Goal: Task Accomplishment & Management: Use online tool/utility

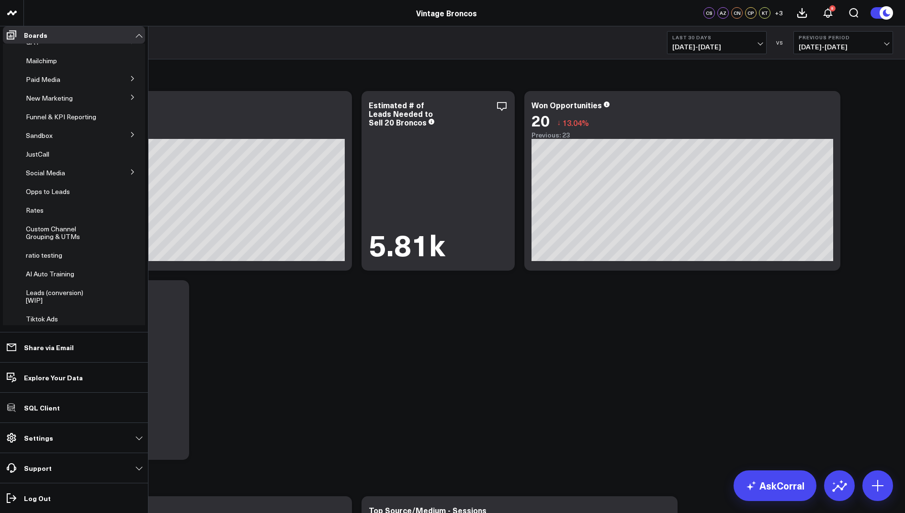
scroll to position [59, 0]
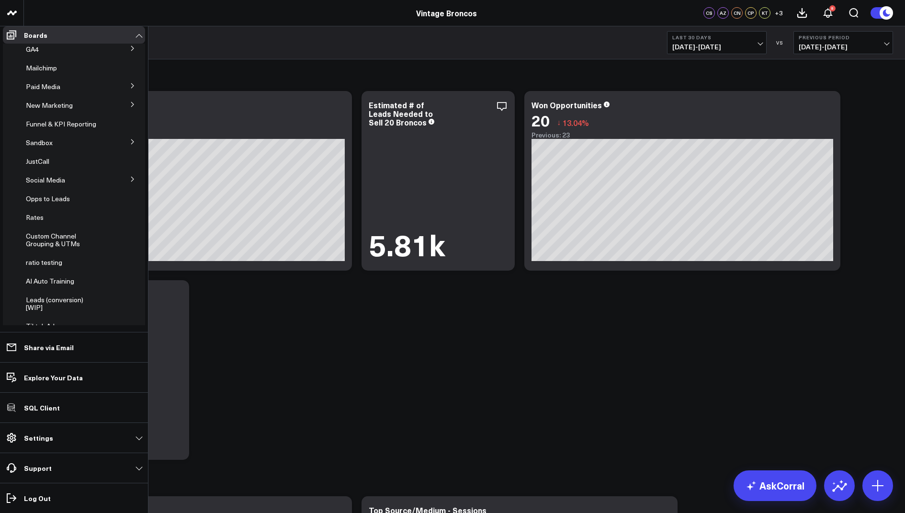
click at [130, 107] on icon at bounding box center [133, 104] width 6 height 6
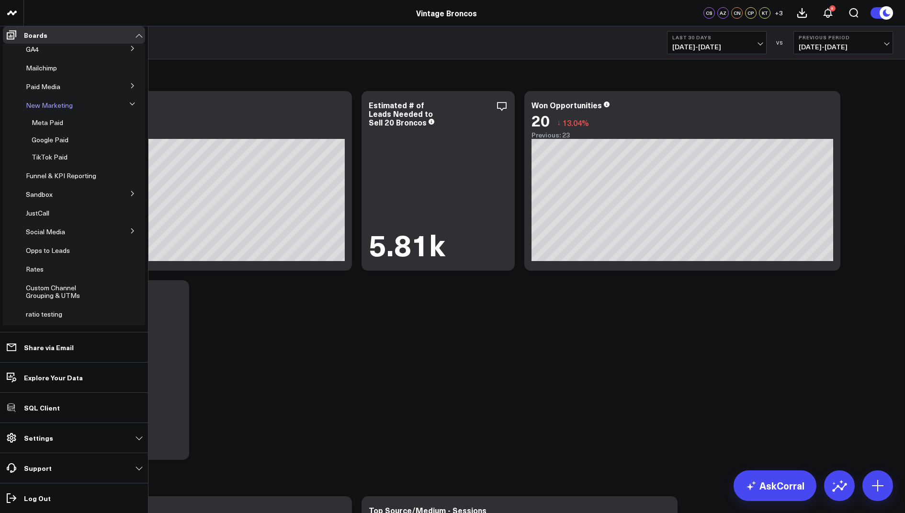
click at [46, 110] on span "New Marketing" at bounding box center [49, 105] width 47 height 9
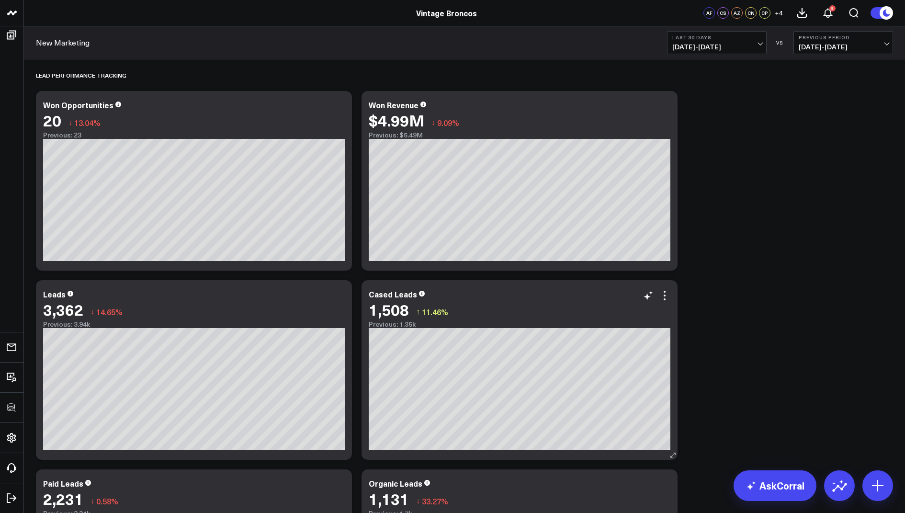
scroll to position [51, 0]
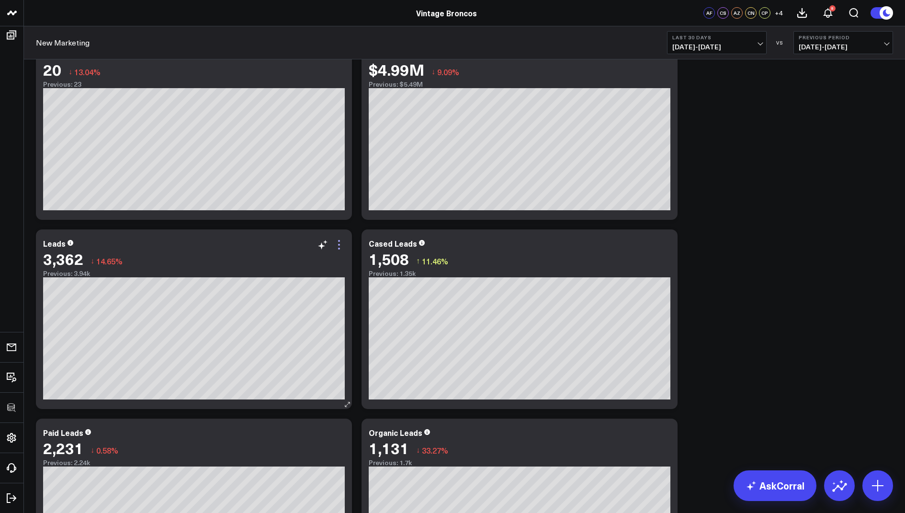
click at [337, 243] on icon at bounding box center [338, 244] width 11 height 11
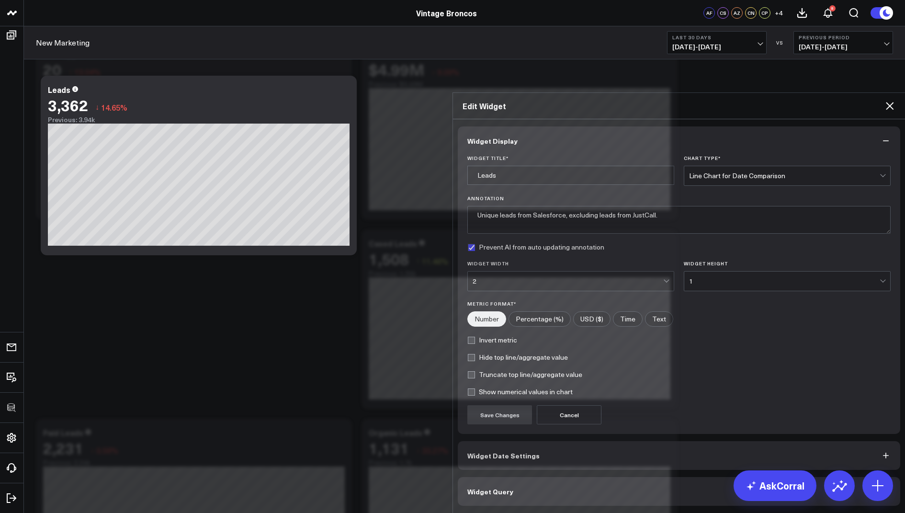
click at [472, 477] on button "Widget Query" at bounding box center [679, 491] width 442 height 29
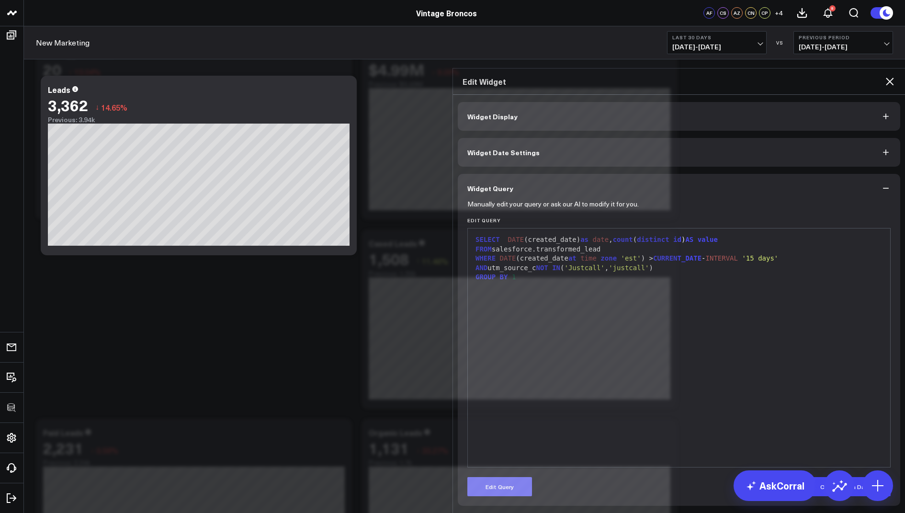
click at [495, 477] on button "Edit Query" at bounding box center [499, 486] width 65 height 19
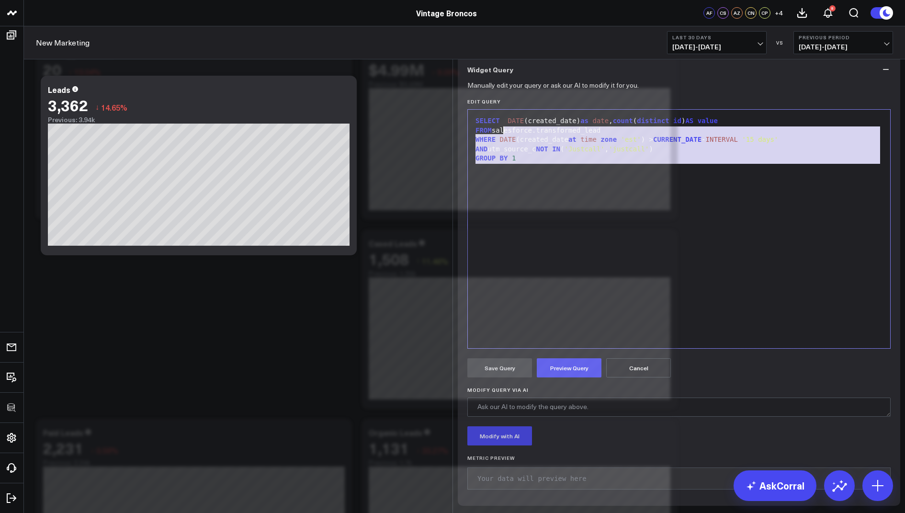
drag, startPoint x: 527, startPoint y: 240, endPoint x: 480, endPoint y: 156, distance: 96.9
click at [480, 156] on form "Manually edit your query or ask our AI to modify it for you. Edit Query 9 1 2 3…" at bounding box center [678, 290] width 423 height 412
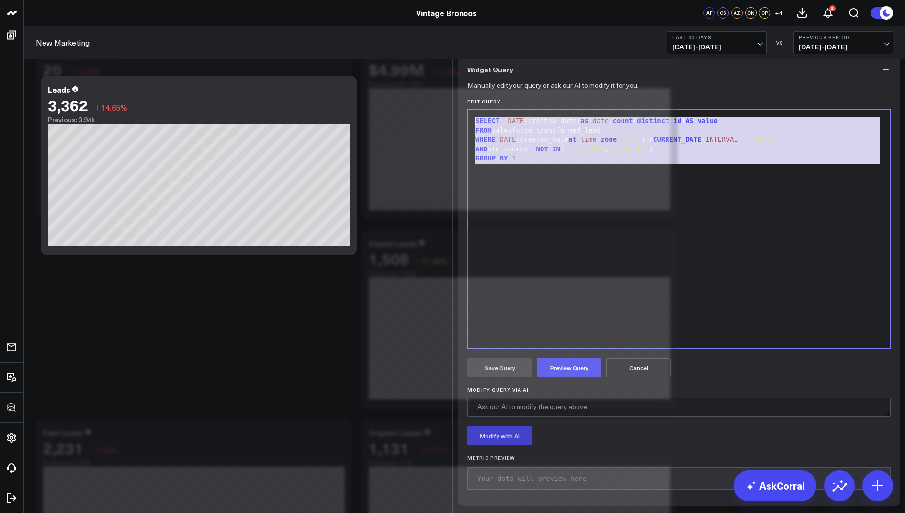
copy div "SELECT DATE (created_date) as date , count ( distinct id ) AS value FROM salesf…"
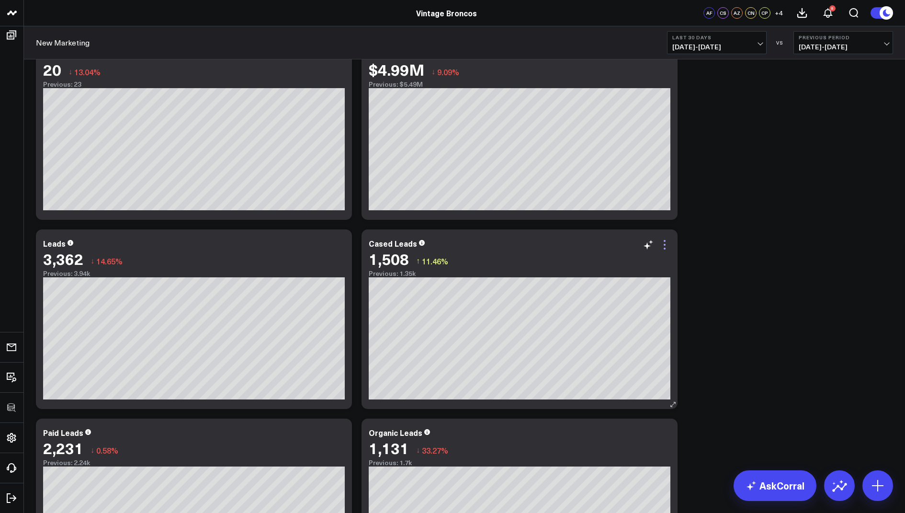
click at [664, 239] on icon at bounding box center [664, 244] width 11 height 11
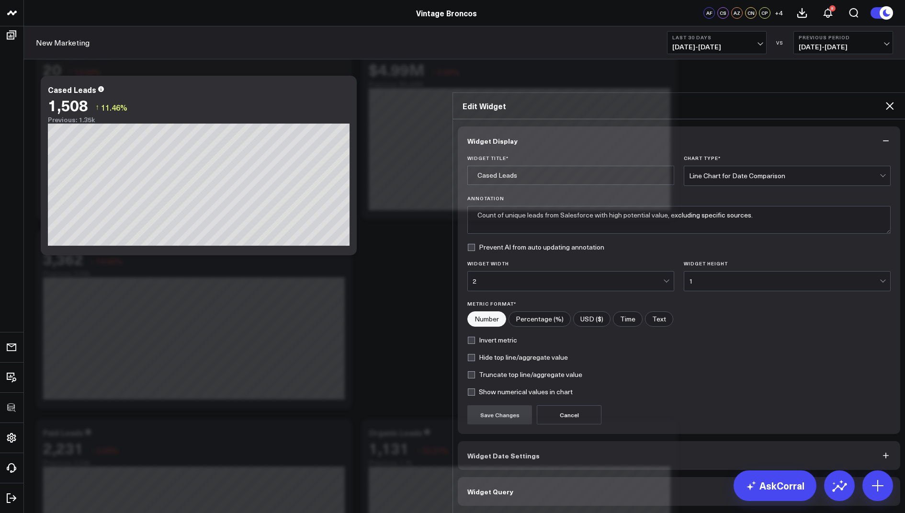
click at [473, 477] on button "Widget Query" at bounding box center [679, 491] width 442 height 29
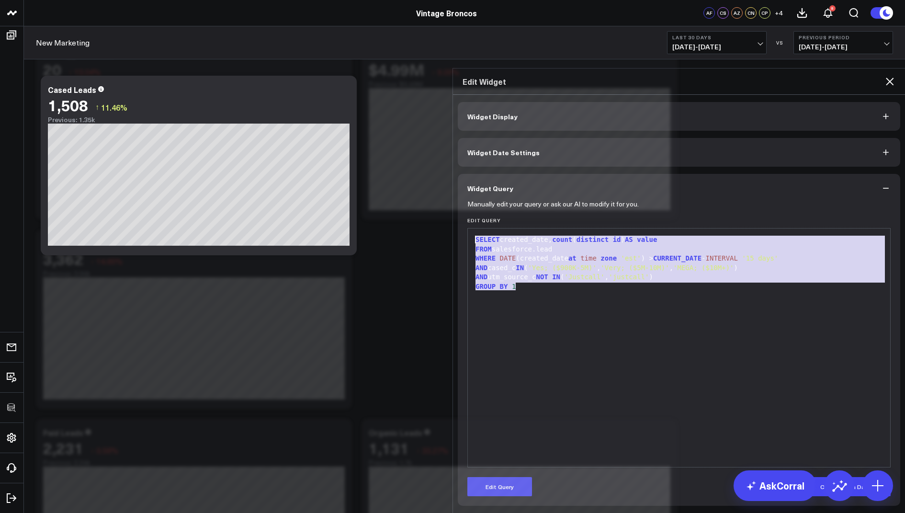
drag, startPoint x: 545, startPoint y: 248, endPoint x: 509, endPoint y: 168, distance: 88.3
click at [509, 203] on form "Manually edit your query or ask our AI to modify it for you. Edit Query 9 1 2 3…" at bounding box center [678, 349] width 423 height 293
copy div "SELECT created_date, count ( distinct id ) AS value FROM salesforce.lead WHERE …"
click at [887, 76] on icon at bounding box center [889, 81] width 11 height 11
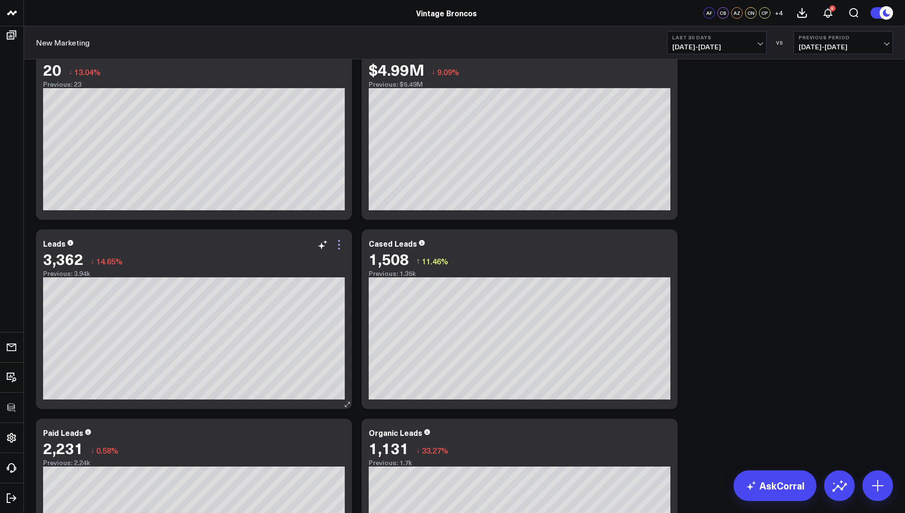
click at [337, 243] on icon at bounding box center [338, 244] width 11 height 11
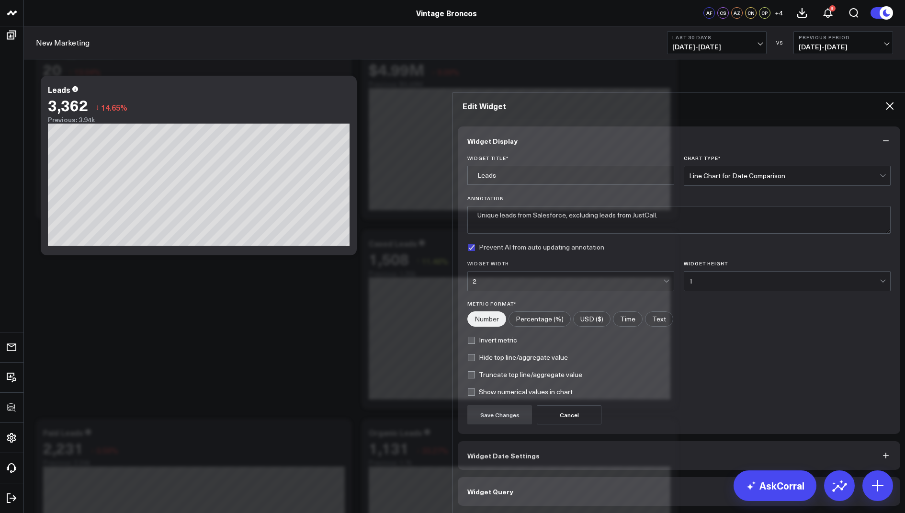
click at [486, 487] on span "Widget Query" at bounding box center [490, 491] width 46 height 8
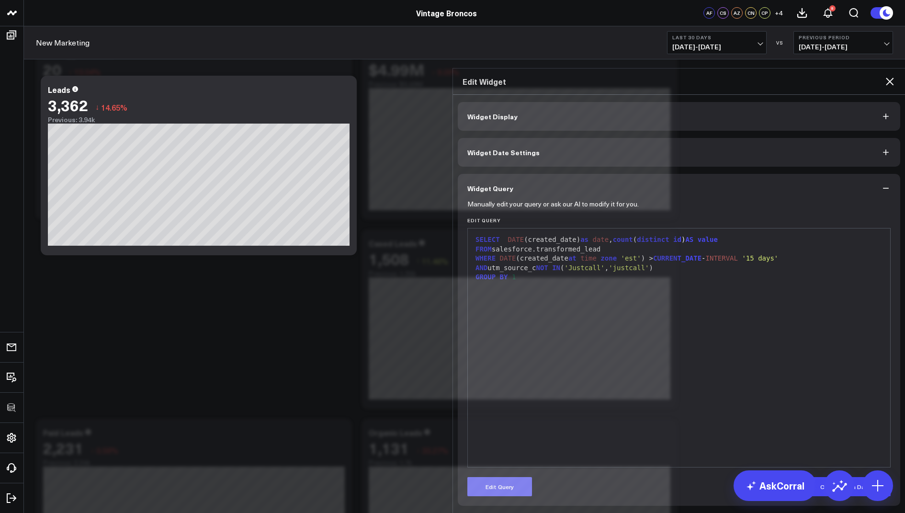
click at [483, 477] on button "Edit Query" at bounding box center [499, 486] width 65 height 19
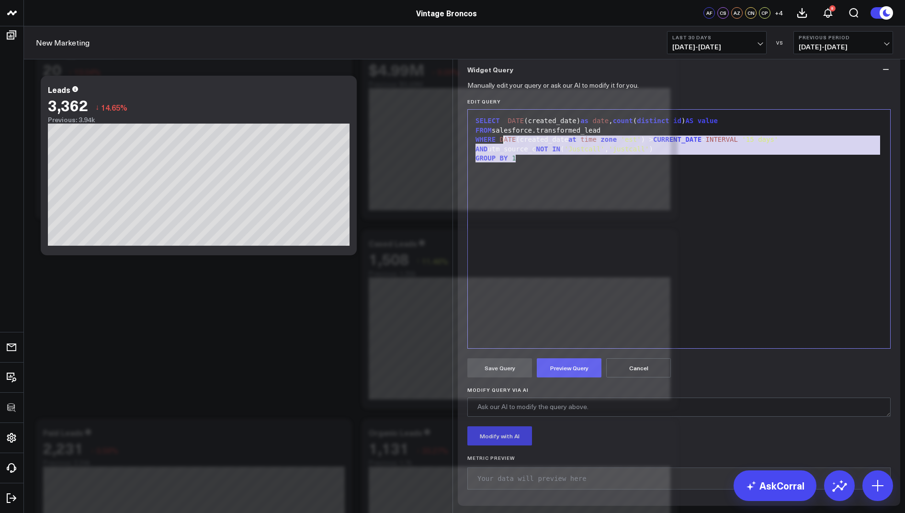
drag, startPoint x: 522, startPoint y: 236, endPoint x: 472, endPoint y: 170, distance: 82.0
click at [472, 170] on form "Manually edit your query or ask our AI to modify it for you. Edit Query 9 1 2 3…" at bounding box center [678, 290] width 423 height 412
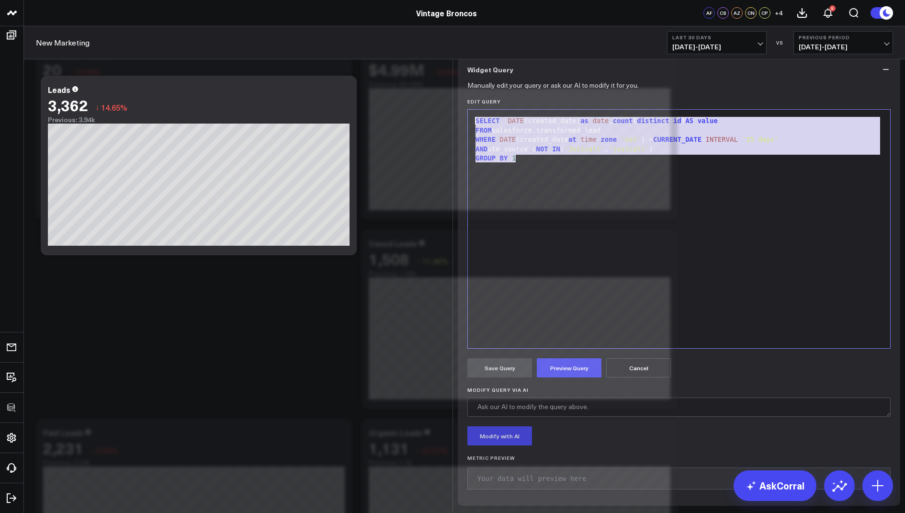
copy div "SELECT DATE (created_date) as date , count ( distinct id ) AS value FROM salesf…"
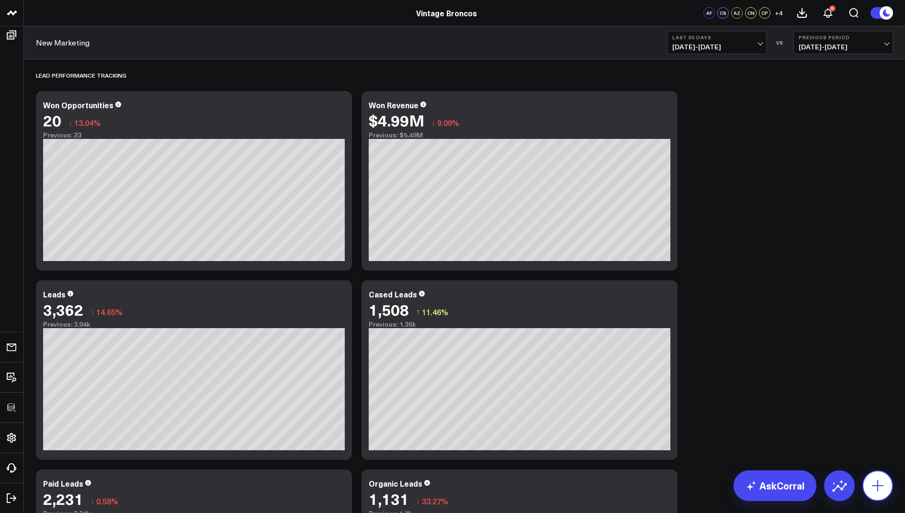
click at [867, 477] on button at bounding box center [877, 485] width 31 height 31
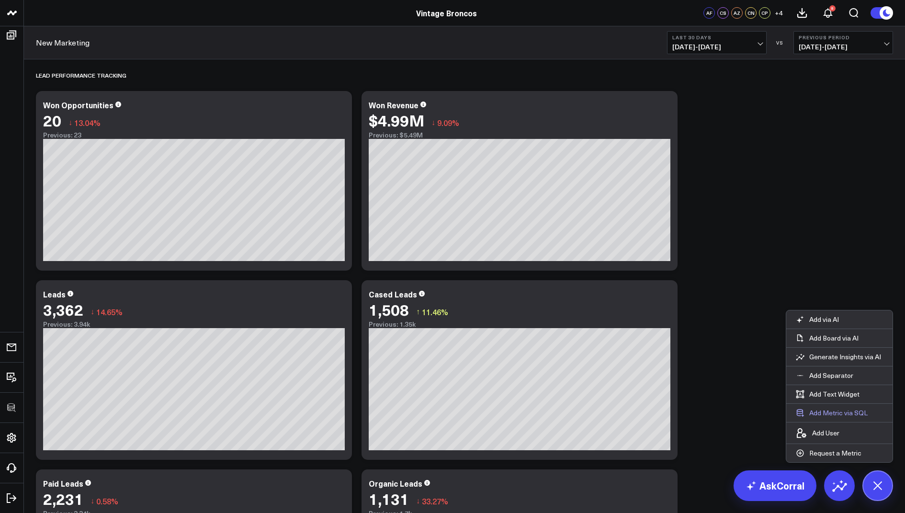
click at [818, 408] on button "Add Metric via SQL" at bounding box center [831, 413] width 91 height 18
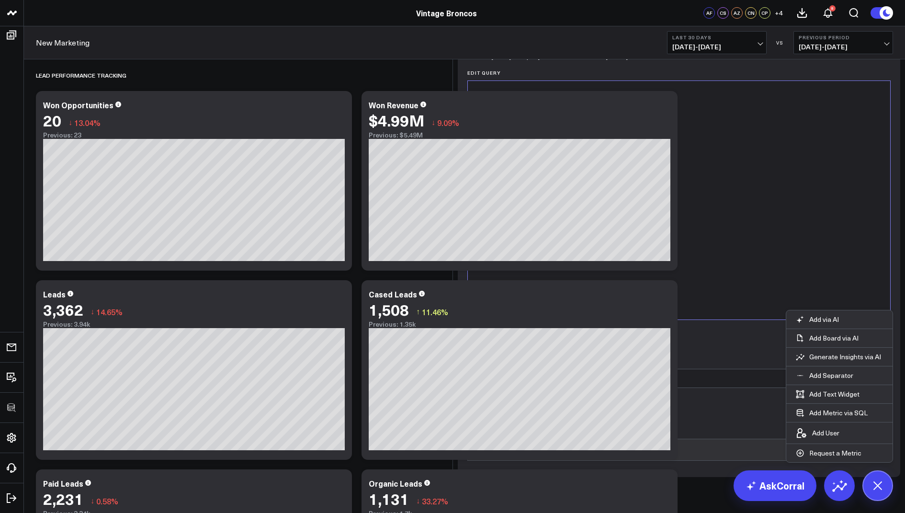
type input "Case Rate"
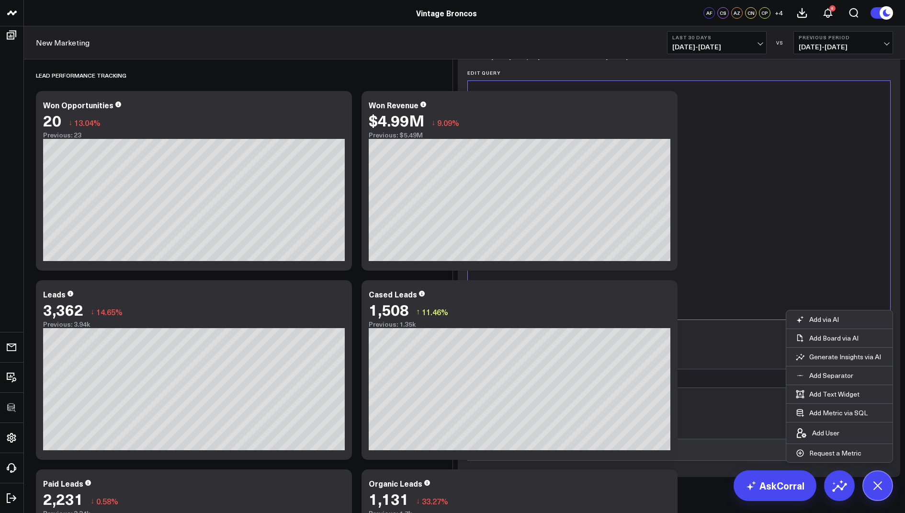
click at [527, 277] on div at bounding box center [679, 200] width 413 height 229
click at [506, 253] on div at bounding box center [679, 200] width 413 height 229
radio input"] "true"
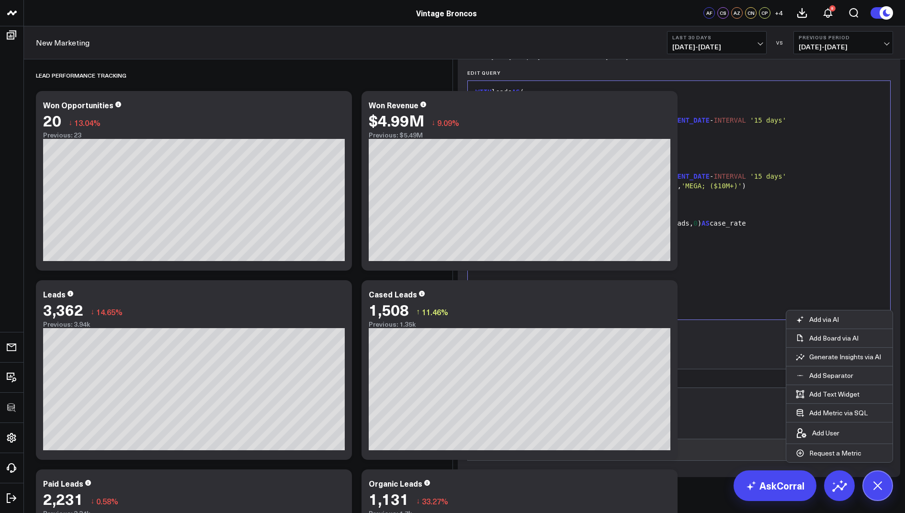
scroll to position [373, 0]
click at [497, 349] on button "Preview Query" at bounding box center [499, 338] width 65 height 19
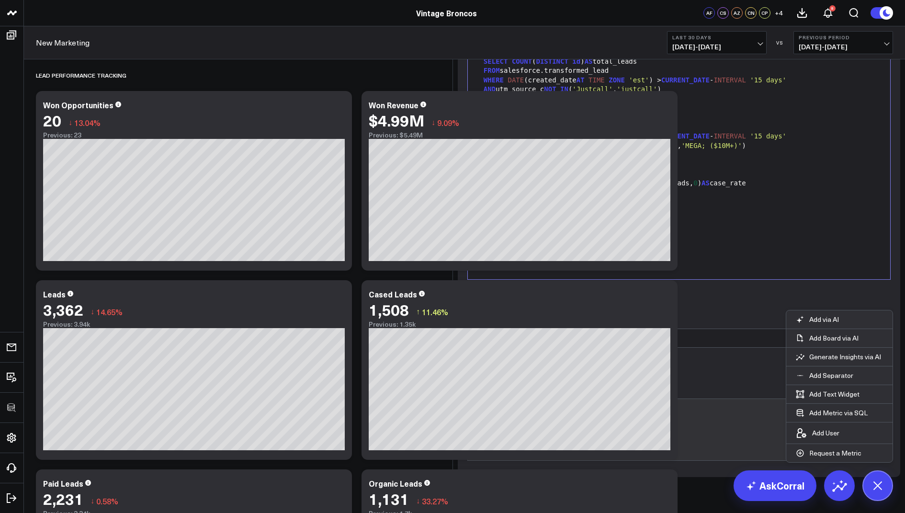
scroll to position [428, 0]
click at [487, 499] on button "Save Changes" at bounding box center [490, 495] width 65 height 19
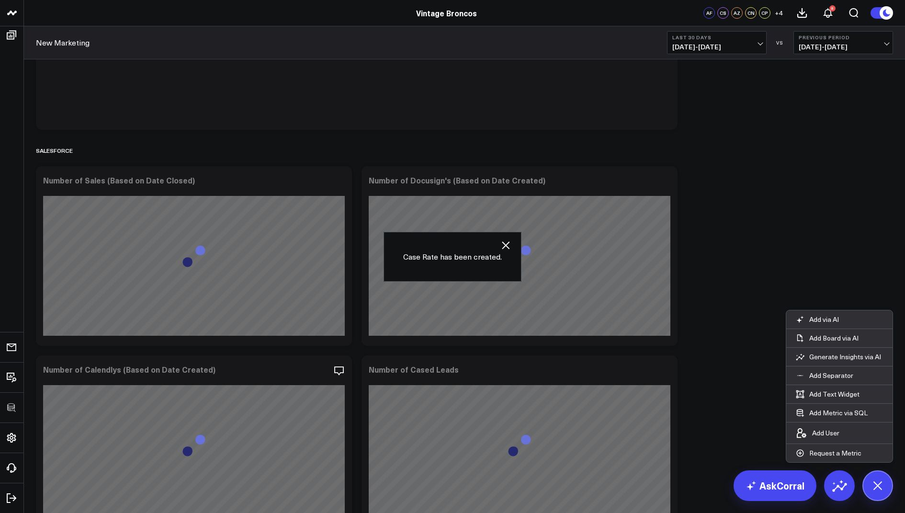
scroll to position [2736, 0]
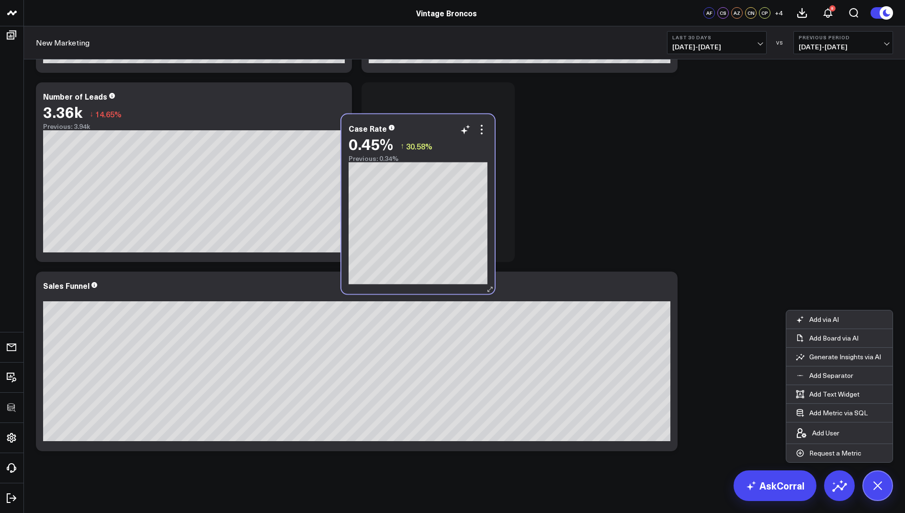
drag, startPoint x: 704, startPoint y: 316, endPoint x: 358, endPoint y: 158, distance: 379.8
click at [358, 158] on div "Previous: 0.34%" at bounding box center [418, 159] width 139 height 8
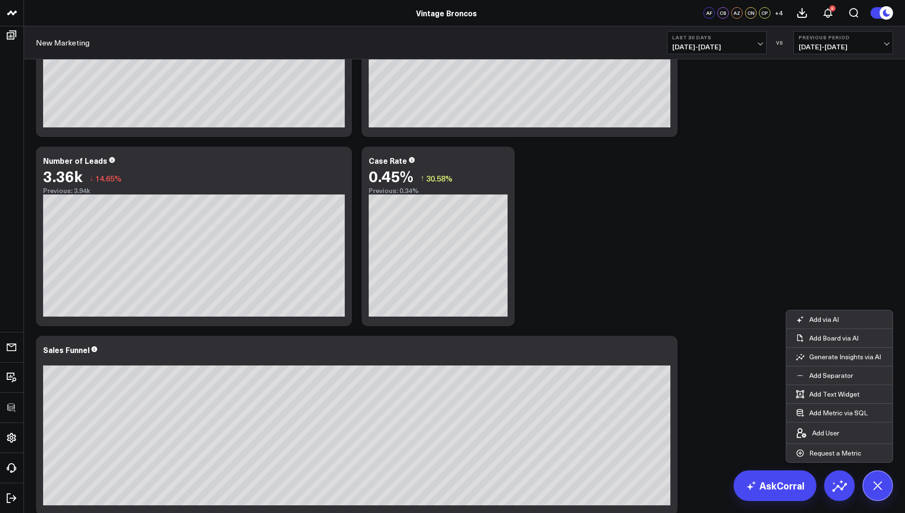
scroll to position [2658, 0]
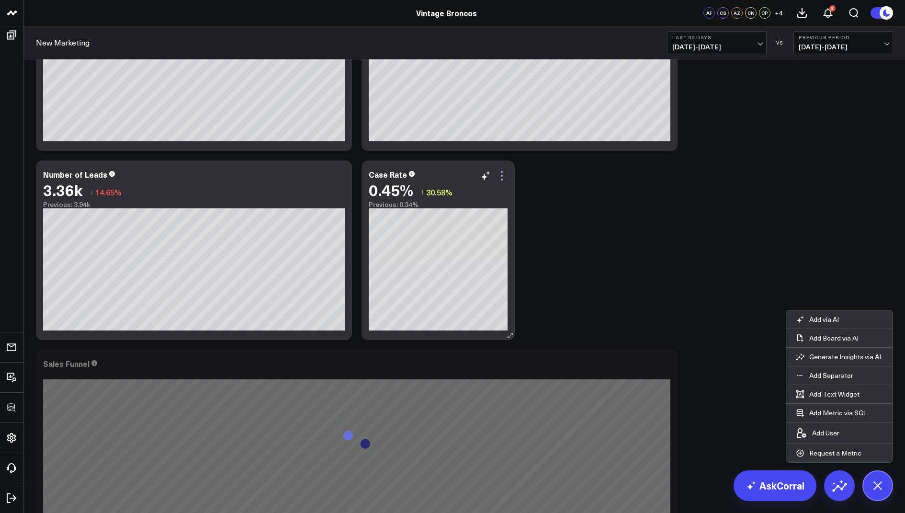
click at [503, 173] on icon at bounding box center [501, 175] width 11 height 11
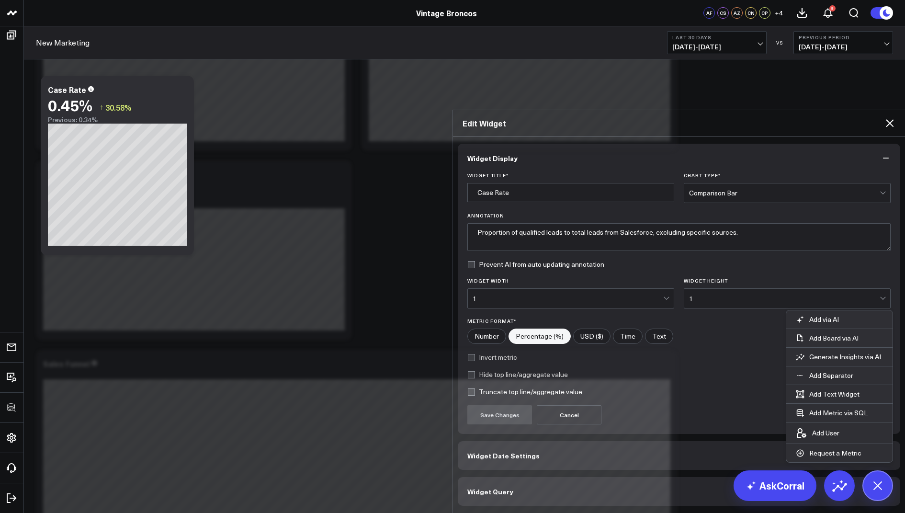
click at [516, 477] on button "Widget Query" at bounding box center [679, 491] width 442 height 29
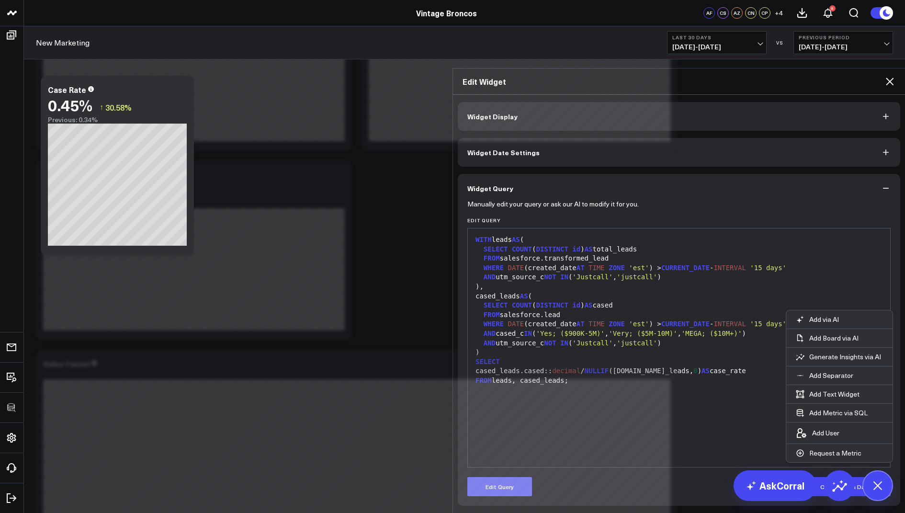
click at [490, 477] on button "Edit Query" at bounding box center [499, 486] width 65 height 19
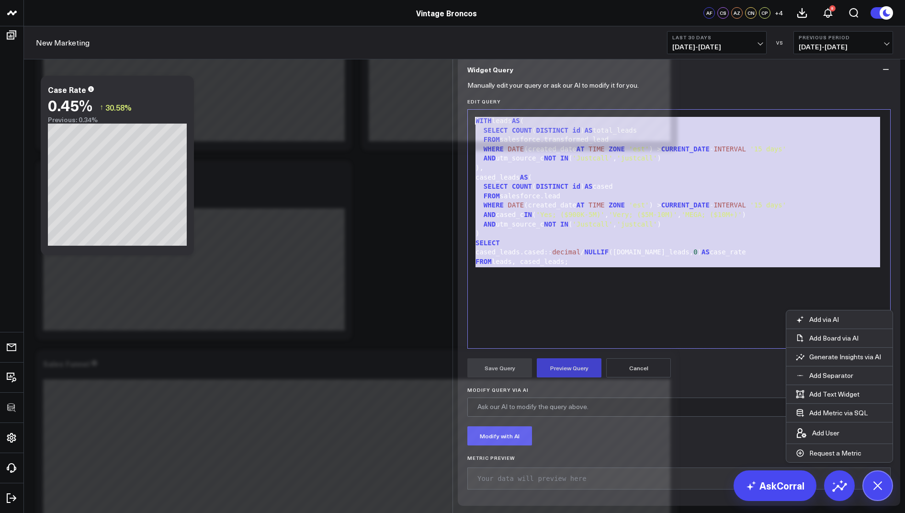
drag, startPoint x: 583, startPoint y: 352, endPoint x: 590, endPoint y: 166, distance: 186.4
click at [590, 166] on form "Manually edit your query or ask our AI to modify it for you. Edit Query 99 1 2 …" at bounding box center [678, 290] width 423 height 412
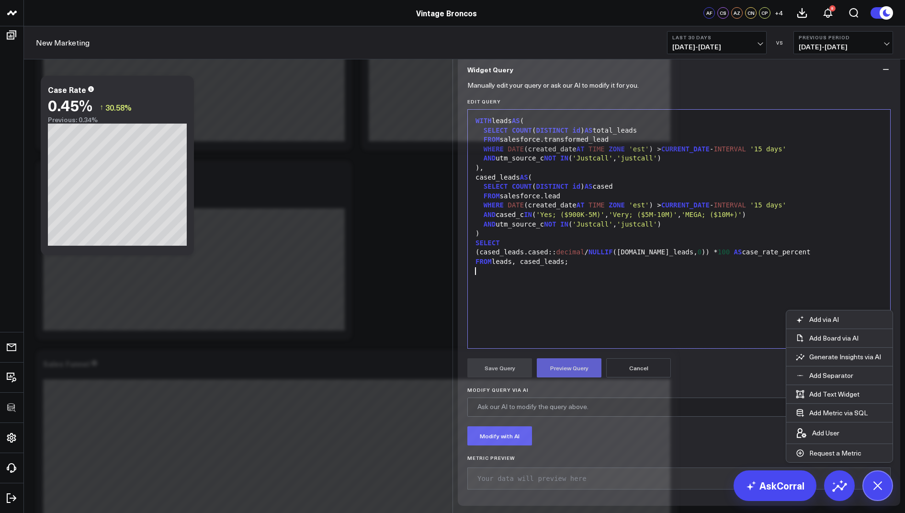
click at [565, 377] on button "Preview Query" at bounding box center [569, 367] width 65 height 19
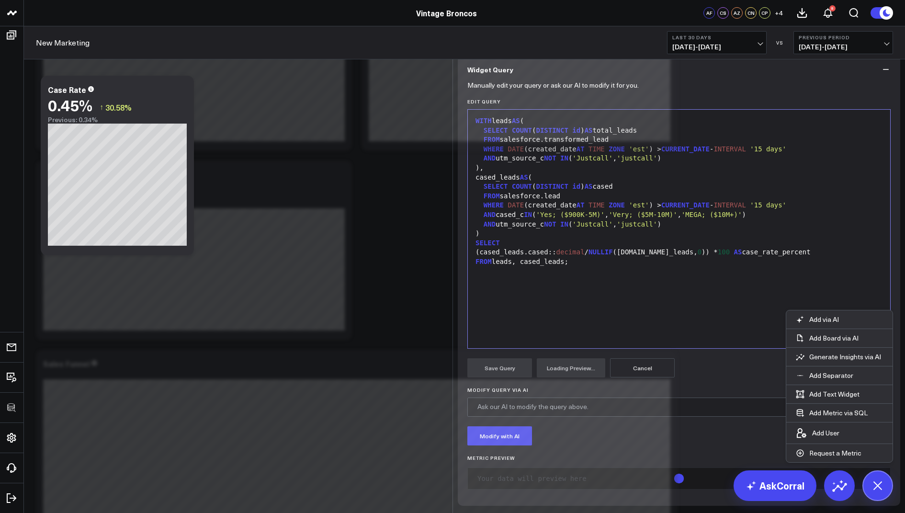
scroll to position [74, 0]
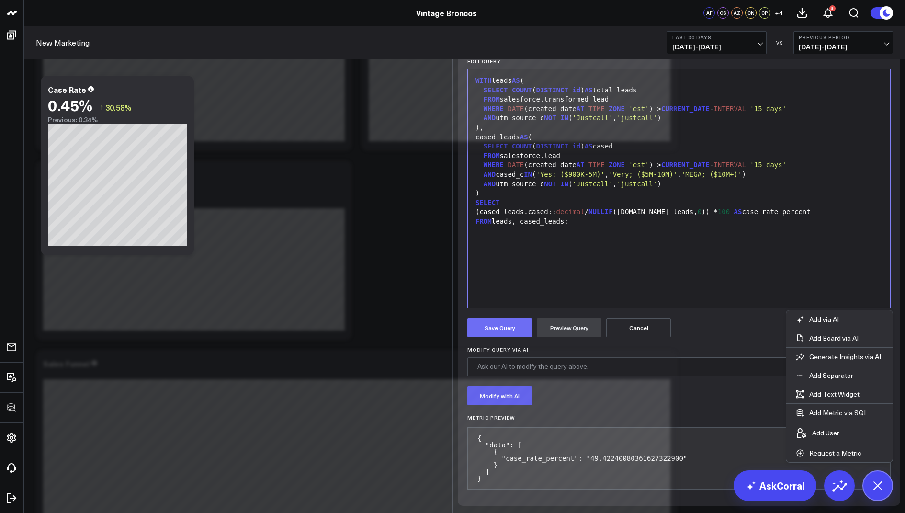
click at [495, 337] on button "Save Query" at bounding box center [499, 327] width 65 height 19
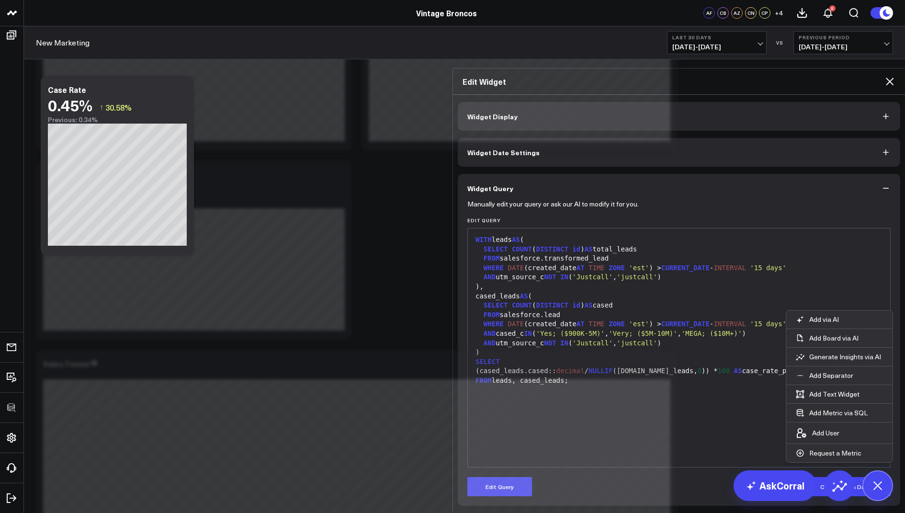
scroll to position [0, 0]
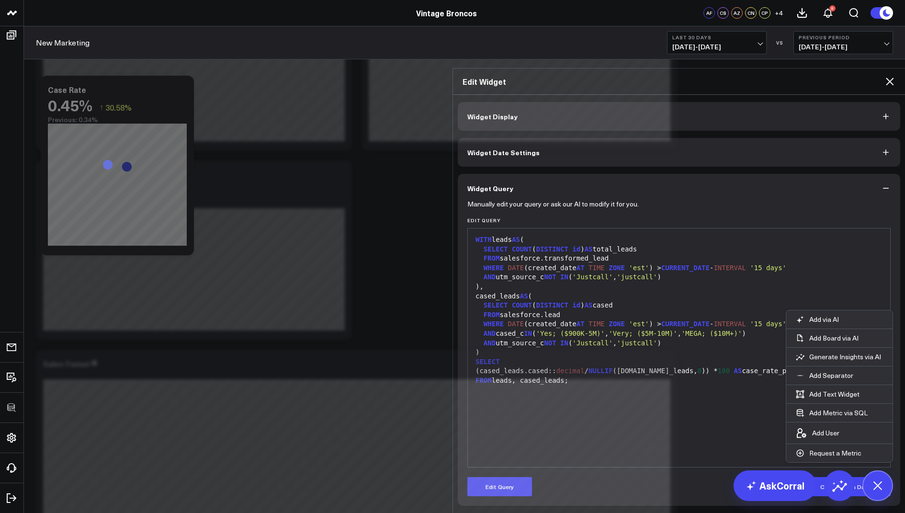
click at [887, 76] on icon at bounding box center [889, 81] width 11 height 11
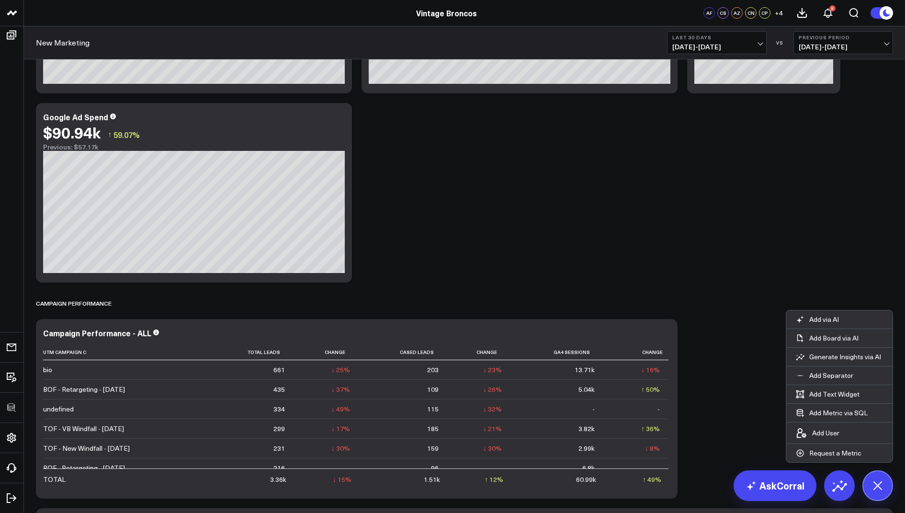
scroll to position [1048, 0]
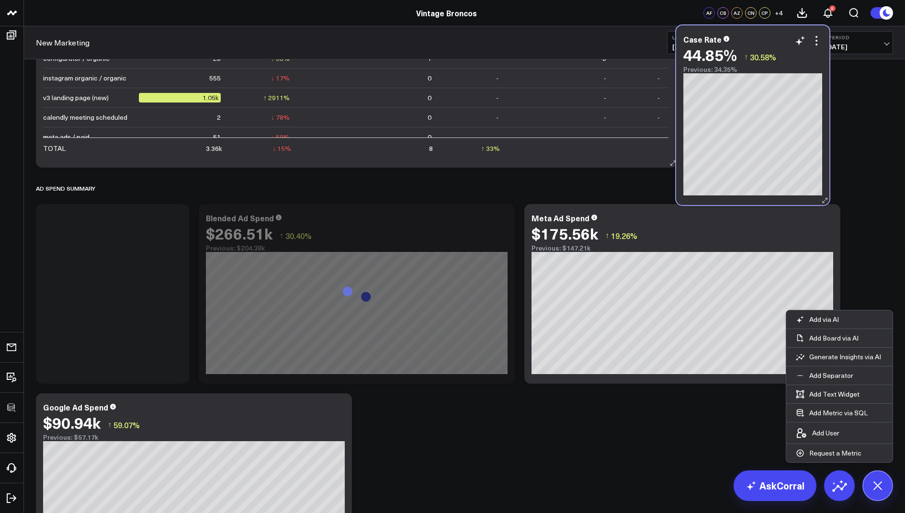
drag, startPoint x: 689, startPoint y: 275, endPoint x: 677, endPoint y: 97, distance: 178.9
click at [677, 97] on div "Case Rate 44.85% ↑ 30.58% Previous: 34.35%" at bounding box center [752, 115] width 153 height 180
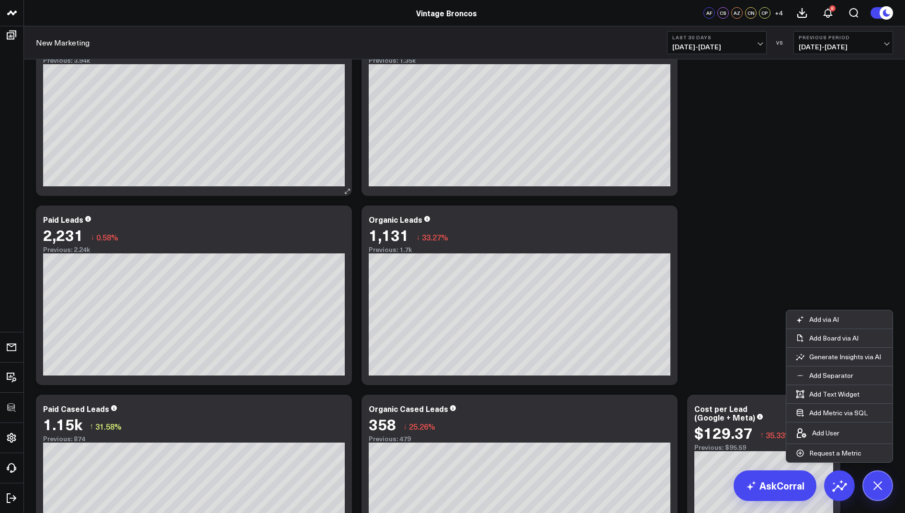
scroll to position [265, 0]
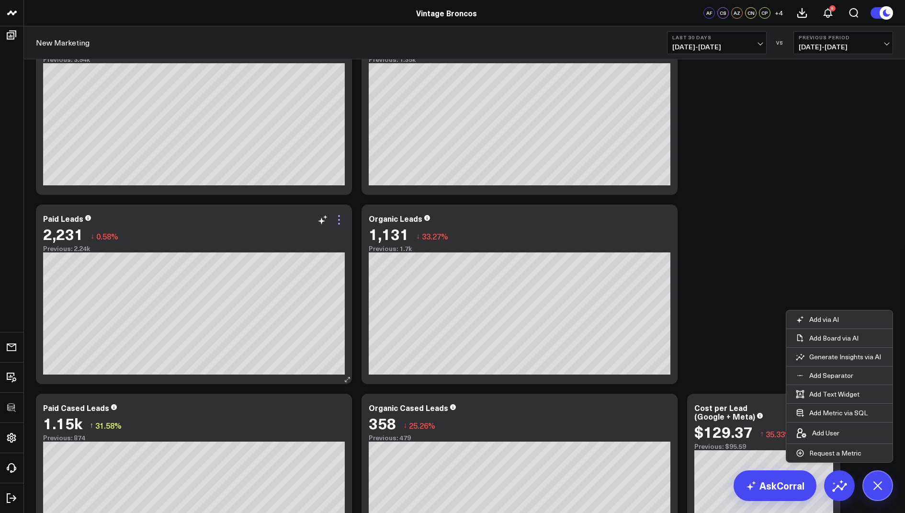
click at [339, 219] on icon at bounding box center [339, 220] width 2 height 2
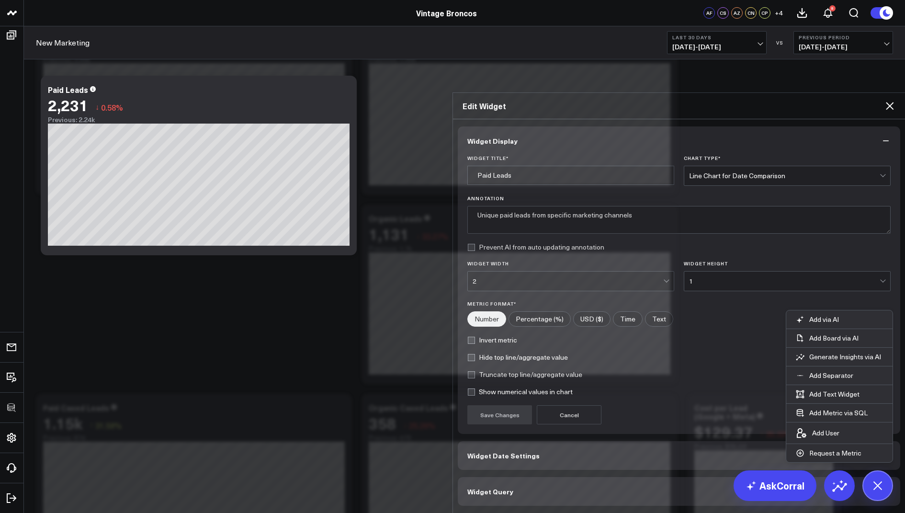
click at [488, 477] on button "Widget Query" at bounding box center [679, 491] width 442 height 29
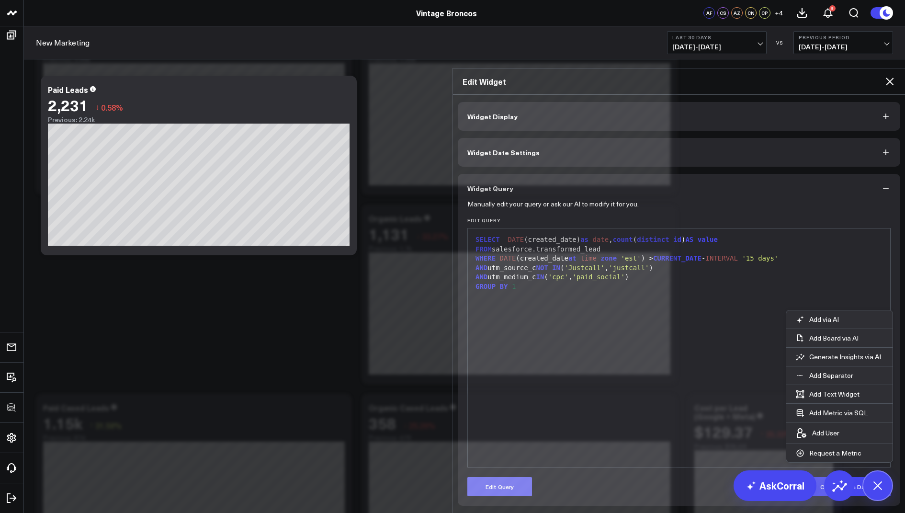
click at [497, 477] on button "Edit Query" at bounding box center [499, 486] width 65 height 19
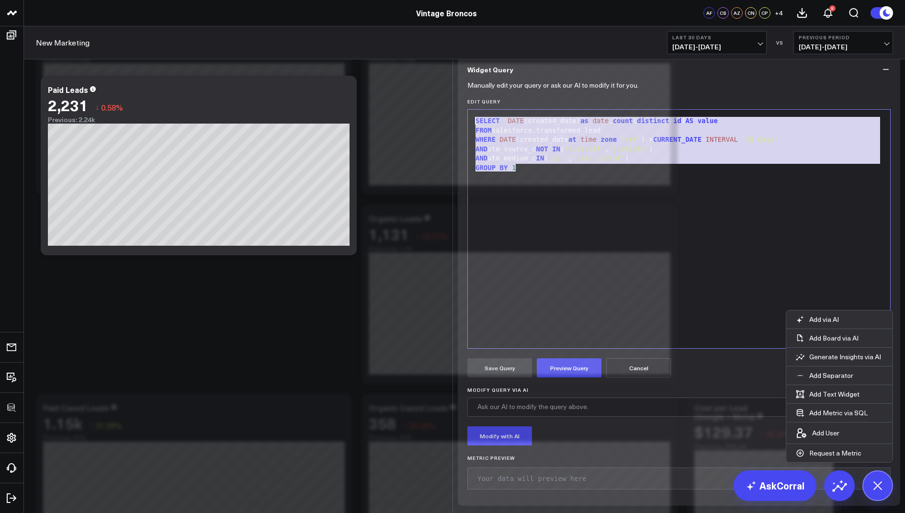
drag, startPoint x: 539, startPoint y: 248, endPoint x: 511, endPoint y: 156, distance: 96.8
click at [511, 156] on form "Manually edit your query or ask our AI to modify it for you. Edit Query 9 1 2 3…" at bounding box center [678, 290] width 423 height 412
copy div "SELECT DATE (created_date) as date , count ( distinct id ) AS value FROM salesf…"
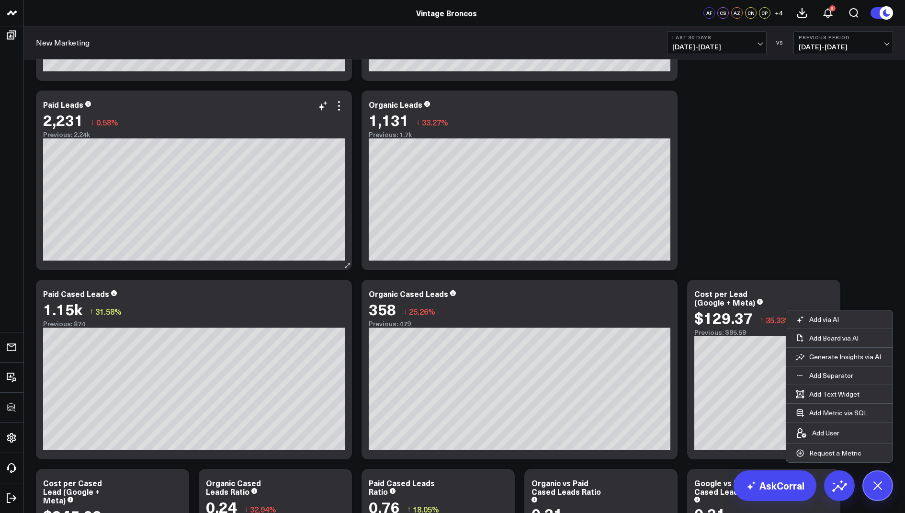
scroll to position [396, 0]
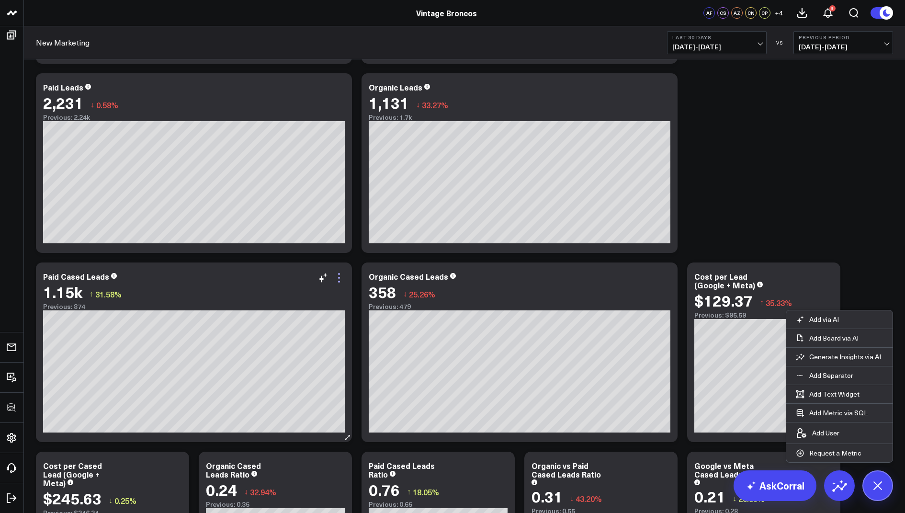
click at [340, 279] on icon at bounding box center [338, 277] width 11 height 11
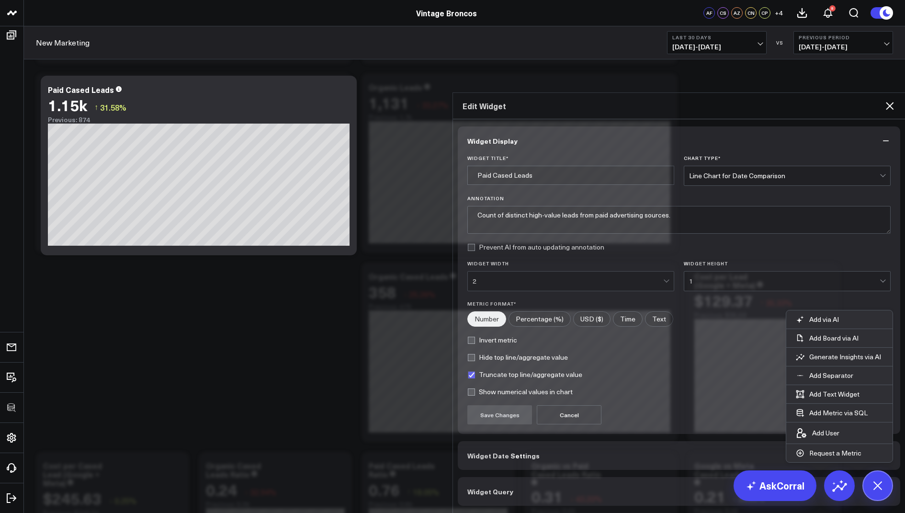
click at [474, 487] on span "Widget Query" at bounding box center [490, 491] width 46 height 8
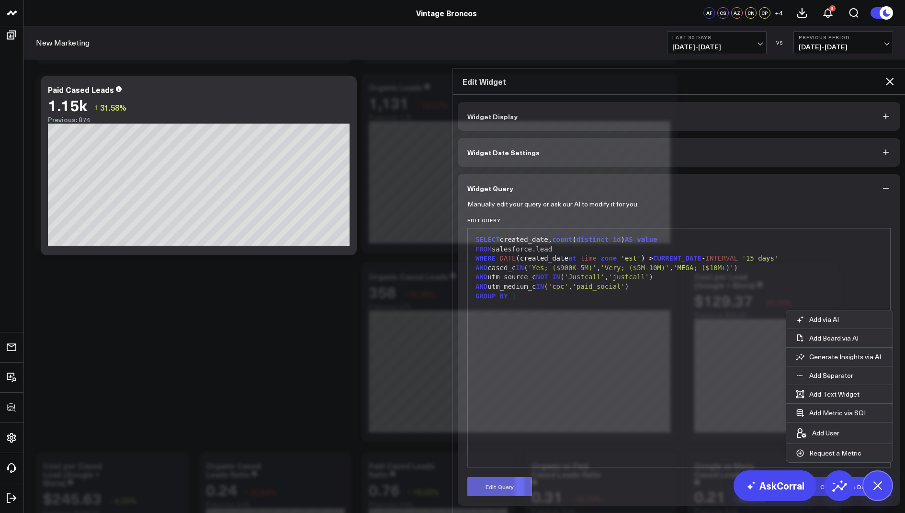
click at [489, 477] on button "Edit Query" at bounding box center [499, 486] width 65 height 19
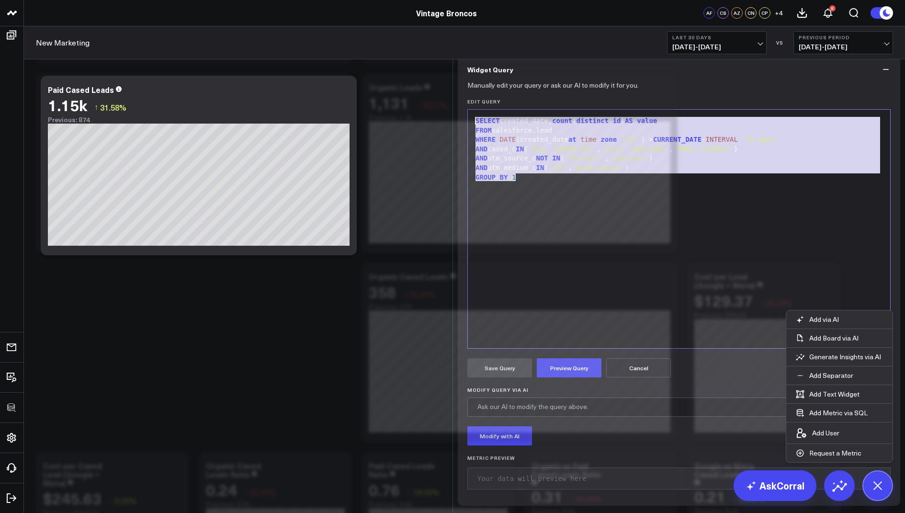
drag, startPoint x: 542, startPoint y: 269, endPoint x: 512, endPoint y: 148, distance: 123.9
click at [512, 148] on div "Widget Query Manually edit your query or ask our AI to modify it for you. Edit …" at bounding box center [679, 280] width 442 height 450
copy div "SELECT created_date, count ( distinct id ) AS value FROM salesforce.lead WHERE …"
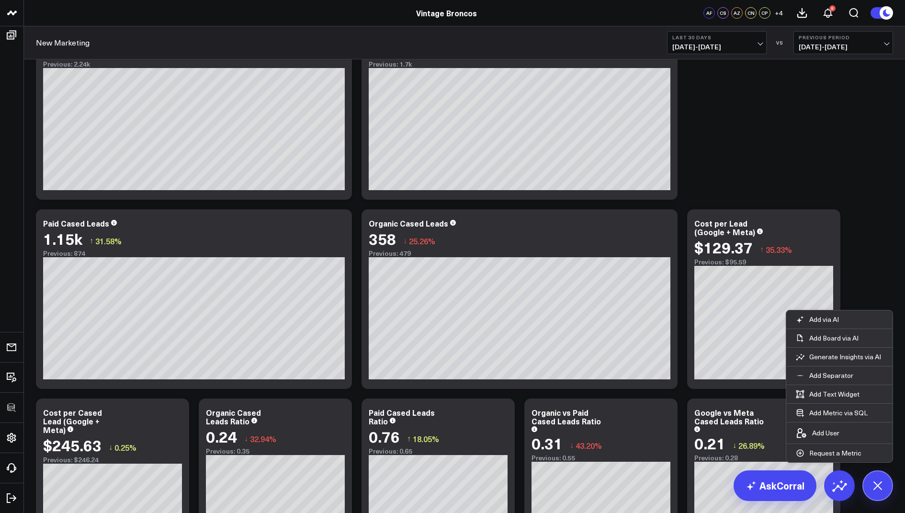
scroll to position [454, 0]
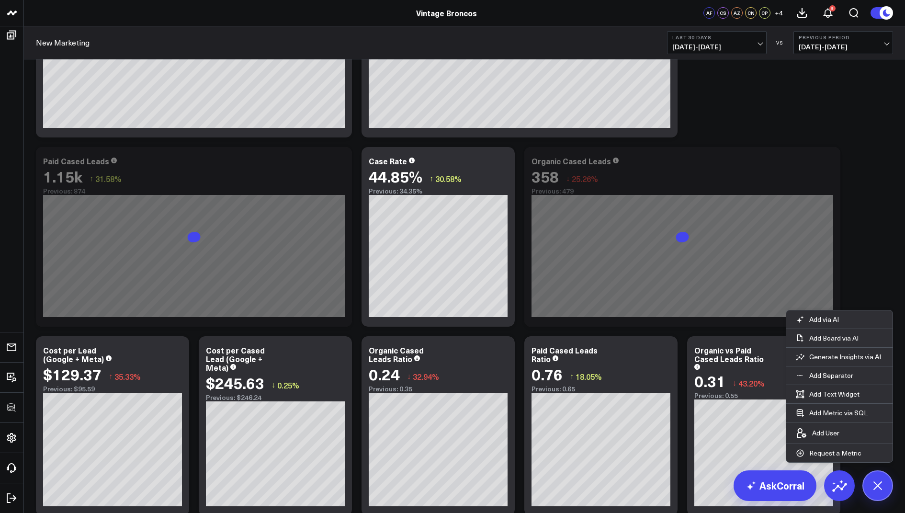
scroll to position [302, 0]
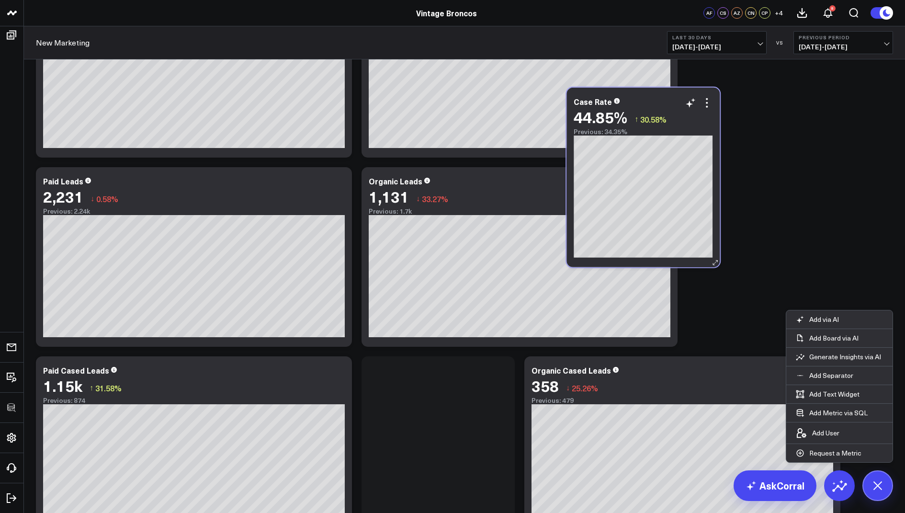
drag, startPoint x: 398, startPoint y: 392, endPoint x: 603, endPoint y: 124, distance: 337.8
click at [603, 124] on div "44.85%" at bounding box center [601, 116] width 54 height 17
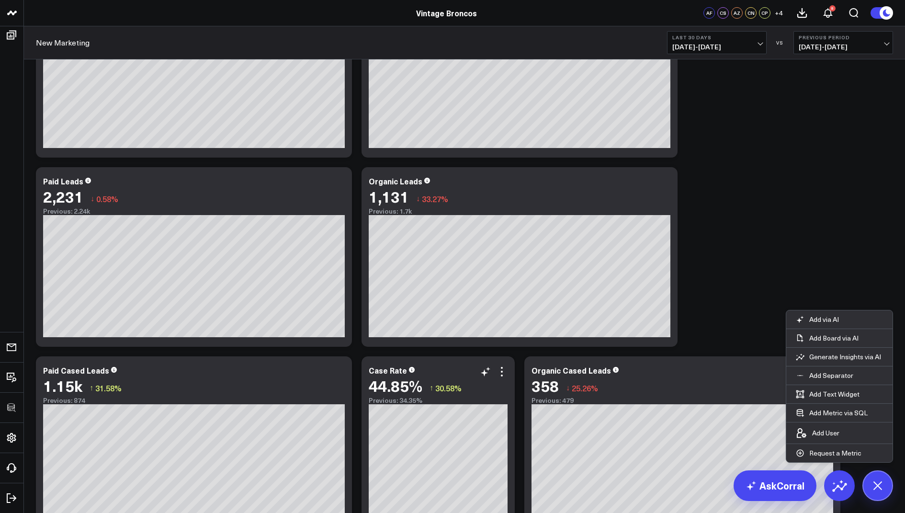
scroll to position [213, 0]
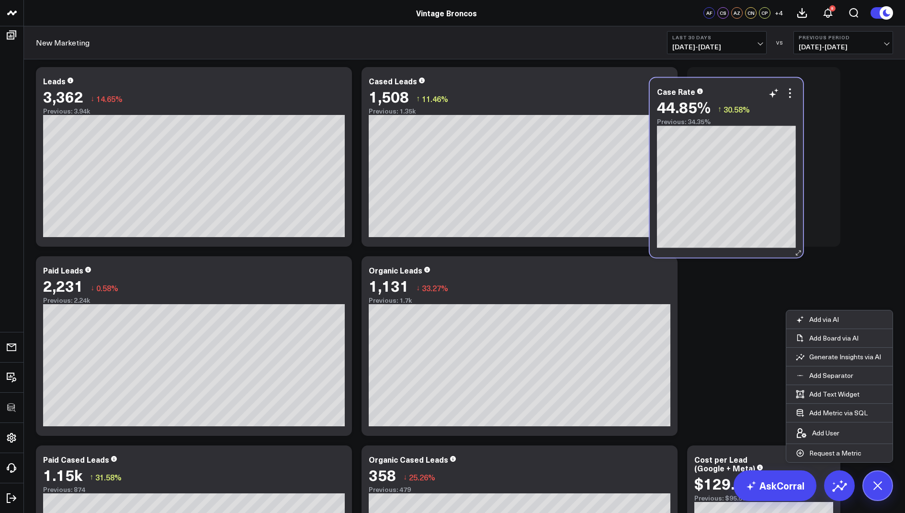
drag, startPoint x: 404, startPoint y: 472, endPoint x: 692, endPoint y: 104, distance: 467.2
click at [692, 104] on div "44.85%" at bounding box center [684, 106] width 54 height 17
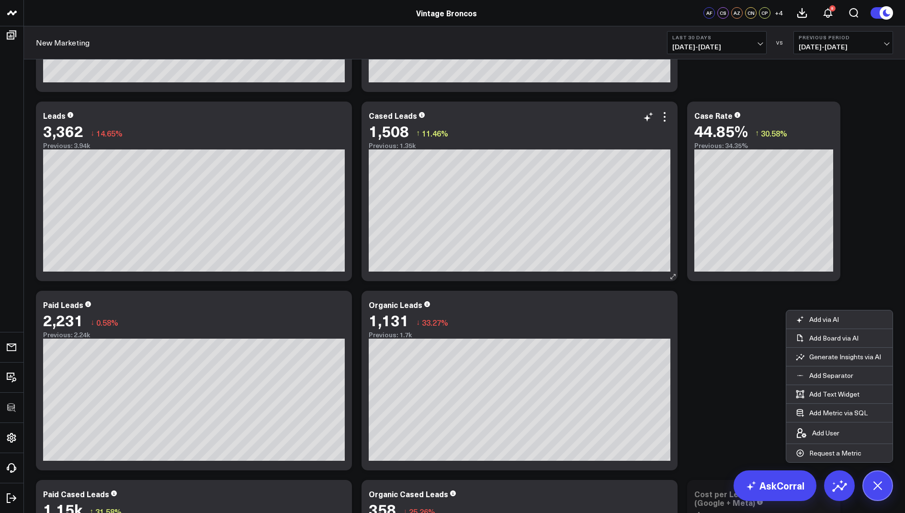
scroll to position [247, 0]
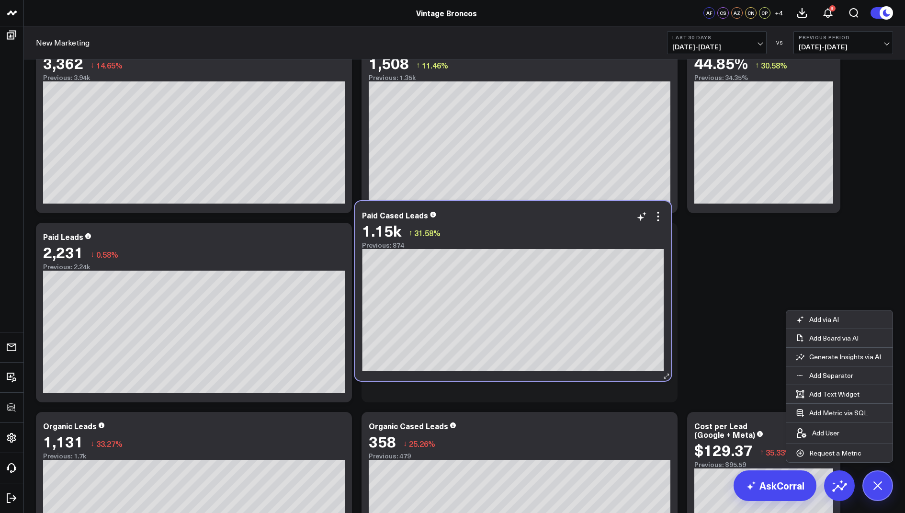
drag, startPoint x: 234, startPoint y: 449, endPoint x: 553, endPoint y: 239, distance: 382.0
click at [553, 239] on div "1.15k ↑ 31.58%" at bounding box center [513, 230] width 302 height 17
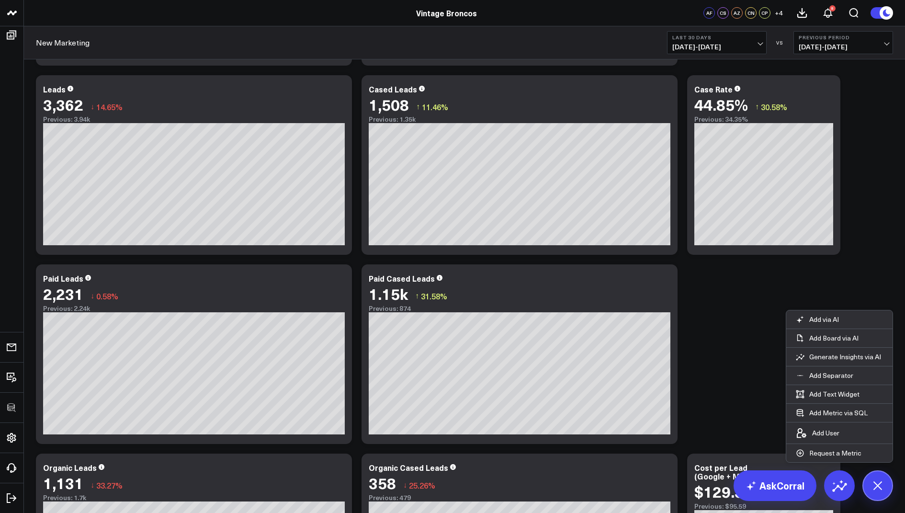
scroll to position [169, 0]
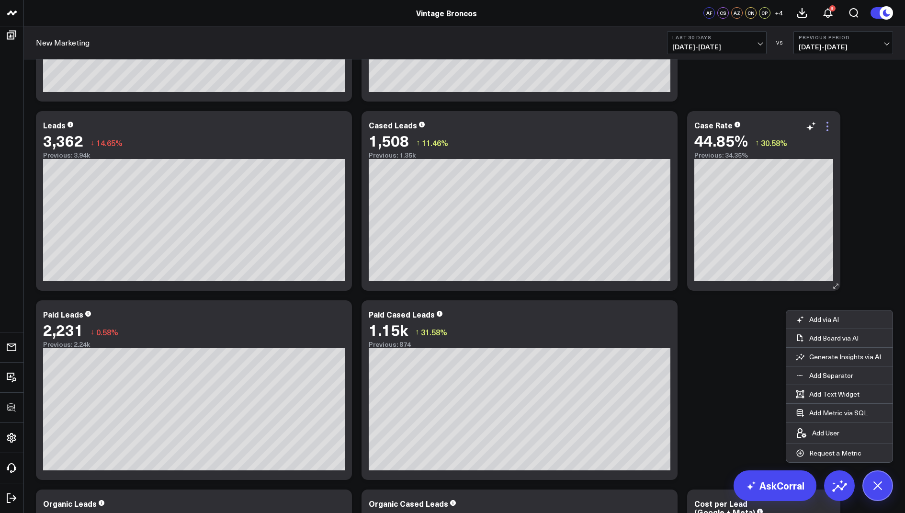
click at [826, 126] on icon at bounding box center [826, 126] width 11 height 11
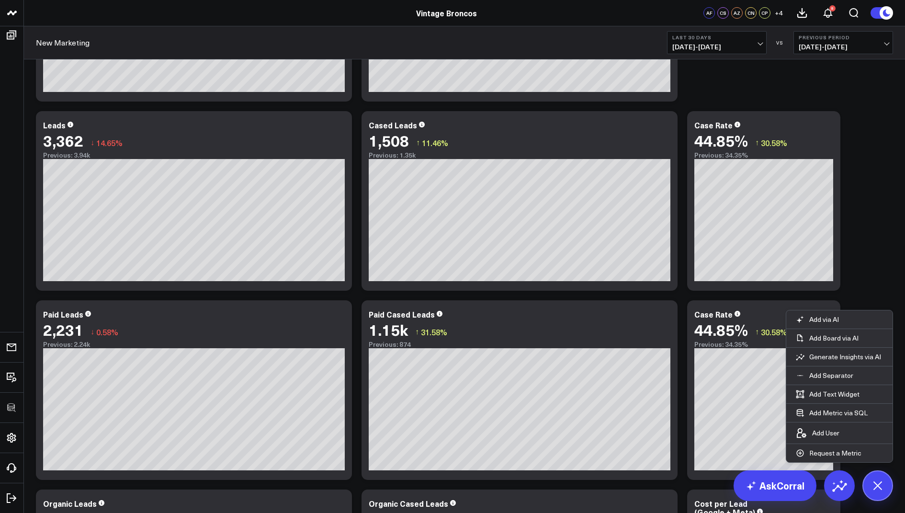
click at [701, 314] on div "Case Rate" at bounding box center [713, 314] width 38 height 11
click at [695, 313] on div "Case Rate" at bounding box center [713, 314] width 38 height 11
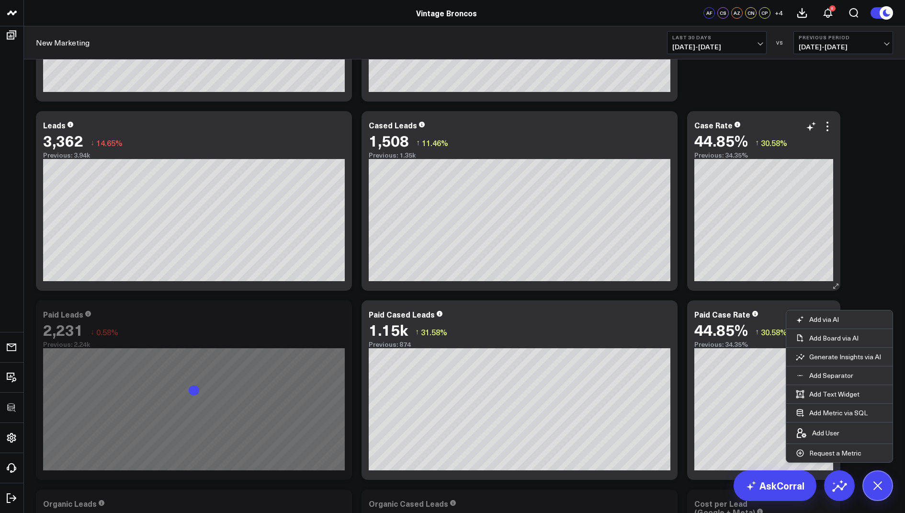
scroll to position [309, 0]
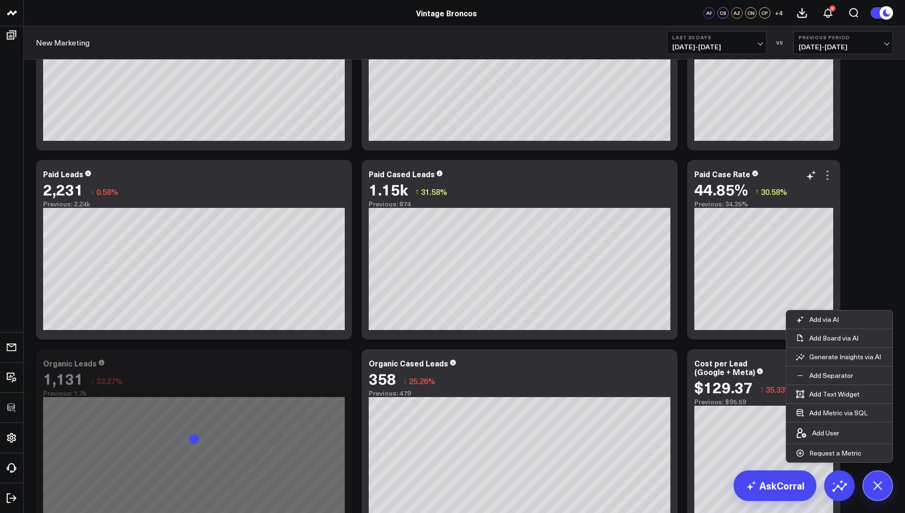
click at [827, 171] on icon at bounding box center [827, 171] width 2 height 2
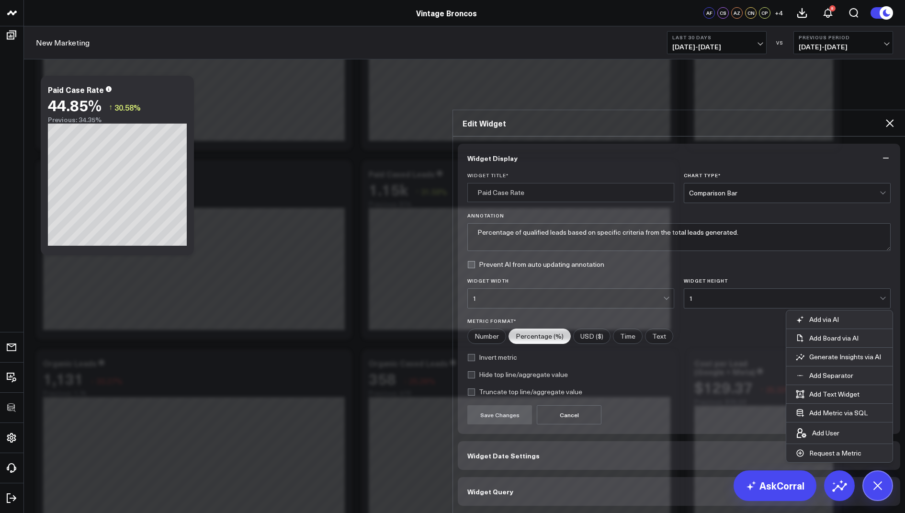
click at [475, 487] on span "Widget Query" at bounding box center [490, 491] width 46 height 8
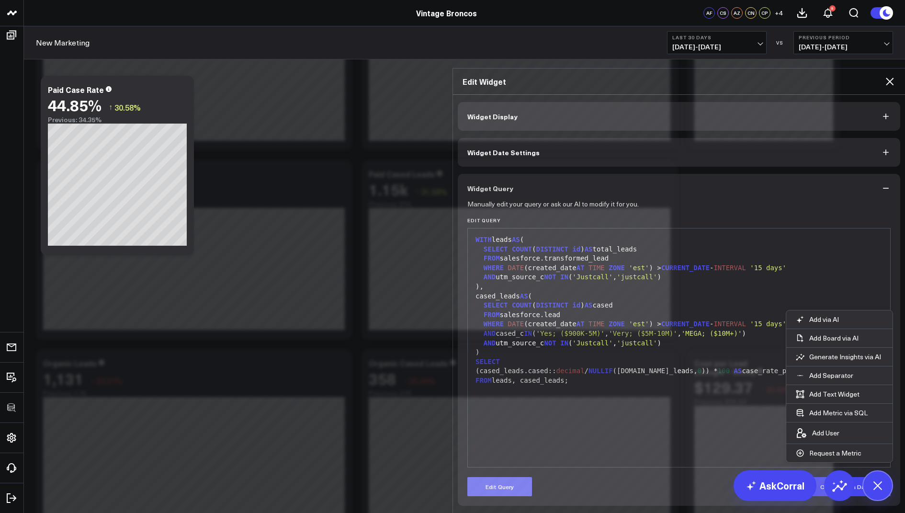
click at [495, 477] on button "Edit Query" at bounding box center [499, 486] width 65 height 19
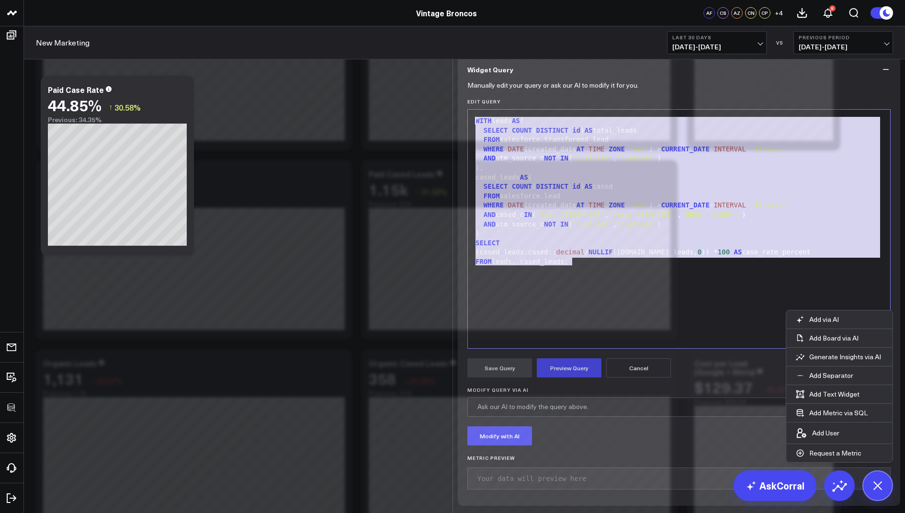
drag, startPoint x: 584, startPoint y: 334, endPoint x: 566, endPoint y: 165, distance: 170.3
click at [566, 165] on form "Manually edit your query or ask our AI to modify it for you. Edit Query 99 1 2 …" at bounding box center [678, 290] width 423 height 412
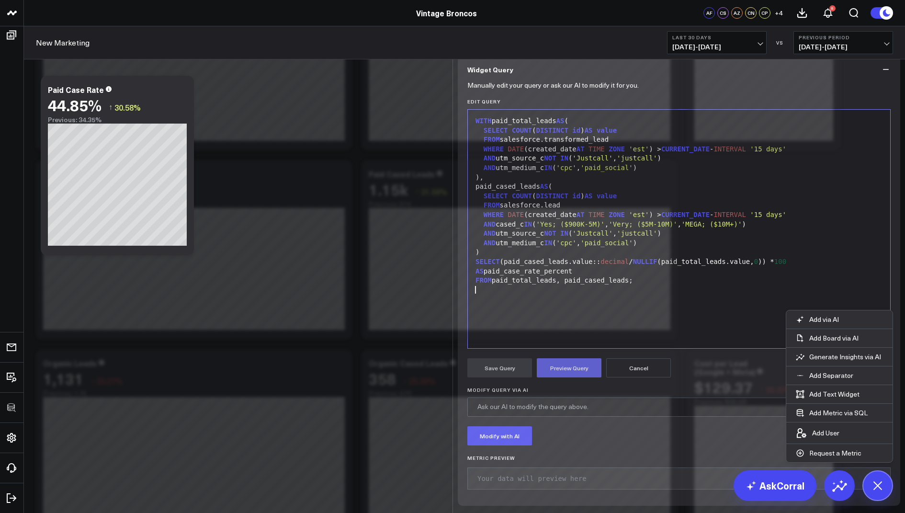
click at [556, 377] on button "Preview Query" at bounding box center [569, 367] width 65 height 19
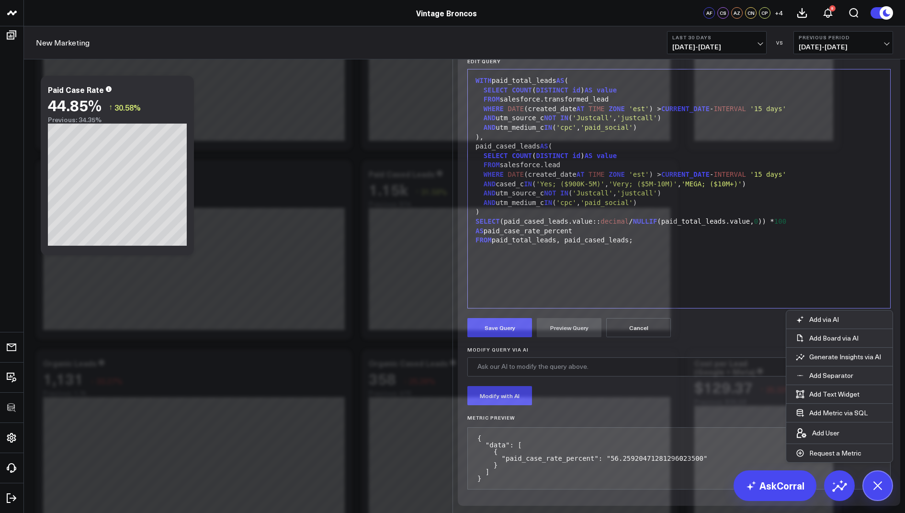
scroll to position [77, 0]
click at [495, 337] on button "Save Query" at bounding box center [499, 327] width 65 height 19
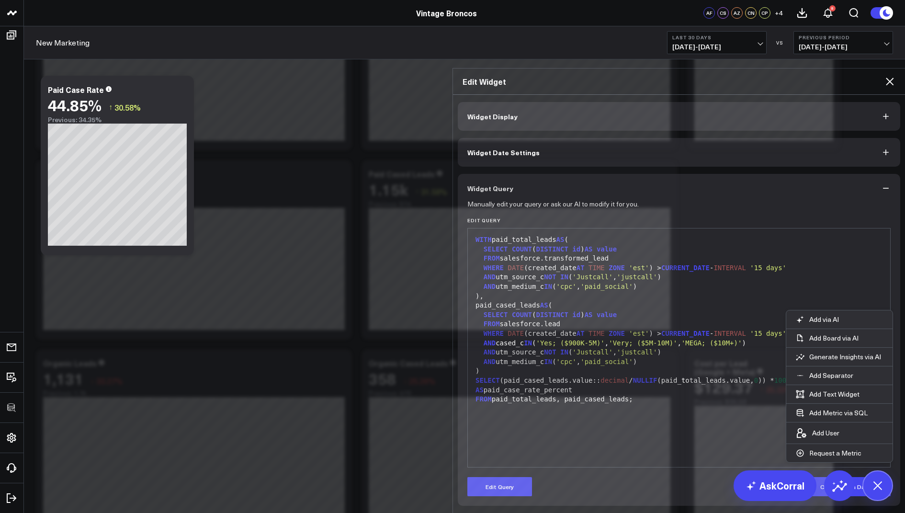
scroll to position [0, 0]
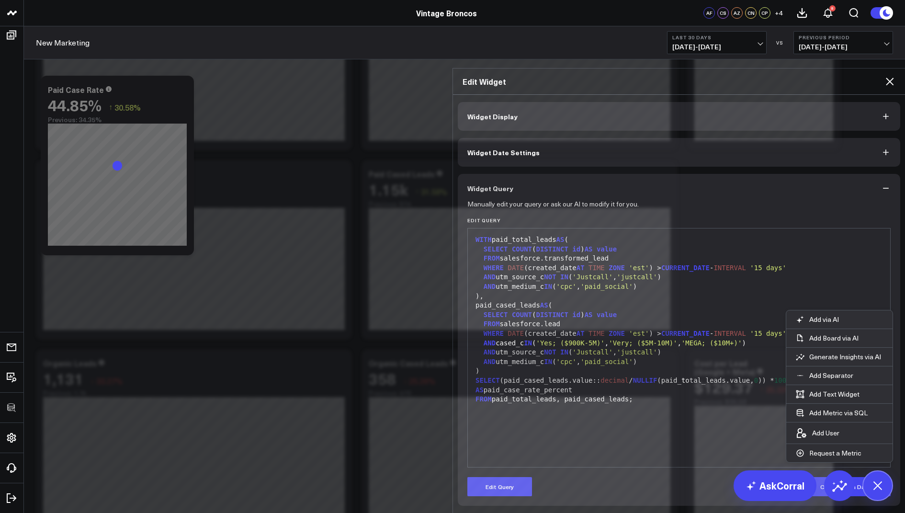
click at [888, 76] on icon at bounding box center [889, 81] width 11 height 11
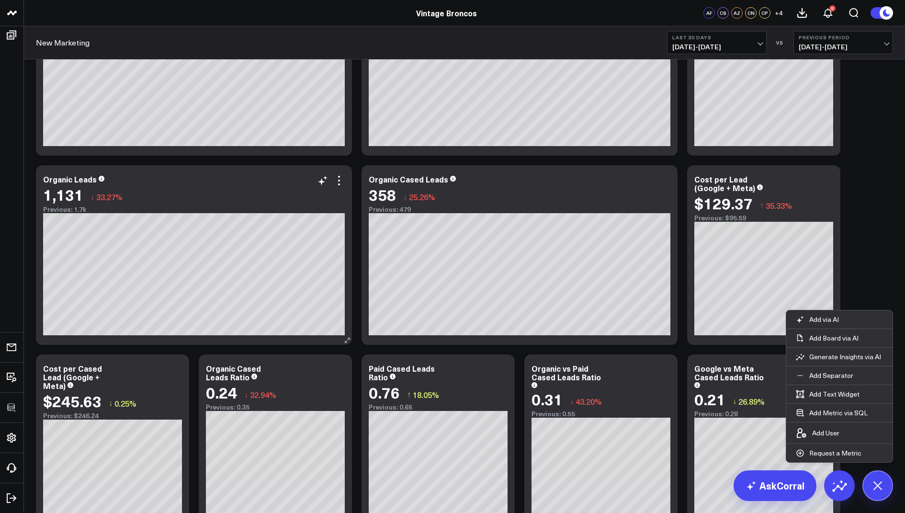
scroll to position [468, 0]
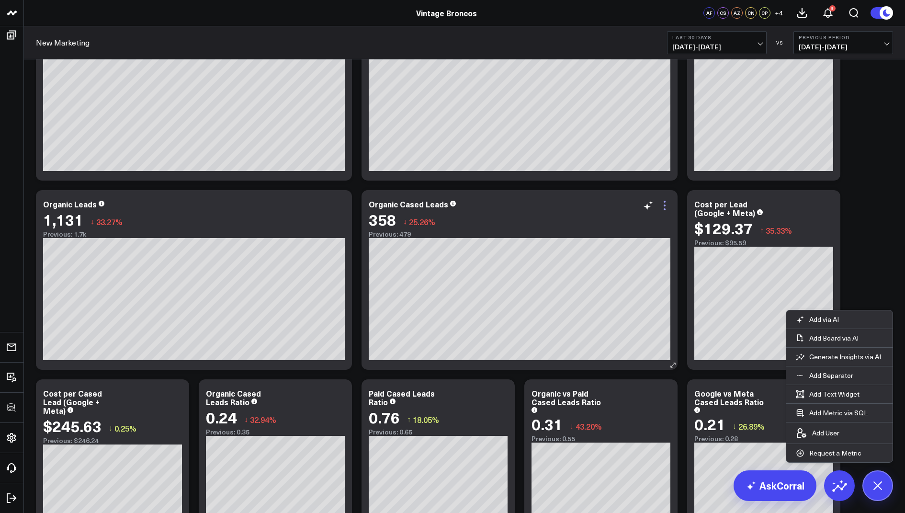
click at [664, 204] on icon at bounding box center [665, 205] width 2 height 2
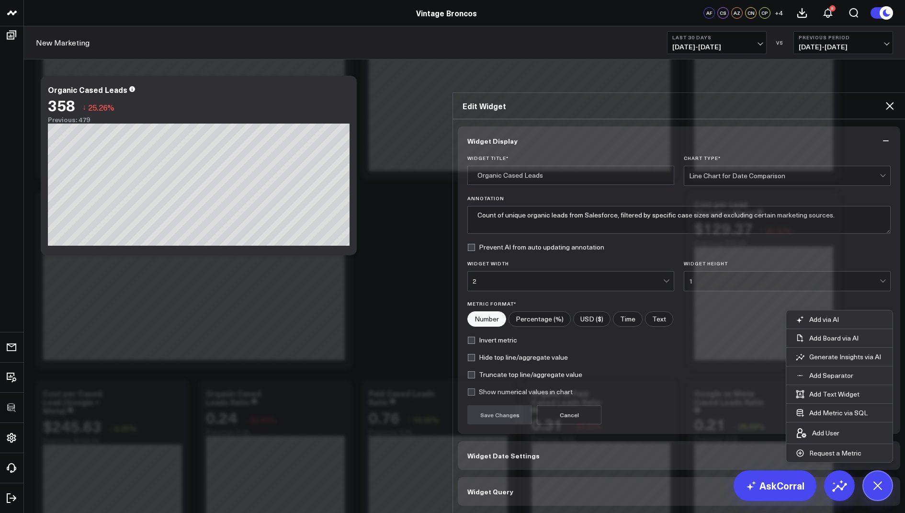
click at [482, 487] on span "Widget Query" at bounding box center [490, 491] width 46 height 8
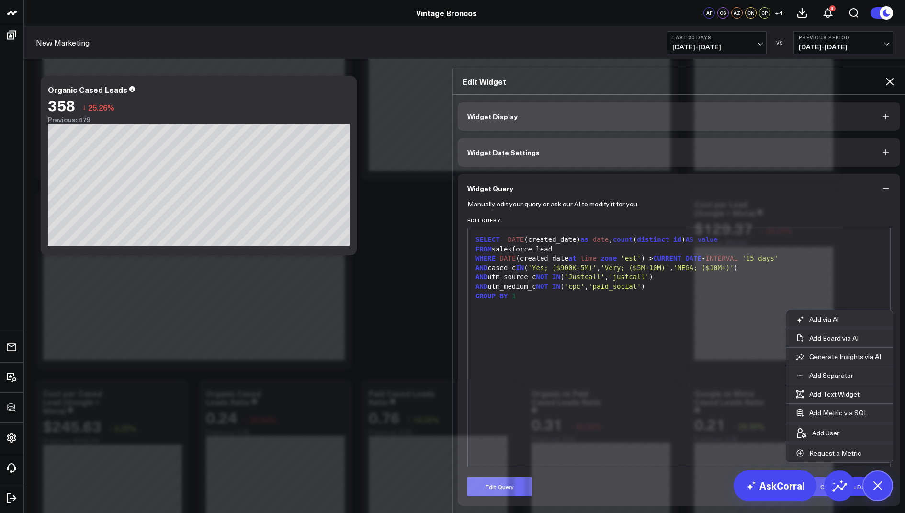
click at [500, 477] on button "Edit Query" at bounding box center [499, 486] width 65 height 19
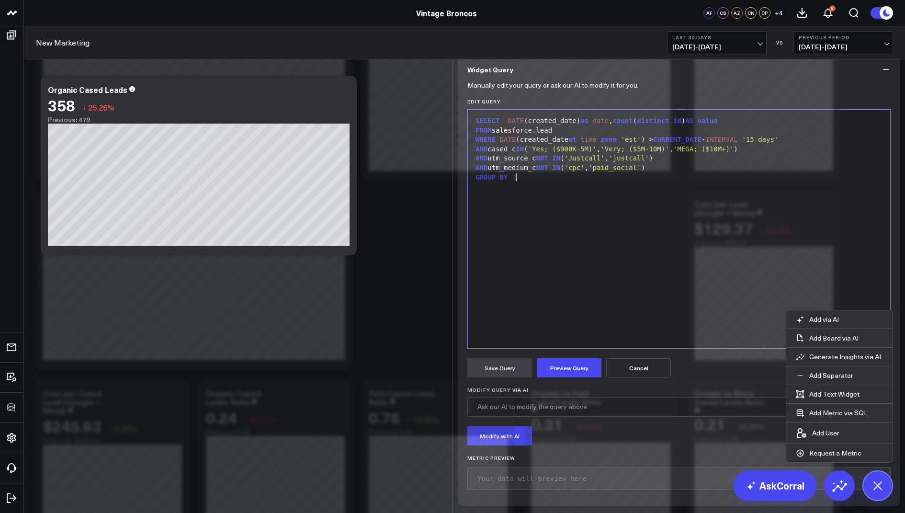
drag, startPoint x: 526, startPoint y: 258, endPoint x: 521, endPoint y: 140, distance: 117.4
click at [521, 140] on div "Widget Query Manually edit your query or ask our AI to modify it for you. Edit …" at bounding box center [679, 280] width 442 height 450
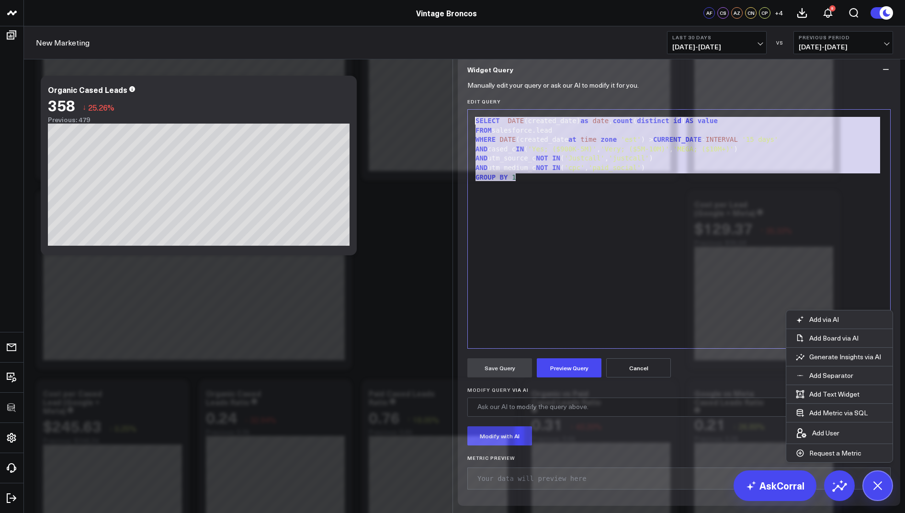
copy div "SELECT DATE (created_date) as date , count ( distinct id ) AS value FROM salesf…"
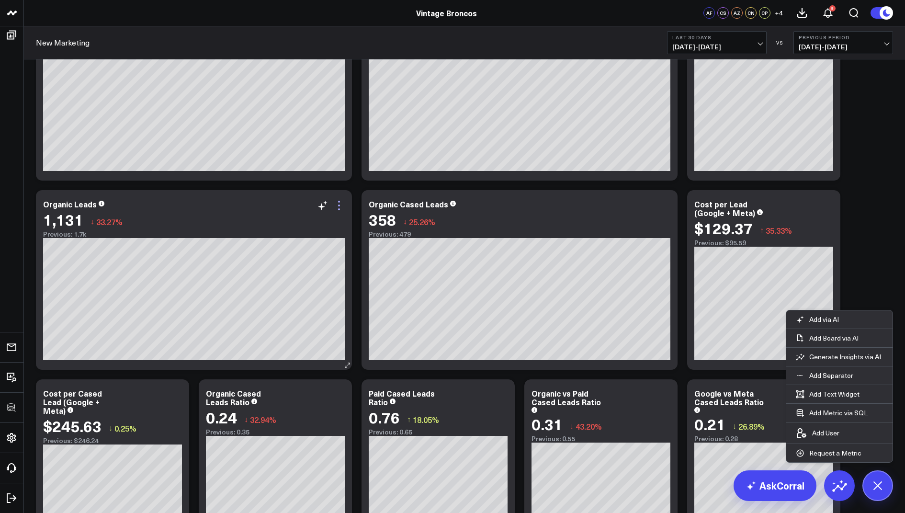
click at [336, 204] on icon at bounding box center [338, 205] width 11 height 11
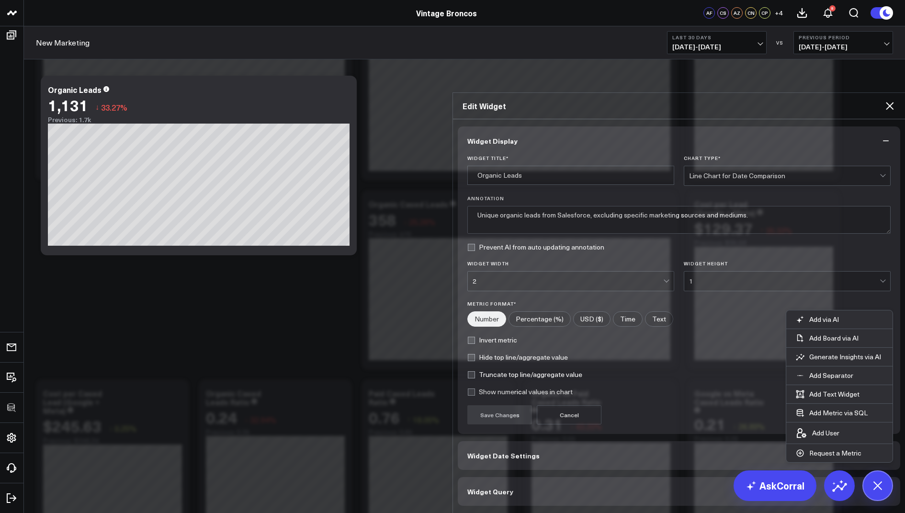
click at [482, 487] on span "Widget Query" at bounding box center [490, 491] width 46 height 8
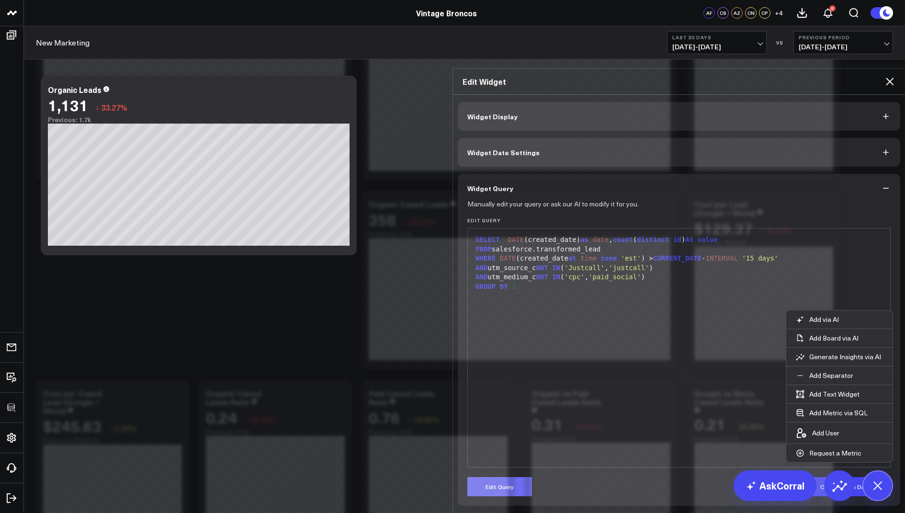
click at [493, 477] on button "Edit Query" at bounding box center [499, 486] width 65 height 19
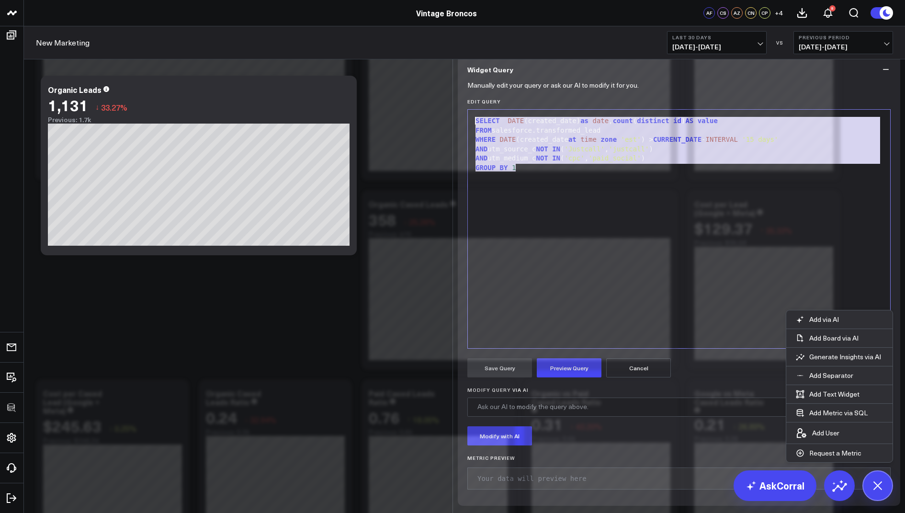
drag, startPoint x: 545, startPoint y: 246, endPoint x: 529, endPoint y: 154, distance: 93.3
click at [529, 154] on div "Widget Query Manually edit your query or ask our AI to modify it for you. Edit …" at bounding box center [679, 280] width 442 height 450
copy div "SELECT DATE (created_date) as date , count ( distinct id ) AS value FROM salesf…"
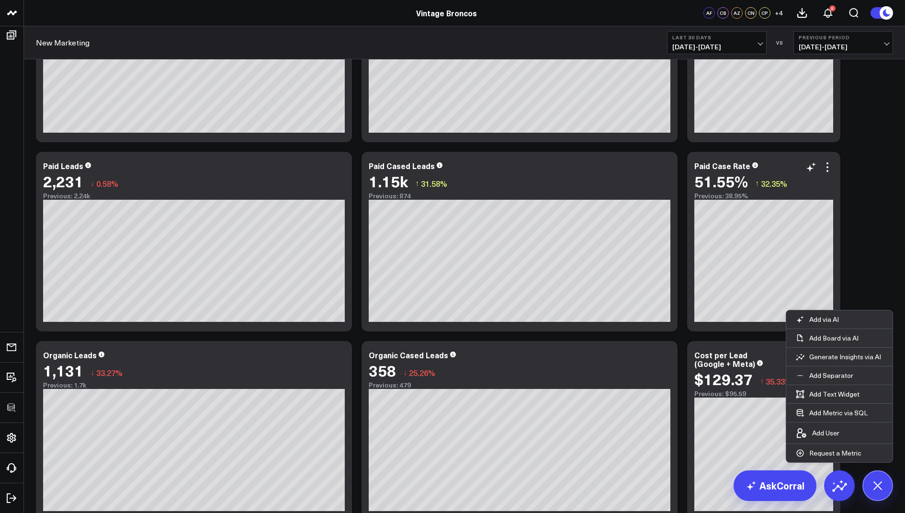
scroll to position [357, 0]
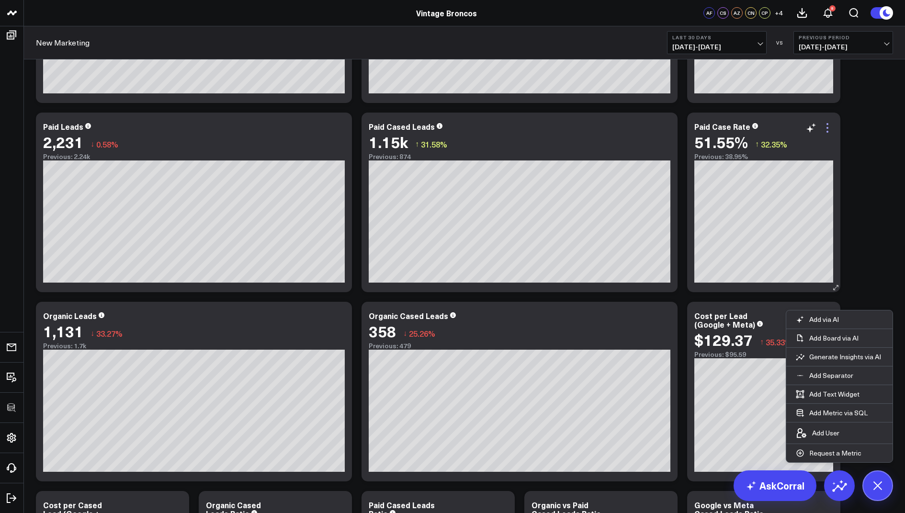
click at [827, 128] on icon at bounding box center [827, 128] width 2 height 2
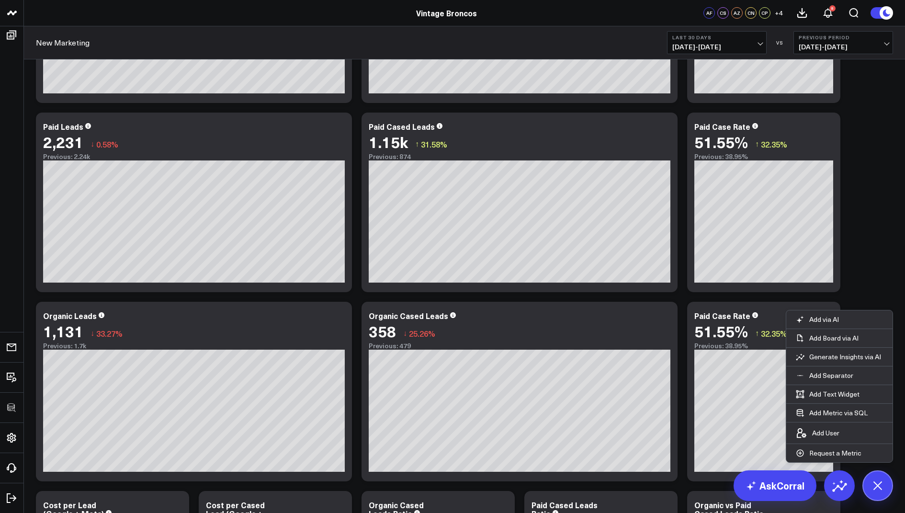
click at [709, 314] on div "Paid Case Rate" at bounding box center [722, 315] width 56 height 11
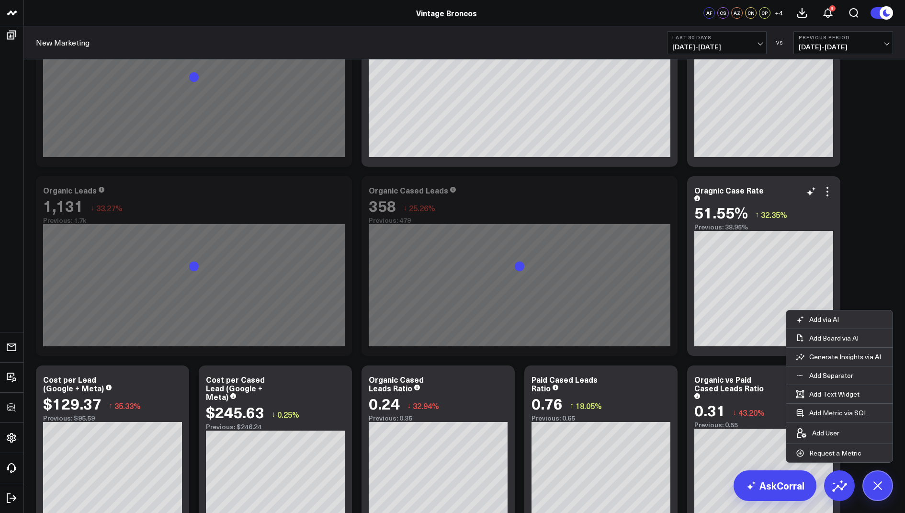
scroll to position [500, 0]
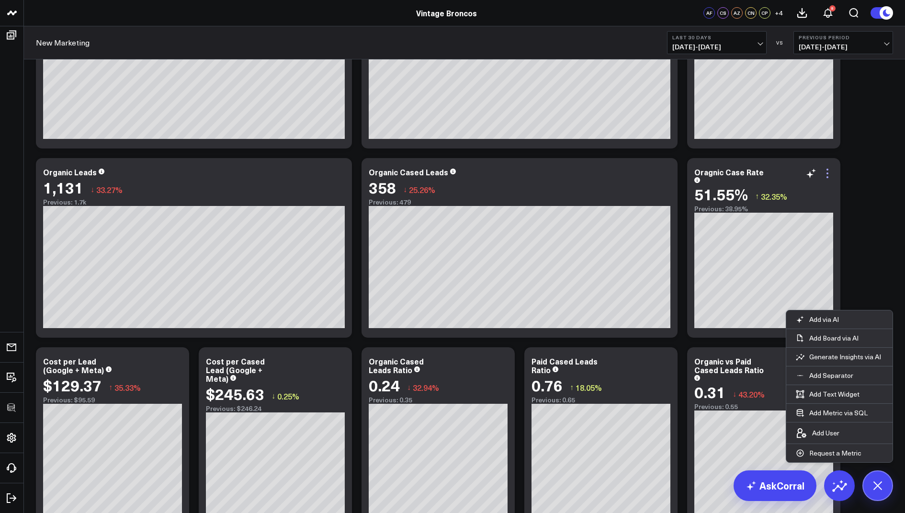
click at [826, 173] on icon at bounding box center [826, 173] width 11 height 11
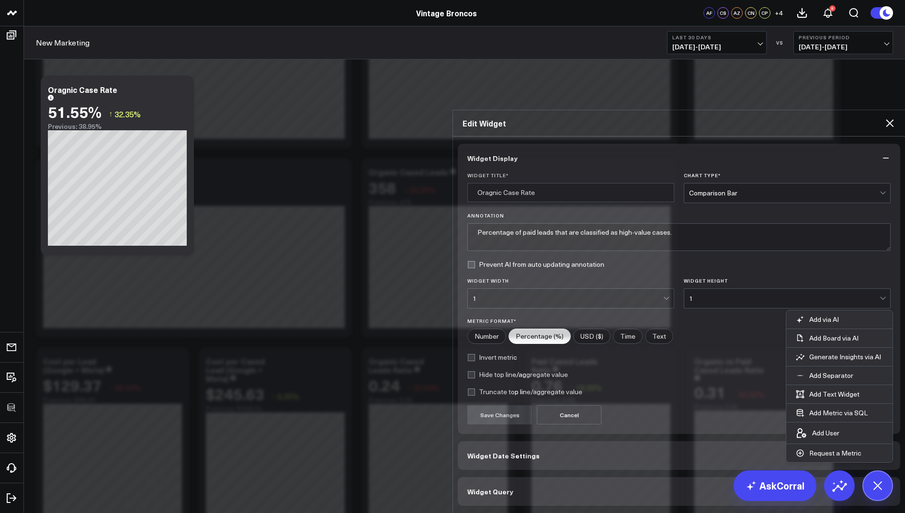
click at [533, 477] on button "Widget Query" at bounding box center [679, 491] width 442 height 29
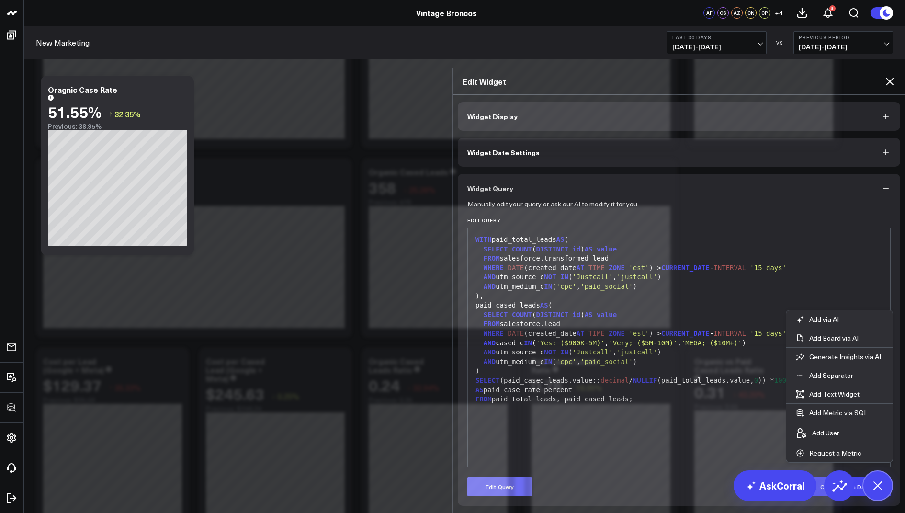
click at [510, 477] on button "Edit Query" at bounding box center [499, 486] width 65 height 19
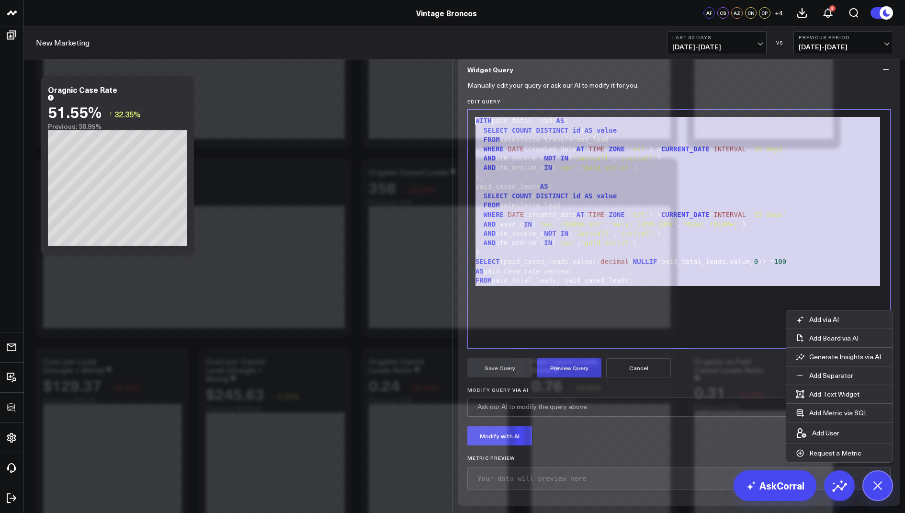
drag, startPoint x: 655, startPoint y: 366, endPoint x: 665, endPoint y: 183, distance: 183.6
click at [665, 183] on div "Edit Query 99 1 2 3 4 5 6 7 8 9 10 11 12 13 14 15 16 17 18 19 › ⌄ WITH paid_tot…" at bounding box center [678, 224] width 423 height 250
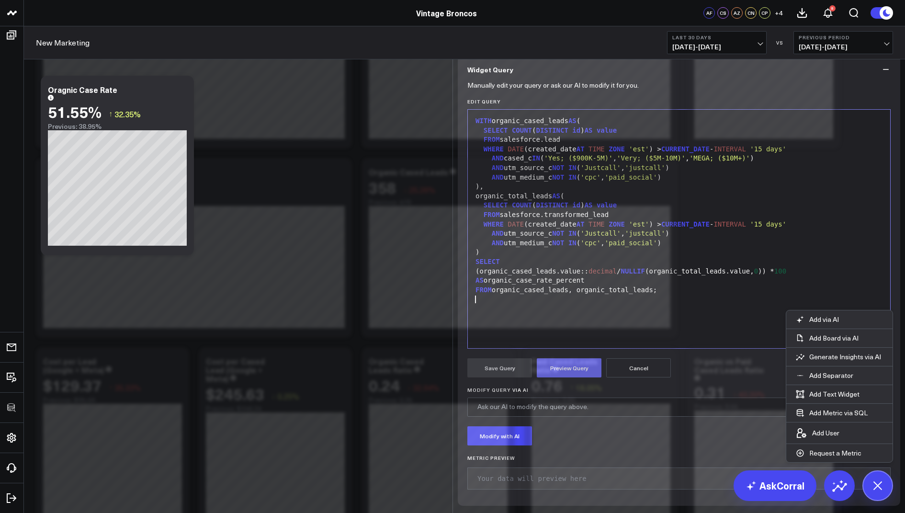
click at [557, 377] on button "Preview Query" at bounding box center [569, 367] width 65 height 19
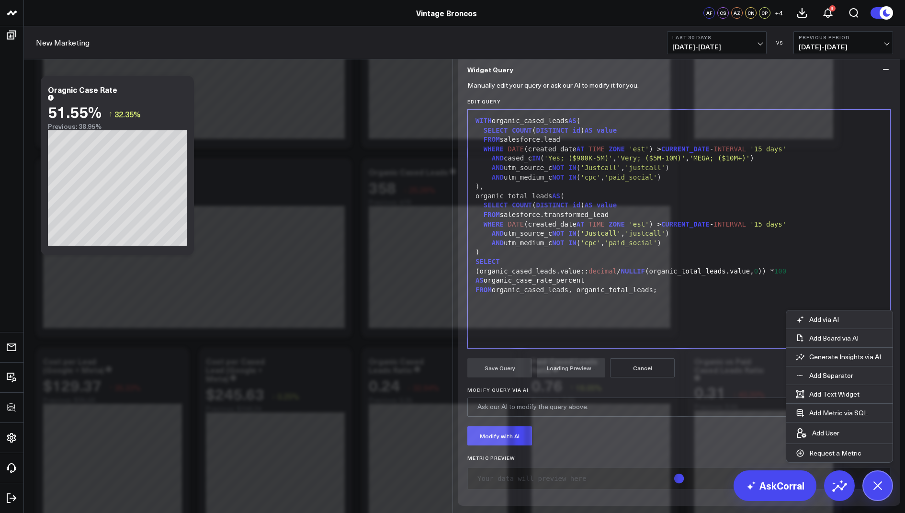
scroll to position [74, 0]
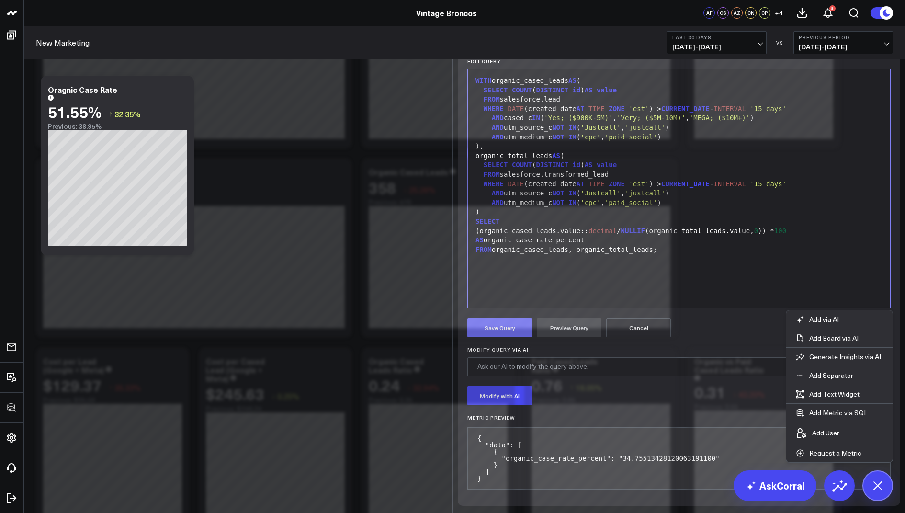
click at [503, 337] on button "Save Query" at bounding box center [499, 327] width 65 height 19
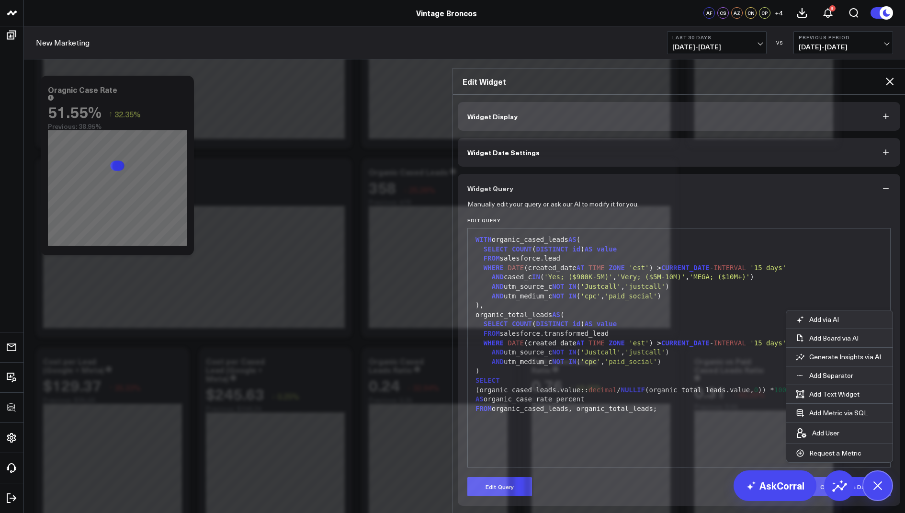
click at [888, 78] on icon at bounding box center [890, 82] width 8 height 8
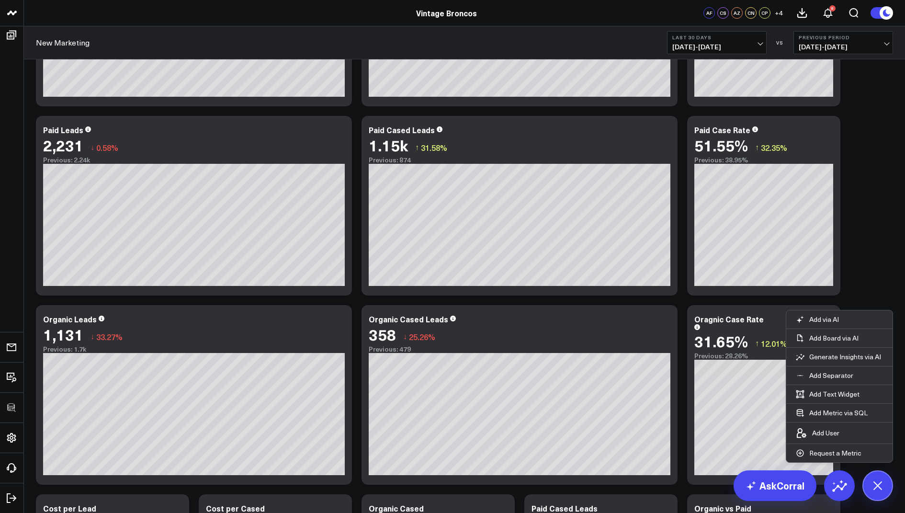
scroll to position [333, 0]
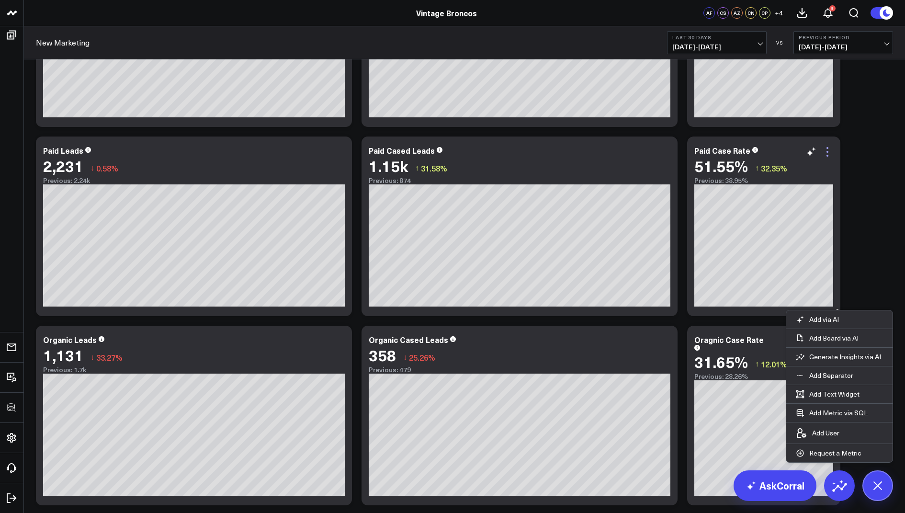
click at [829, 146] on icon at bounding box center [826, 151] width 11 height 11
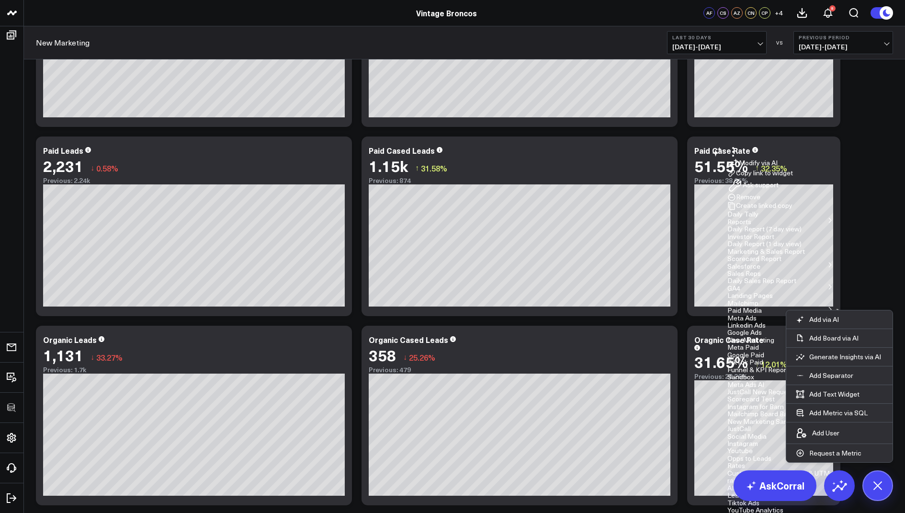
click at [786, 178] on button "Copy link to widget" at bounding box center [760, 173] width 66 height 9
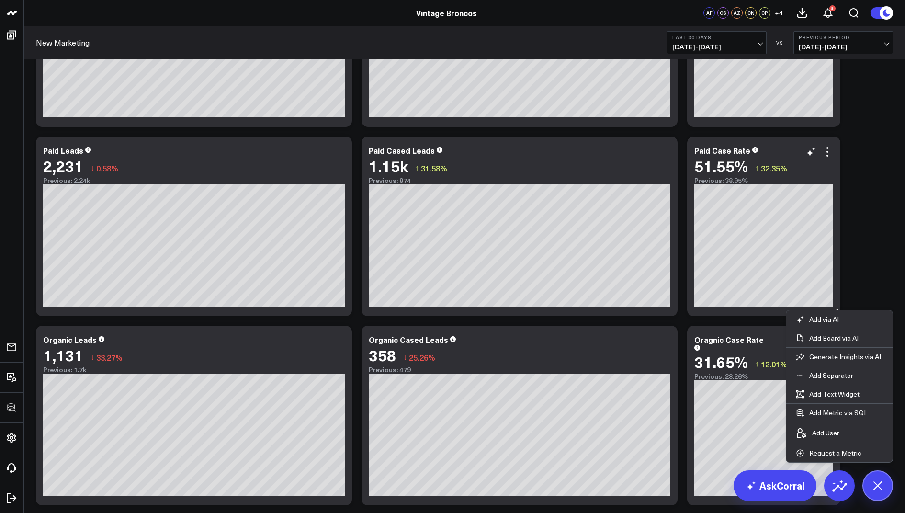
scroll to position [552, 0]
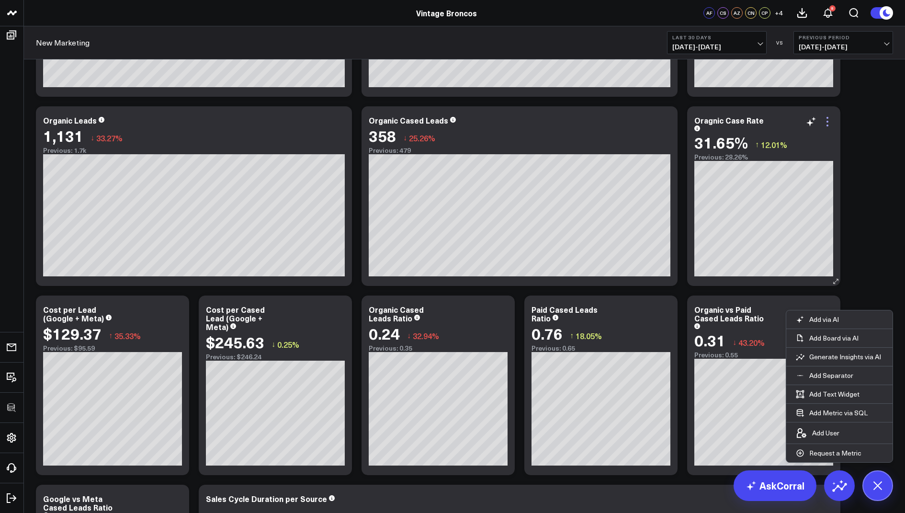
click at [829, 122] on icon at bounding box center [826, 121] width 11 height 11
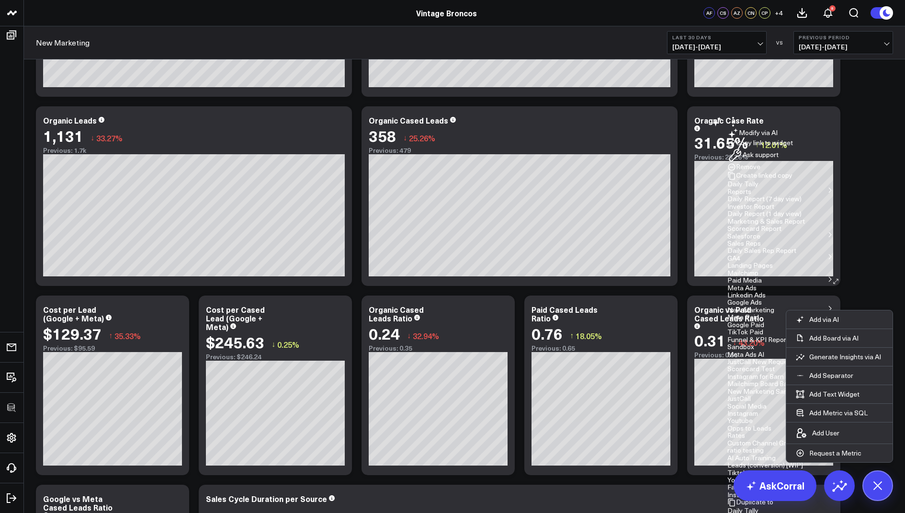
click at [780, 147] on button "Copy link to widget" at bounding box center [760, 143] width 66 height 9
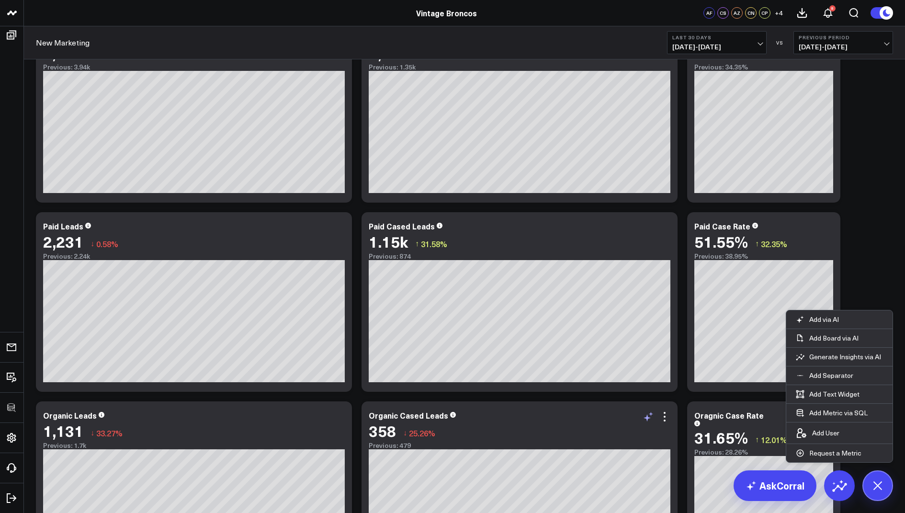
scroll to position [143, 0]
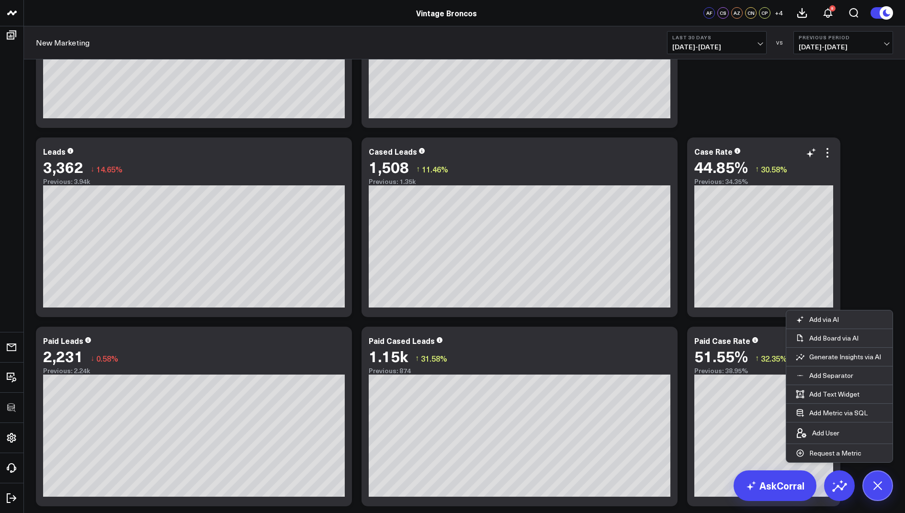
click at [724, 150] on div "Case Rate" at bounding box center [713, 151] width 38 height 11
click at [829, 147] on icon at bounding box center [826, 152] width 11 height 11
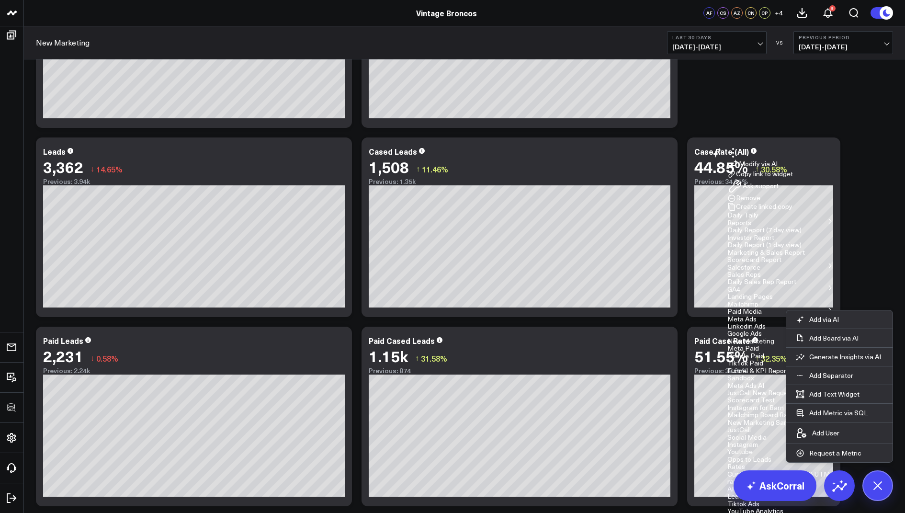
click at [786, 179] on button "Copy link to widget" at bounding box center [760, 174] width 66 height 9
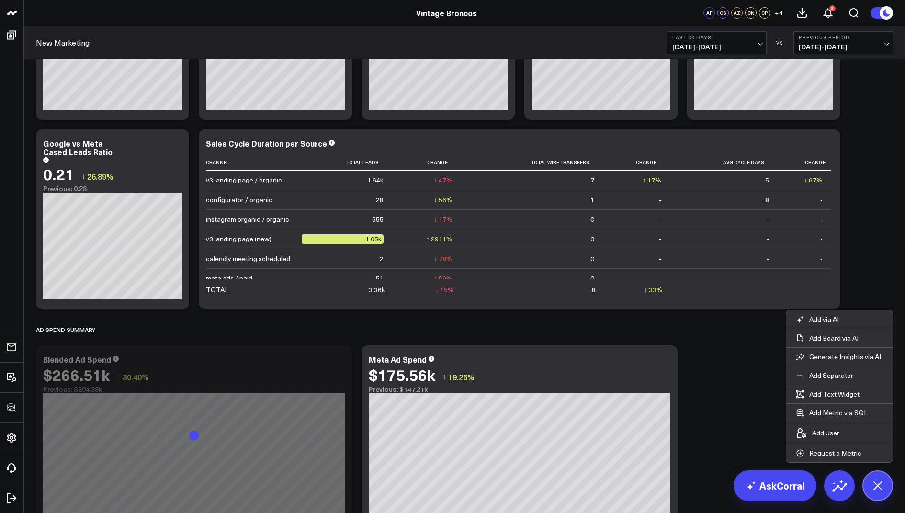
scroll to position [992, 0]
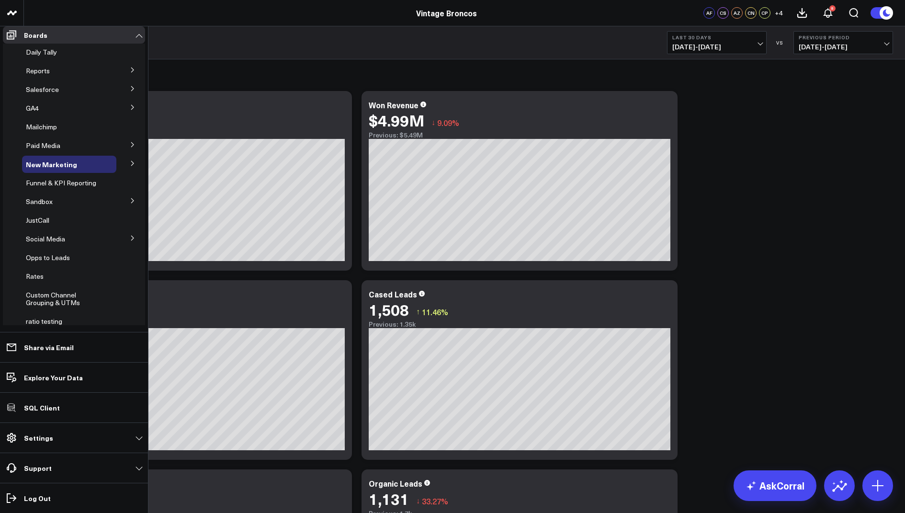
click at [130, 166] on button at bounding box center [132, 163] width 25 height 14
click at [45, 186] on span "Meta Paid" at bounding box center [48, 181] width 32 height 9
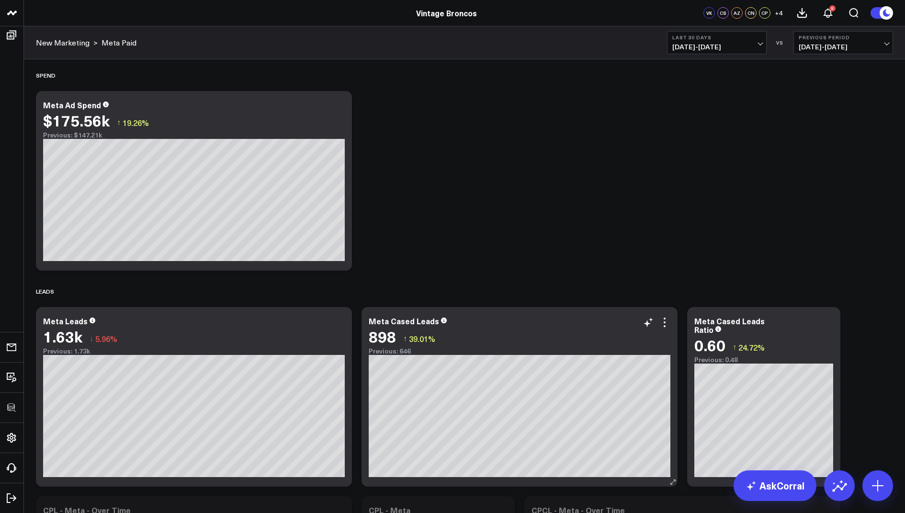
scroll to position [203, 0]
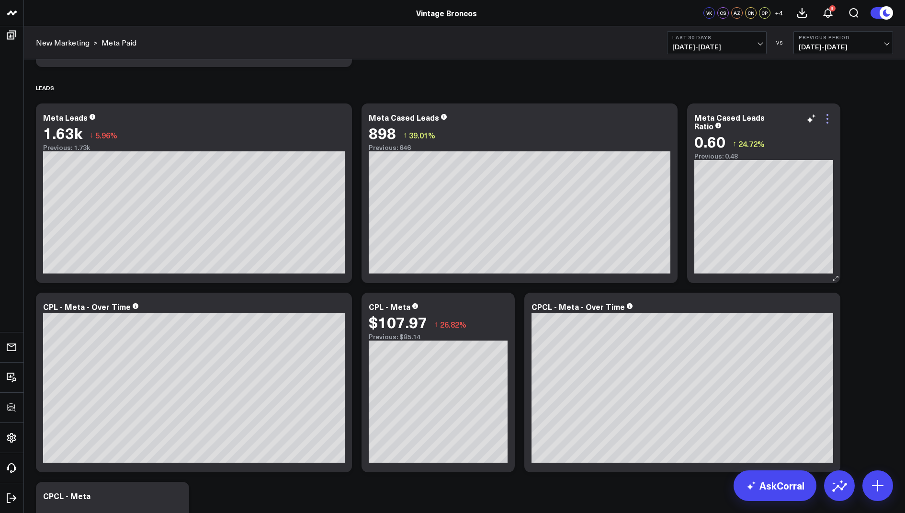
click at [828, 116] on icon at bounding box center [826, 118] width 11 height 11
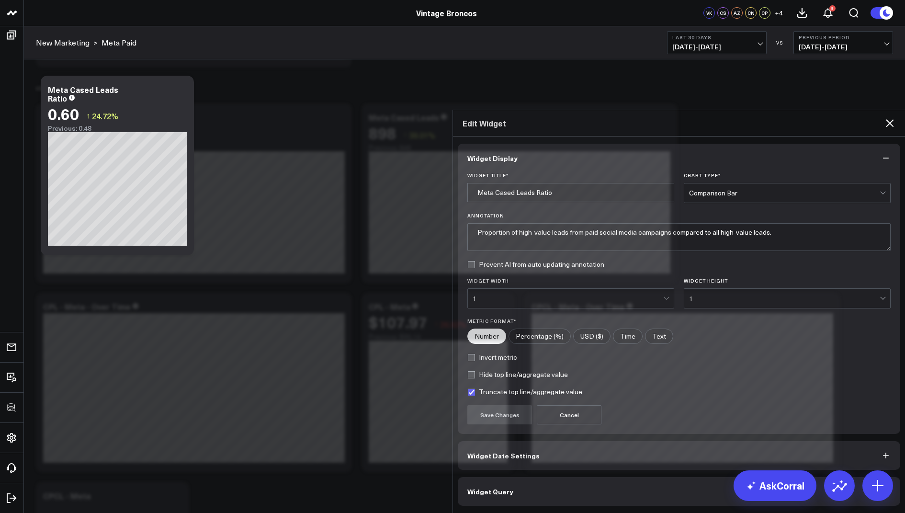
click at [496, 487] on span "Widget Query" at bounding box center [490, 491] width 46 height 8
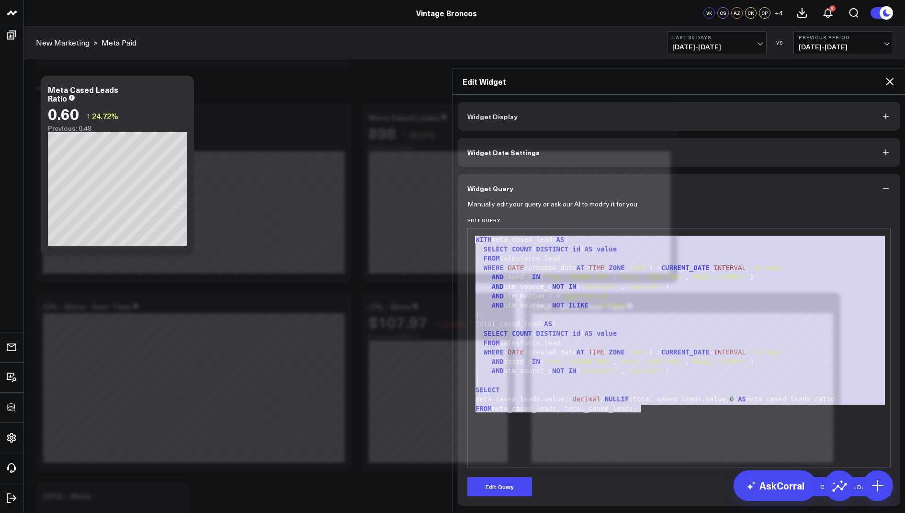
drag, startPoint x: 654, startPoint y: 368, endPoint x: 630, endPoint y: 147, distance: 222.4
click at [630, 174] on div "Widget Query Manually edit your query or ask our AI to modify it for you. Edit …" at bounding box center [679, 340] width 442 height 332
copy div "WITH meta_cased_leads AS ( SELECT COUNT ( DISTINCT id ) AS value FROM salesforc…"
click at [662, 383] on div "WITH meta_cased_leads AS ( SELECT COUNT ( DISTINCT id ) AS value FROM salesforc…" at bounding box center [679, 347] width 413 height 229
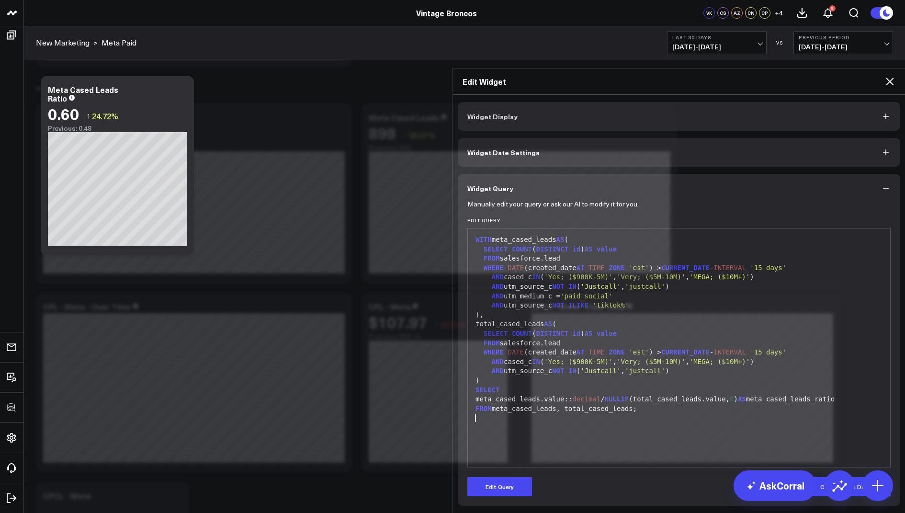
click at [889, 78] on icon at bounding box center [890, 82] width 8 height 8
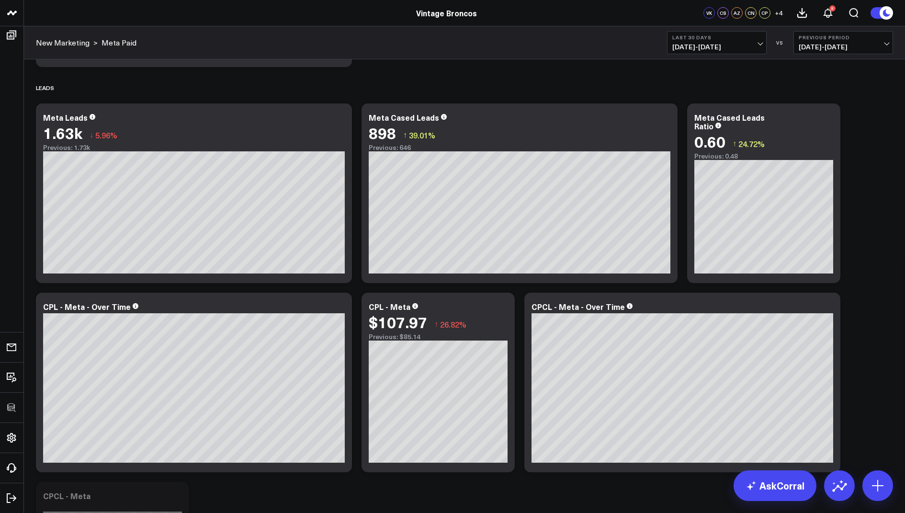
scroll to position [454, 0]
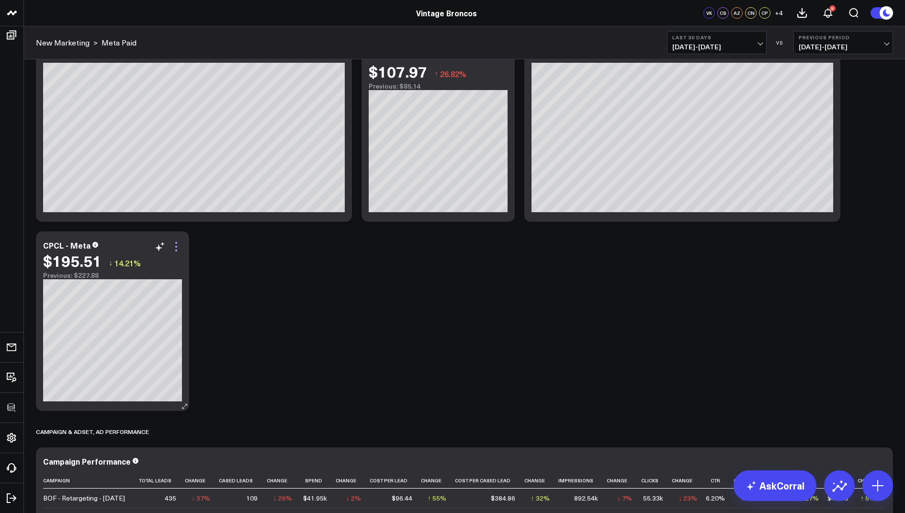
click at [179, 248] on icon at bounding box center [175, 246] width 11 height 11
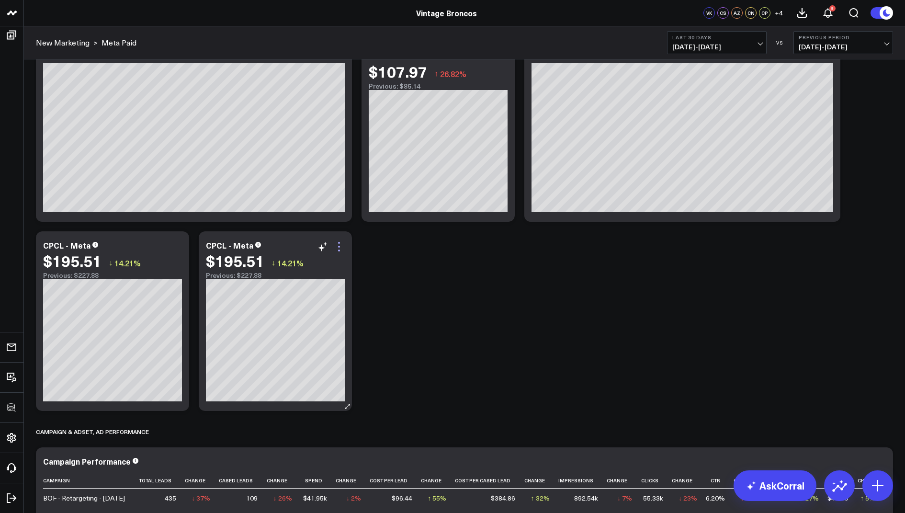
click at [341, 244] on icon at bounding box center [338, 246] width 11 height 11
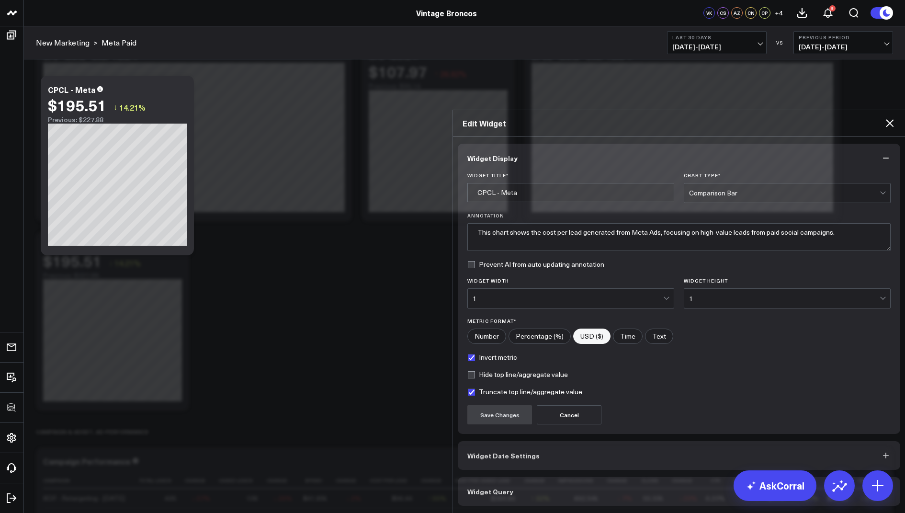
click at [483, 418] on div "Widget Display Widget Title * CPCL - Meta Chart Type * Comparison Bar Annotatio…" at bounding box center [679, 324] width 452 height 376
click at [491, 477] on button "Widget Query" at bounding box center [679, 491] width 442 height 29
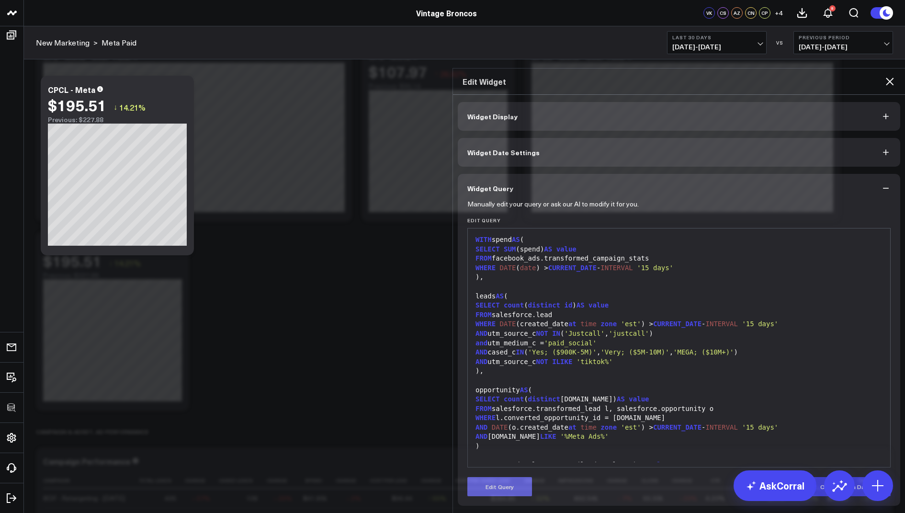
click at [487, 477] on button "Edit Query" at bounding box center [499, 486] width 65 height 19
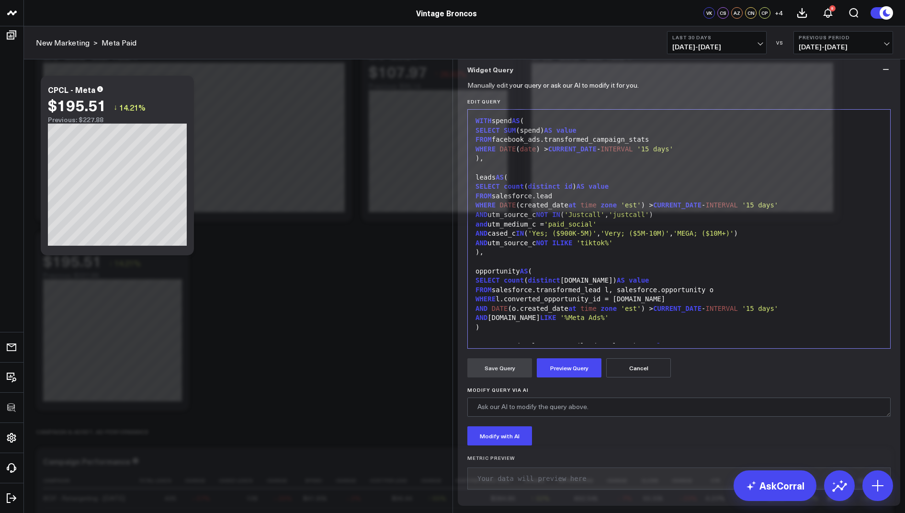
scroll to position [18, 0]
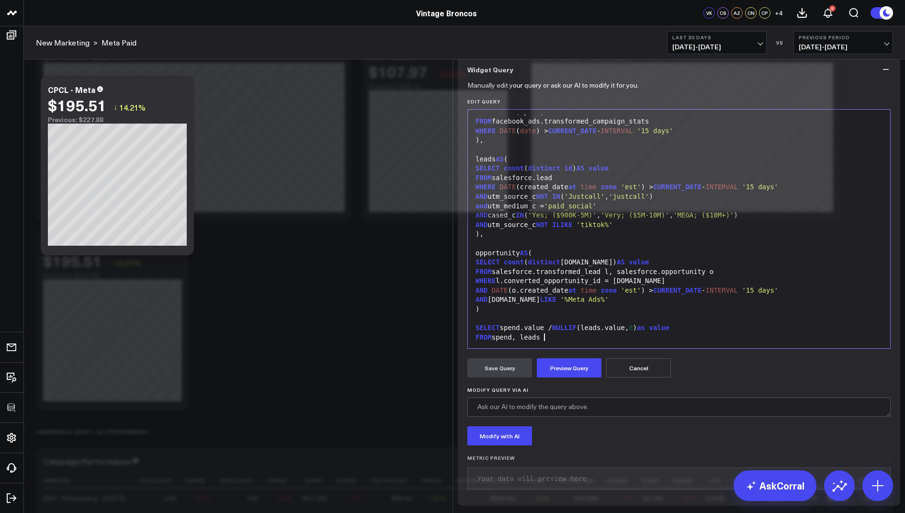
drag, startPoint x: 558, startPoint y: 414, endPoint x: 550, endPoint y: 372, distance: 42.9
click at [550, 344] on div "WITH spend AS ( SELECT SUM (spend) AS value FROM facebook_ads.transformed_campa…" at bounding box center [679, 220] width 413 height 248
click at [559, 183] on div "FROM salesforce.lead" at bounding box center [679, 178] width 413 height 10
click at [565, 342] on div "FROM spend, leads" at bounding box center [679, 338] width 413 height 10
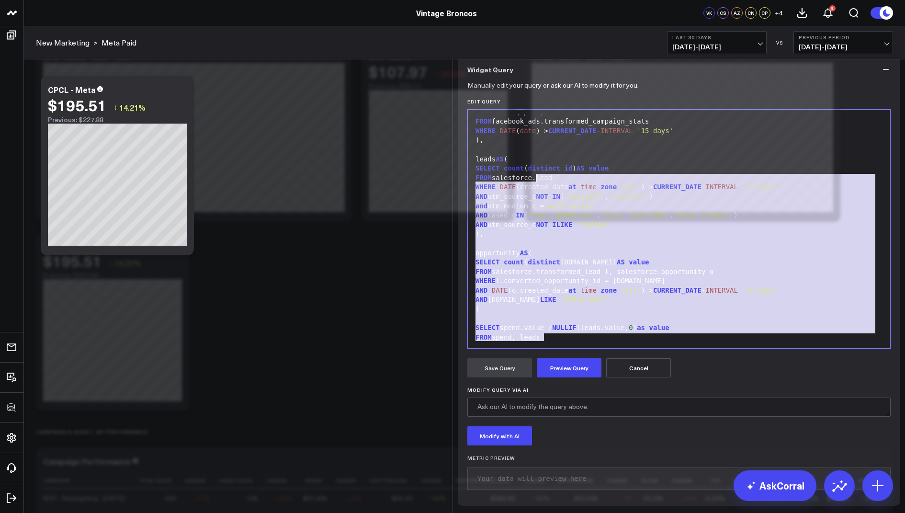
scroll to position [0, 0]
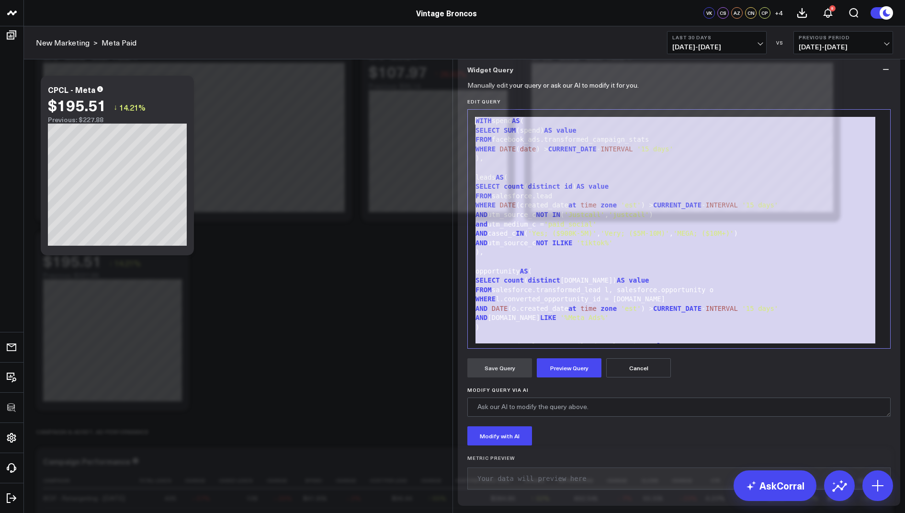
drag, startPoint x: 546, startPoint y: 412, endPoint x: 557, endPoint y: 168, distance: 243.9
click at [557, 168] on form "Manually edit your query or ask our AI to modify it for you. Edit Query 99 1 2 …" at bounding box center [678, 290] width 423 height 412
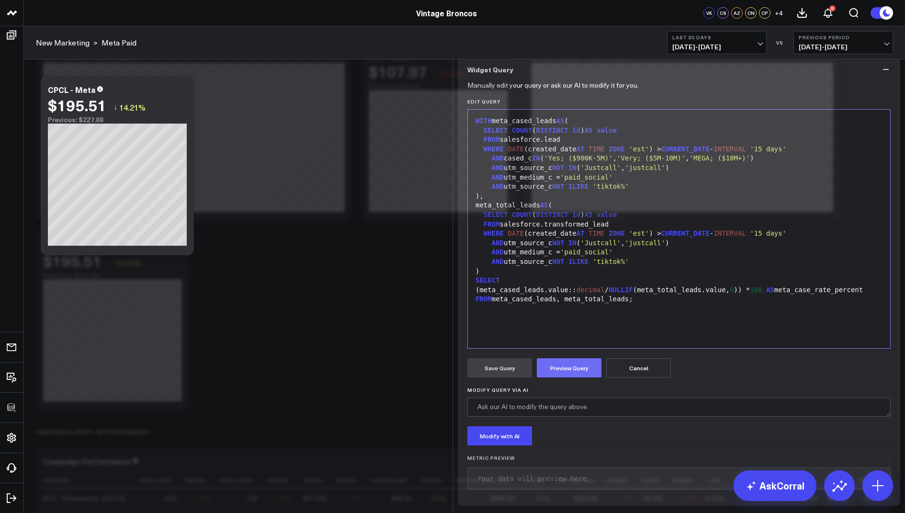
click at [565, 377] on button "Preview Query" at bounding box center [569, 367] width 65 height 19
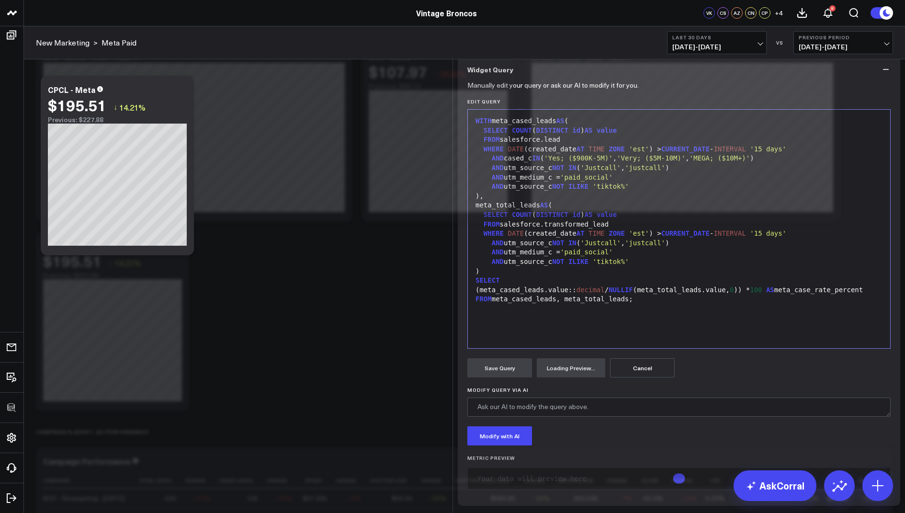
scroll to position [74, 0]
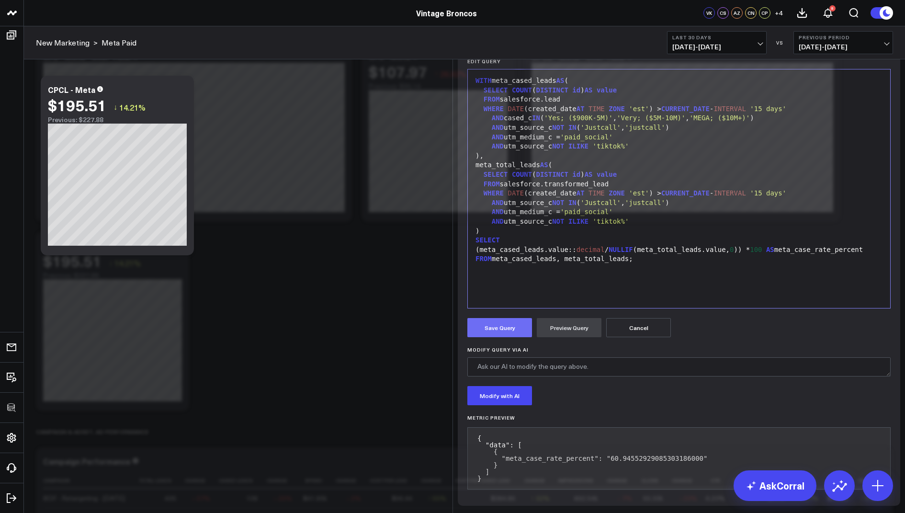
click at [506, 337] on button "Save Query" at bounding box center [499, 327] width 65 height 19
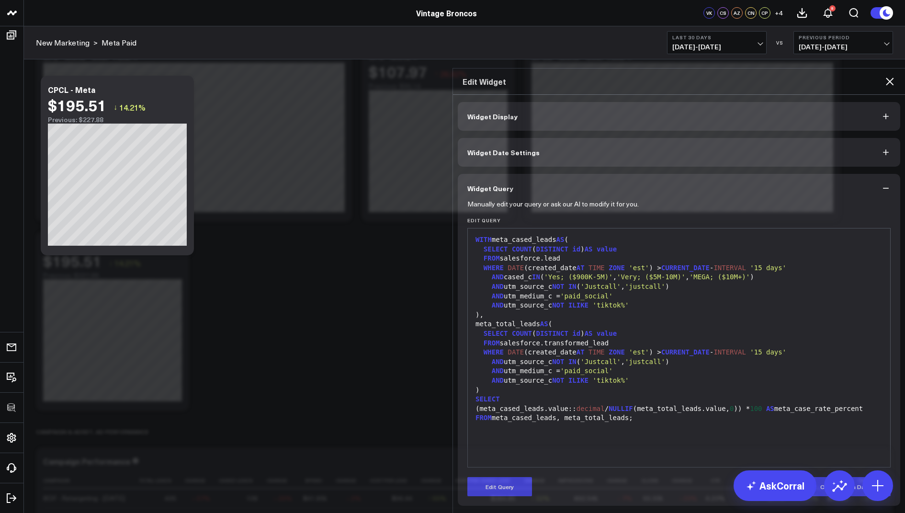
scroll to position [0, 0]
click at [886, 76] on icon at bounding box center [889, 81] width 11 height 11
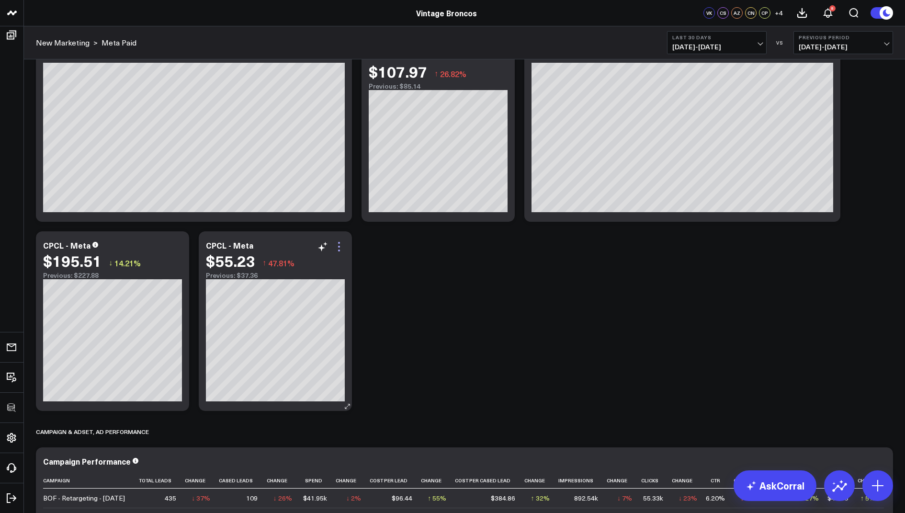
click at [341, 245] on icon at bounding box center [338, 246] width 11 height 11
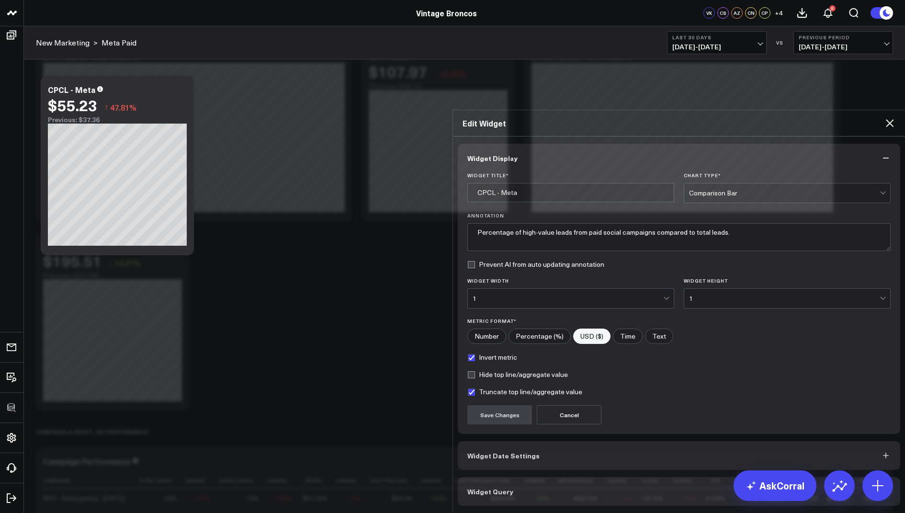
click at [542, 329] on input"] "Percentage (%)" at bounding box center [539, 336] width 61 height 14
radio input"] "true"
click at [506, 405] on button "Save Changes" at bounding box center [499, 414] width 65 height 19
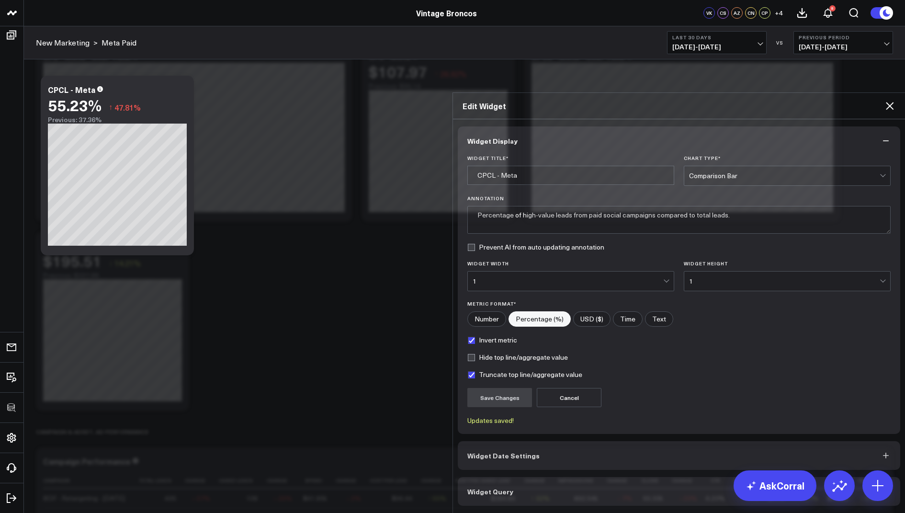
click at [474, 336] on label "Invert metric" at bounding box center [492, 340] width 50 height 8
click at [474, 336] on input "Invert metric" at bounding box center [471, 340] width 8 height 8
checkbox input "false"
click at [502, 388] on button "Save Changes" at bounding box center [499, 397] width 65 height 19
click at [888, 100] on icon at bounding box center [889, 105] width 11 height 11
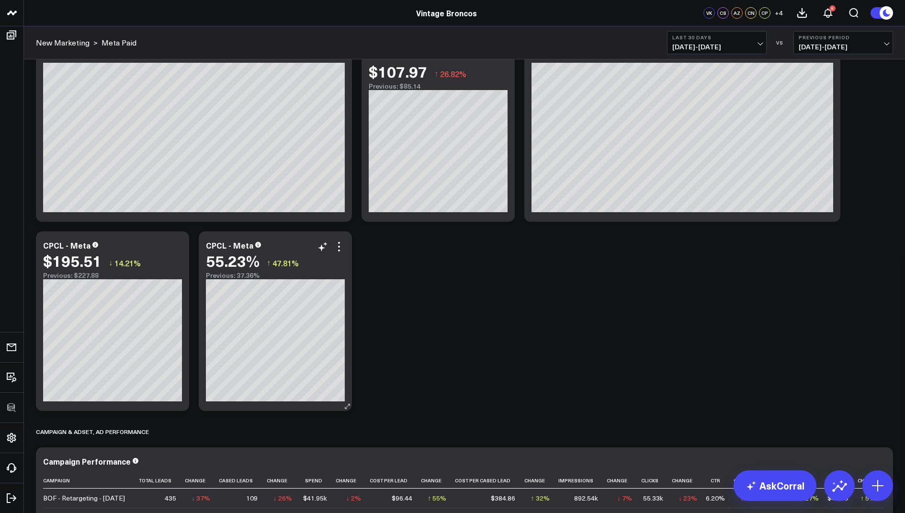
click at [240, 240] on div "CPCL - Meta" at bounding box center [229, 245] width 47 height 11
click at [544, 324] on div "Spend Modify via AI Copy link to widget Ask support Remove Create linked copy D…" at bounding box center [464, 308] width 866 height 1404
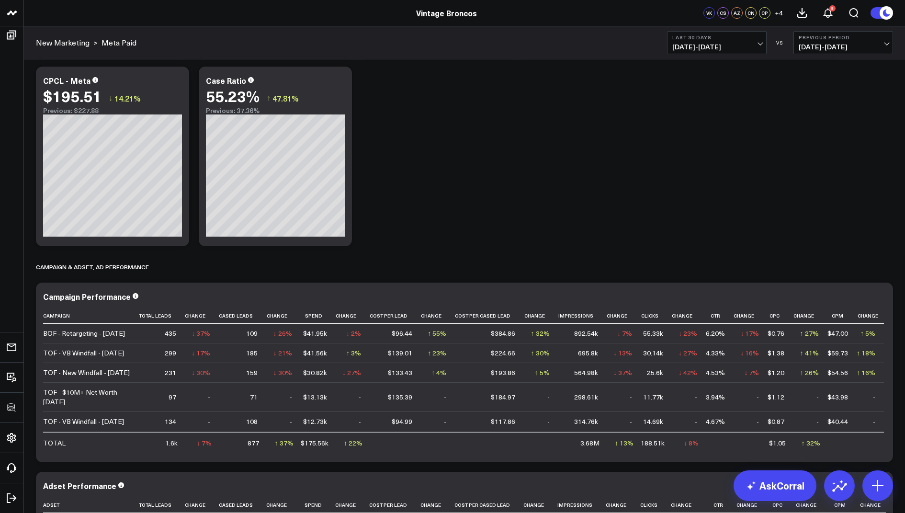
scroll to position [497, 0]
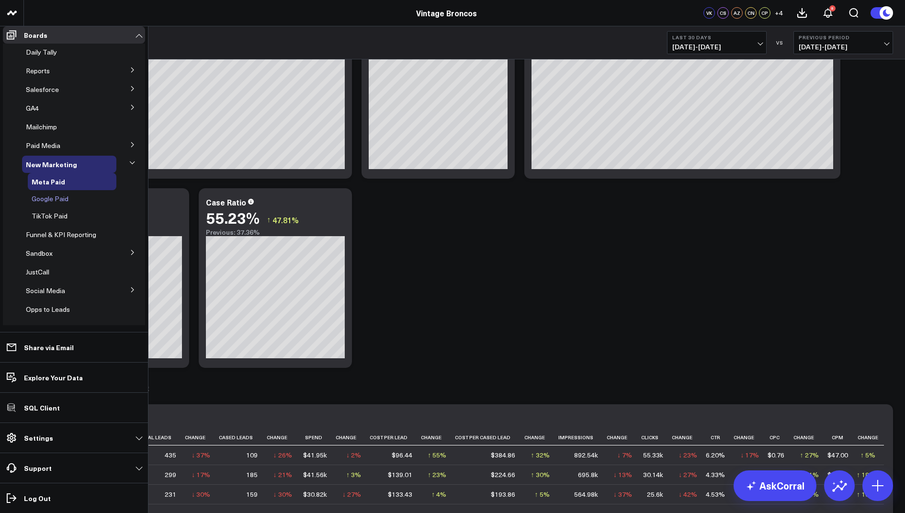
click at [55, 203] on span "Google Paid" at bounding box center [50, 198] width 37 height 9
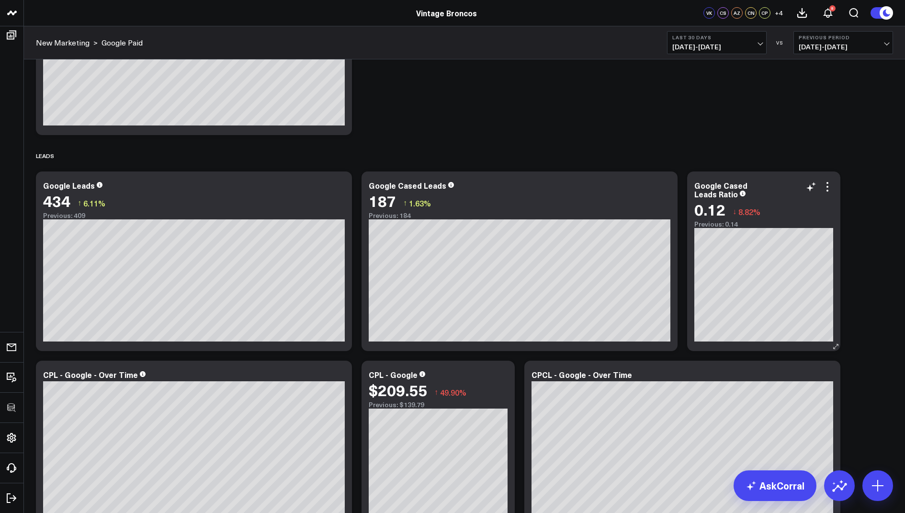
scroll to position [166, 0]
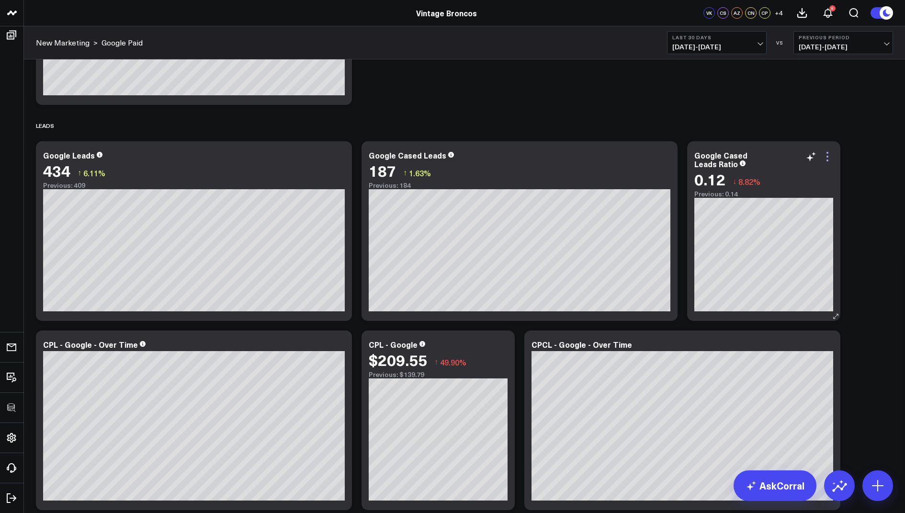
click at [827, 160] on icon at bounding box center [827, 160] width 2 height 2
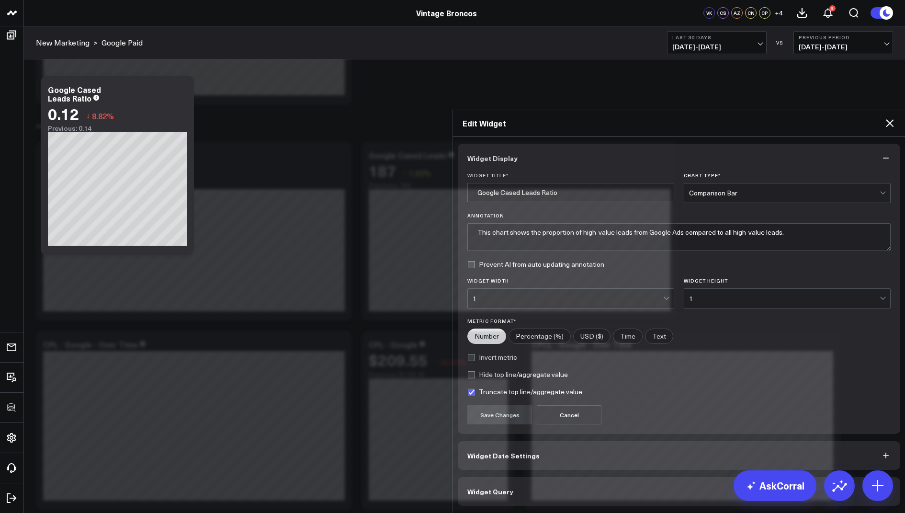
click at [500, 477] on button "Widget Query" at bounding box center [679, 491] width 442 height 29
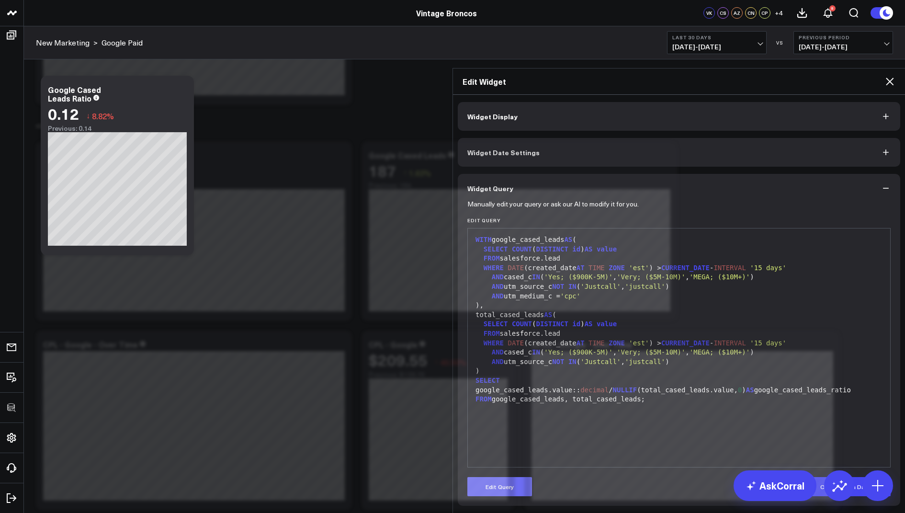
click at [486, 477] on button "Edit Query" at bounding box center [499, 486] width 65 height 19
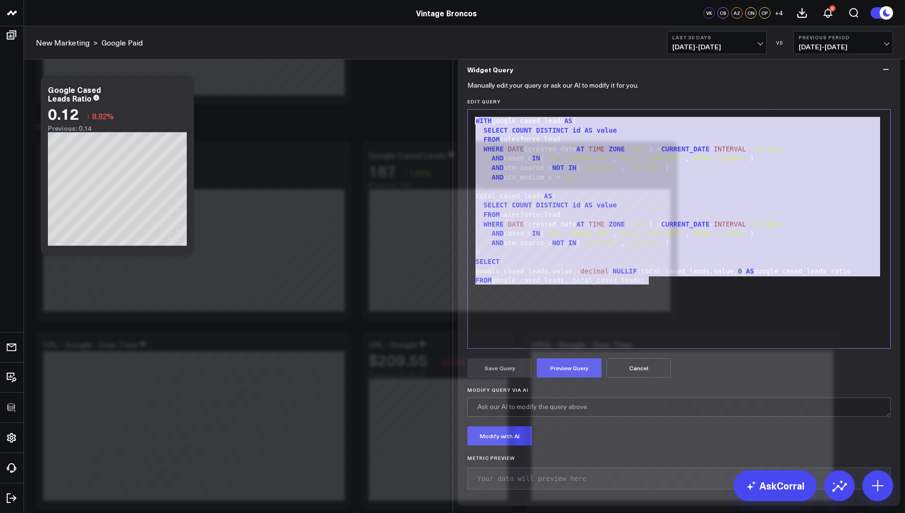
drag, startPoint x: 662, startPoint y: 358, endPoint x: 604, endPoint y: 148, distance: 217.5
click at [604, 148] on div "Widget Query Manually edit your query or ask our AI to modify it for you. Edit …" at bounding box center [679, 280] width 442 height 450
copy div "WITH google_cased_leads AS ( SELECT COUNT ( DISTINCT id ) AS value FROM salesfo…"
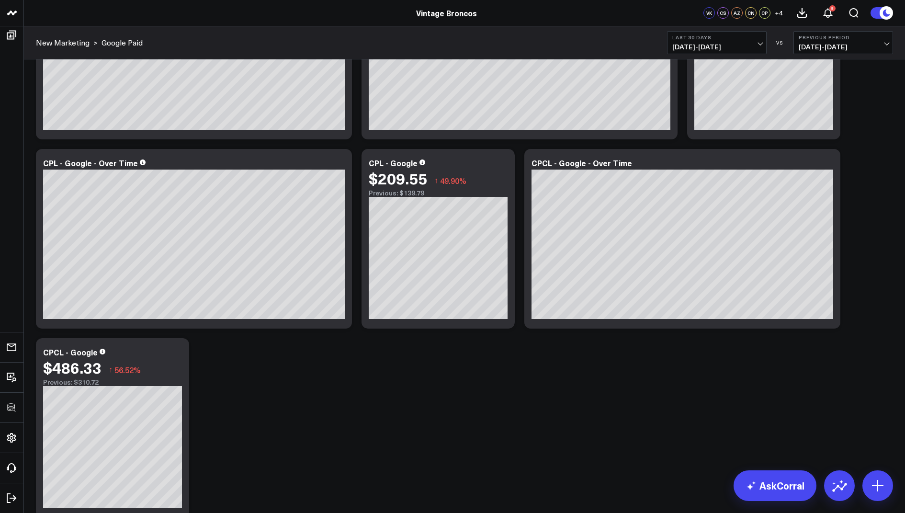
scroll to position [386, 0]
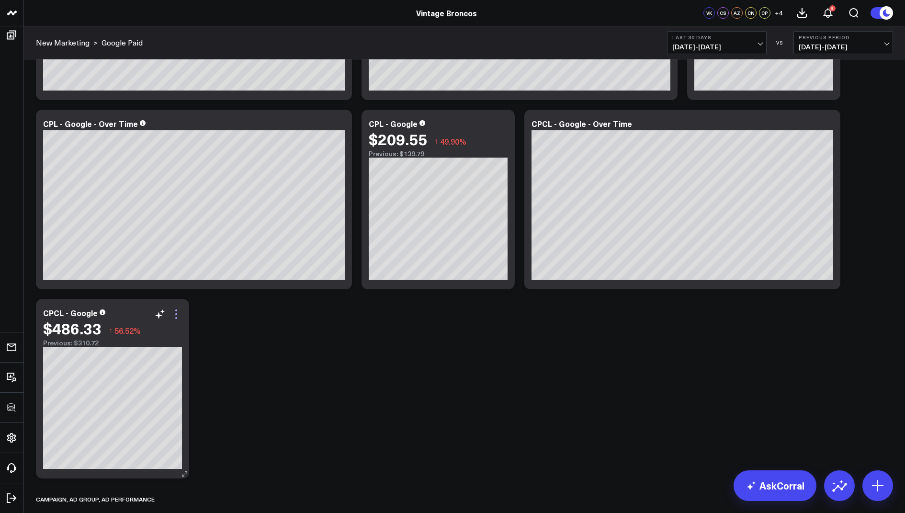
click at [174, 315] on icon at bounding box center [175, 313] width 11 height 11
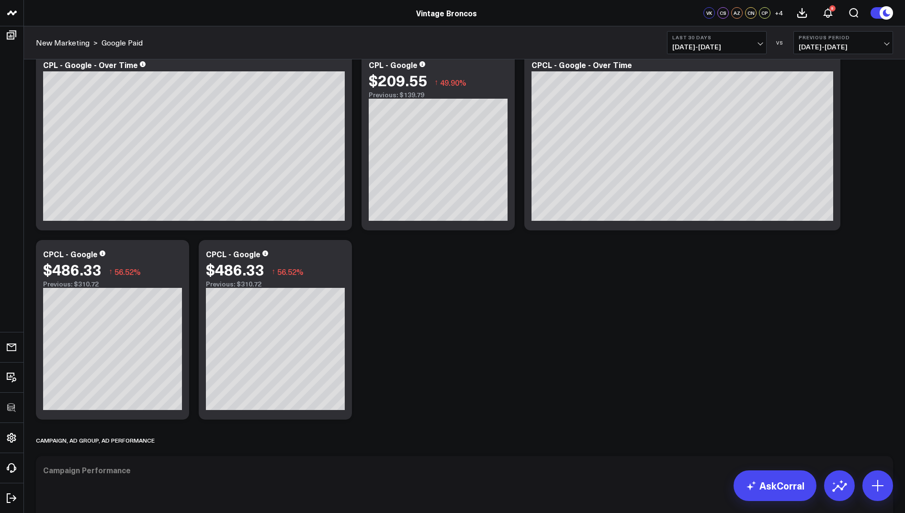
scroll to position [456, 0]
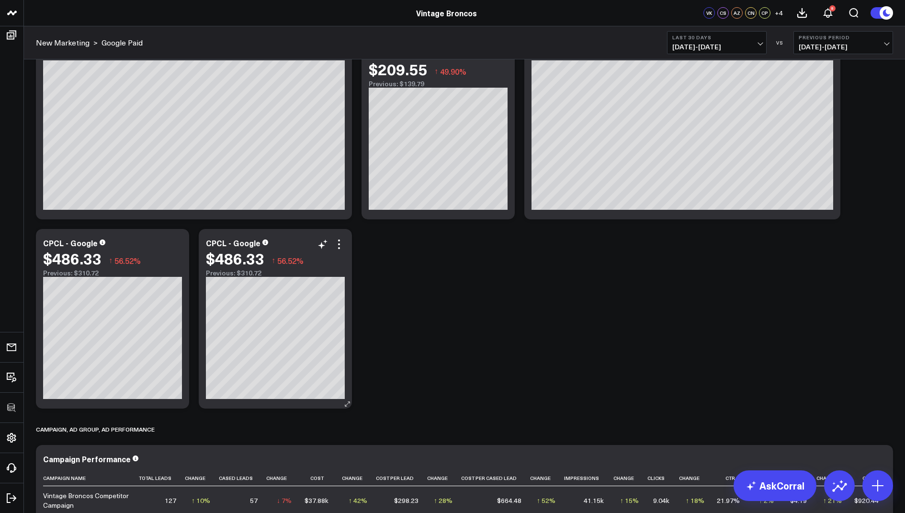
click at [255, 244] on div "CPCL - Google" at bounding box center [233, 242] width 55 height 11
click at [340, 246] on icon at bounding box center [338, 243] width 11 height 11
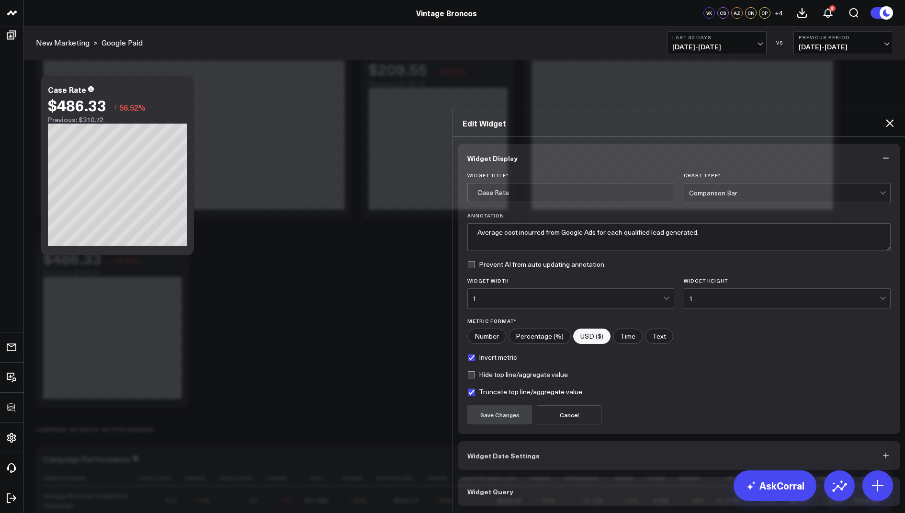
click at [478, 477] on button "Widget Query" at bounding box center [679, 491] width 442 height 29
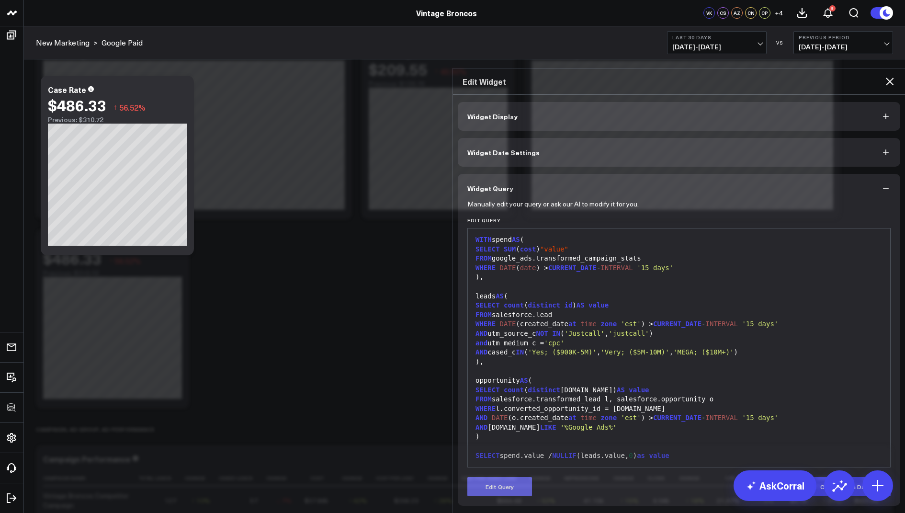
click at [490, 477] on button "Edit Query" at bounding box center [499, 486] width 65 height 19
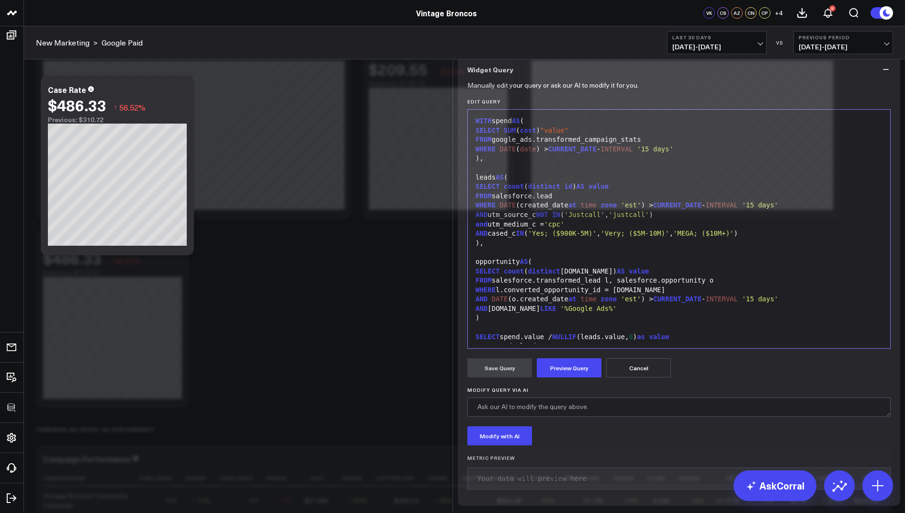
scroll to position [9, 0]
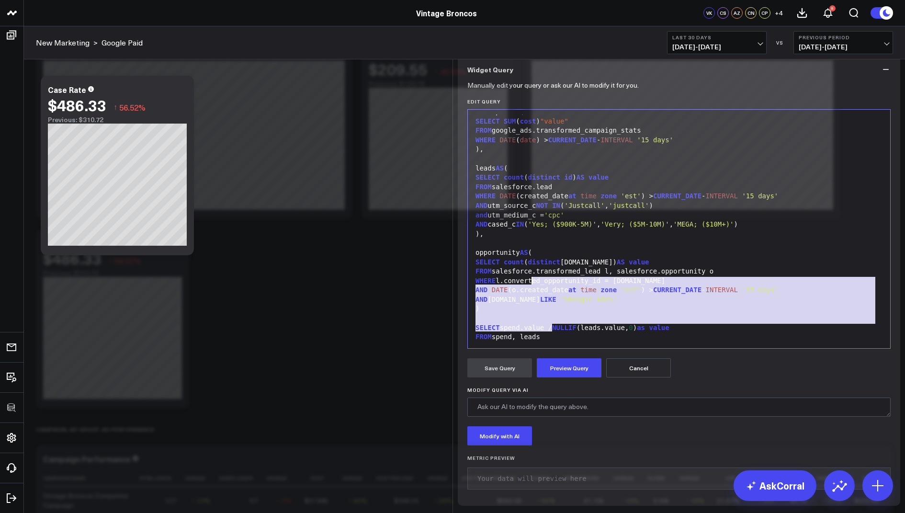
drag, startPoint x: 553, startPoint y: 406, endPoint x: 522, endPoint y: 332, distance: 80.5
click at [522, 333] on div "WITH spend AS ( SELECT SUM ( cost ) "value" FROM google_ads.transformed_campaig…" at bounding box center [679, 224] width 413 height 238
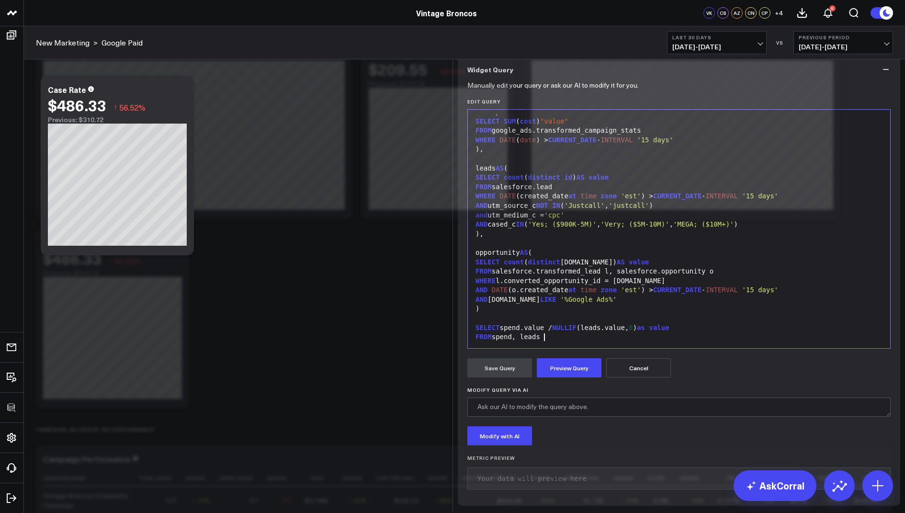
click at [567, 342] on div "FROM spend, leads" at bounding box center [679, 337] width 413 height 10
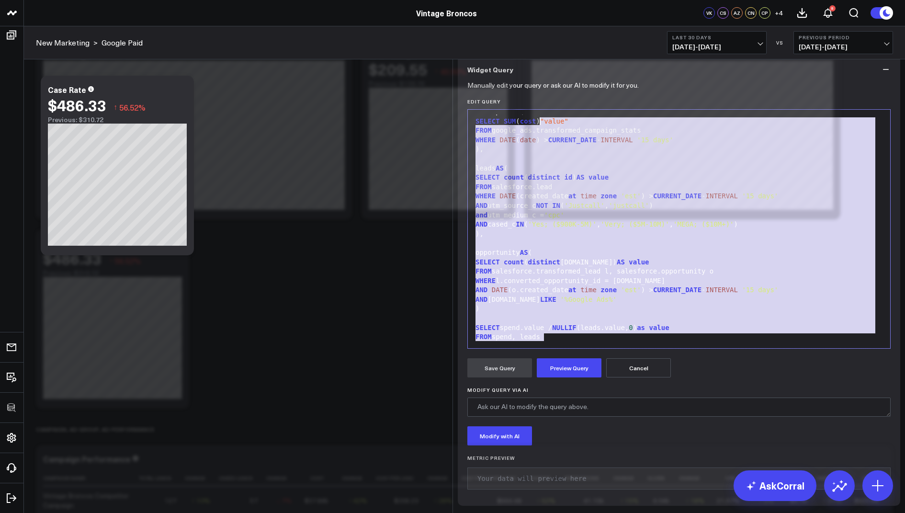
scroll to position [0, 0]
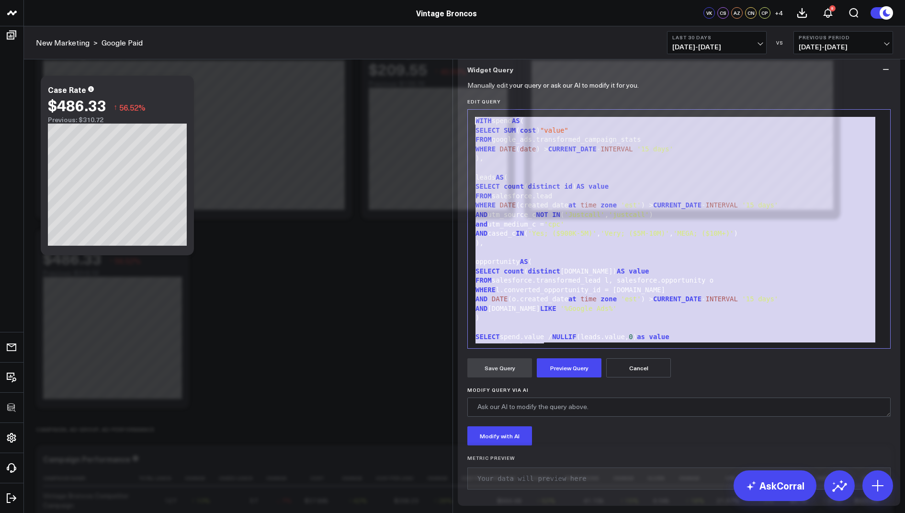
drag, startPoint x: 565, startPoint y: 413, endPoint x: 524, endPoint y: 127, distance: 288.3
click at [524, 127] on div "Widget Display Widget Date Settings Widget Query Manually edit your query or as…" at bounding box center [679, 244] width 442 height 522
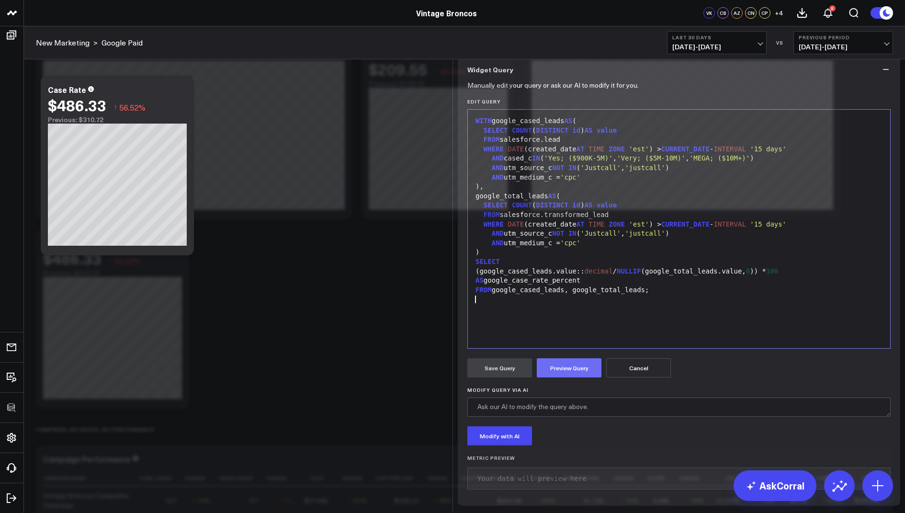
click at [559, 377] on button "Preview Query" at bounding box center [569, 367] width 65 height 19
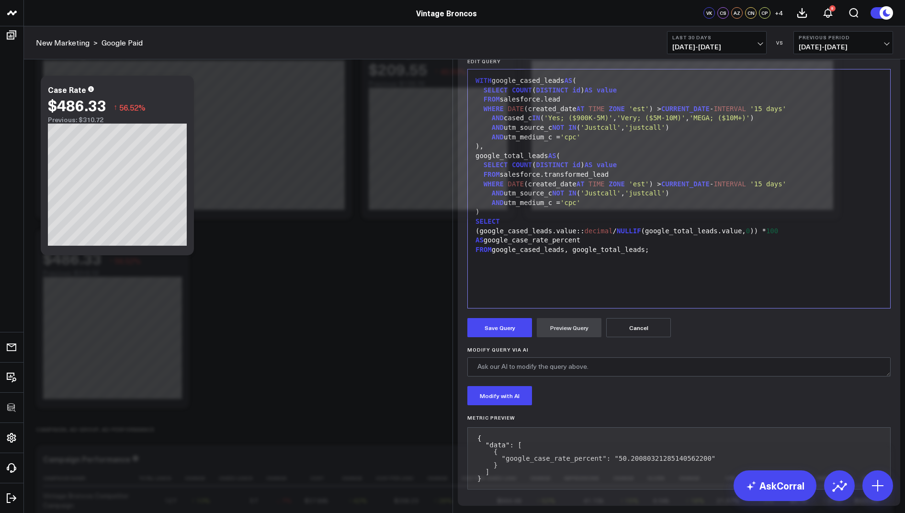
scroll to position [114, 0]
click at [492, 327] on button "Save Query" at bounding box center [499, 327] width 65 height 19
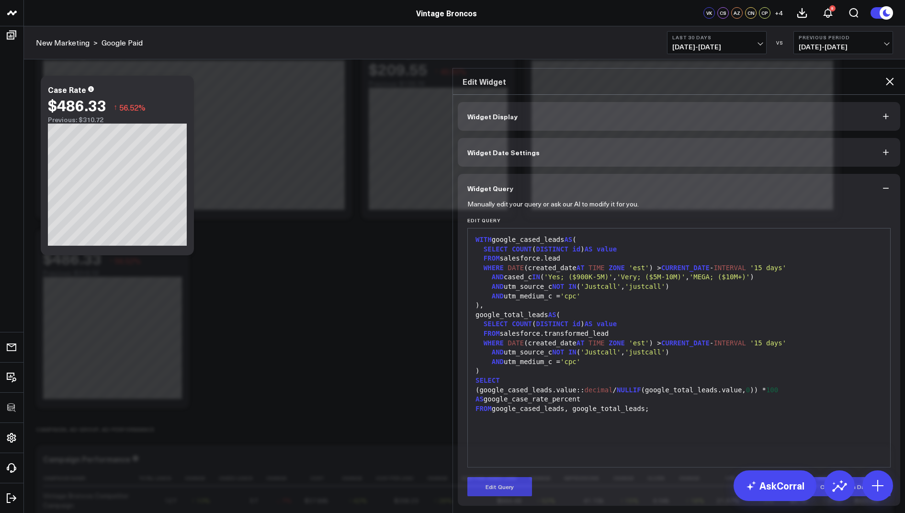
scroll to position [0, 0]
click at [534, 102] on button "Widget Display" at bounding box center [679, 116] width 442 height 29
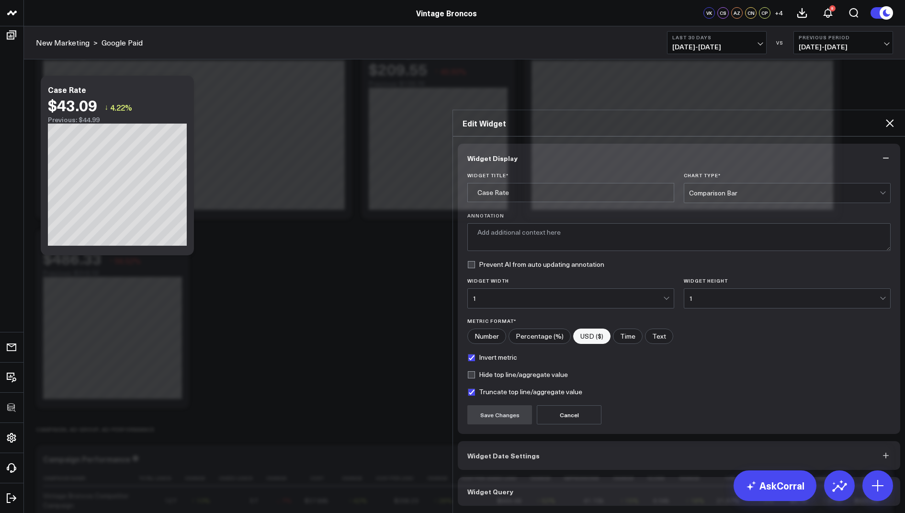
click at [536, 329] on input"] "Percentage (%)" at bounding box center [539, 336] width 61 height 14
radio input"] "true"
click at [501, 405] on button "Save Changes" at bounding box center [499, 414] width 65 height 19
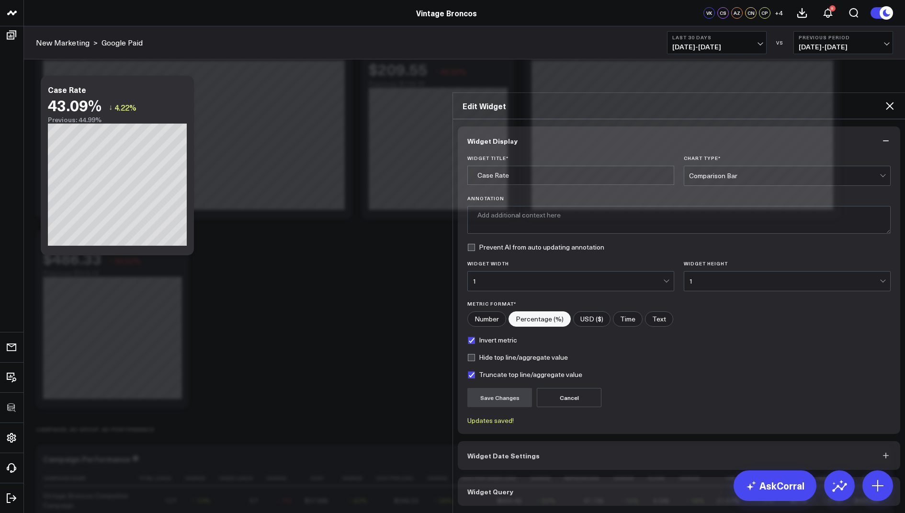
click at [885, 100] on icon at bounding box center [889, 105] width 11 height 11
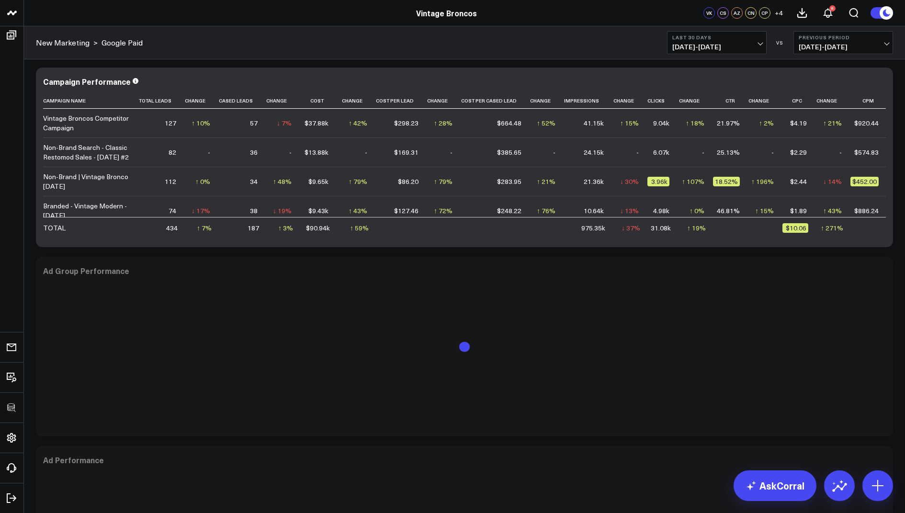
scroll to position [898, 0]
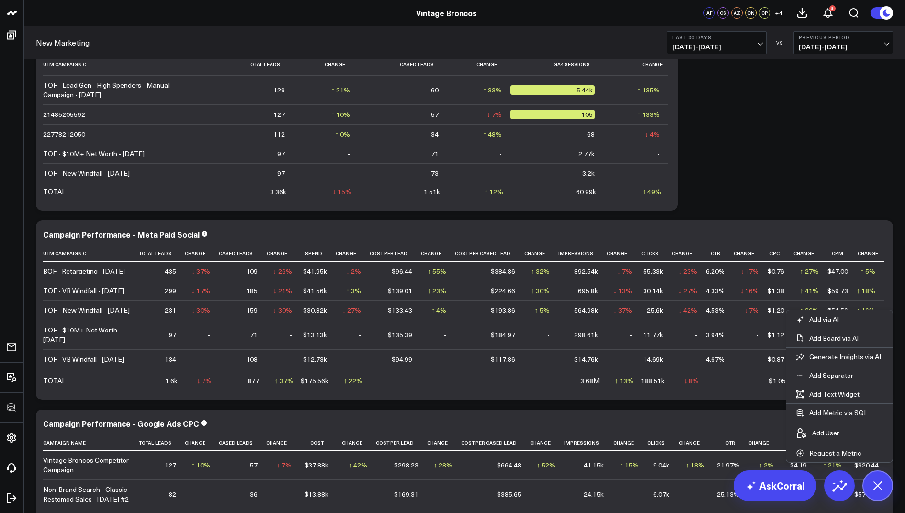
scroll to position [1703, 0]
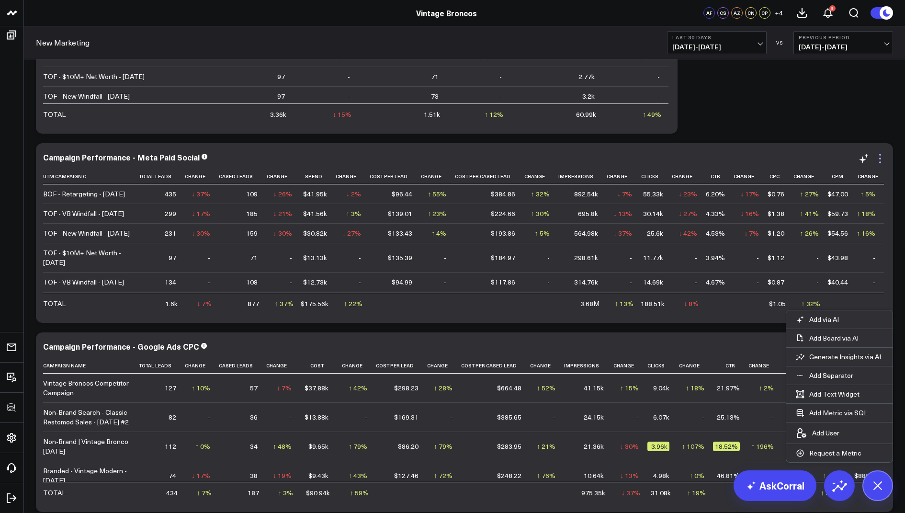
click at [878, 155] on icon at bounding box center [879, 158] width 11 height 11
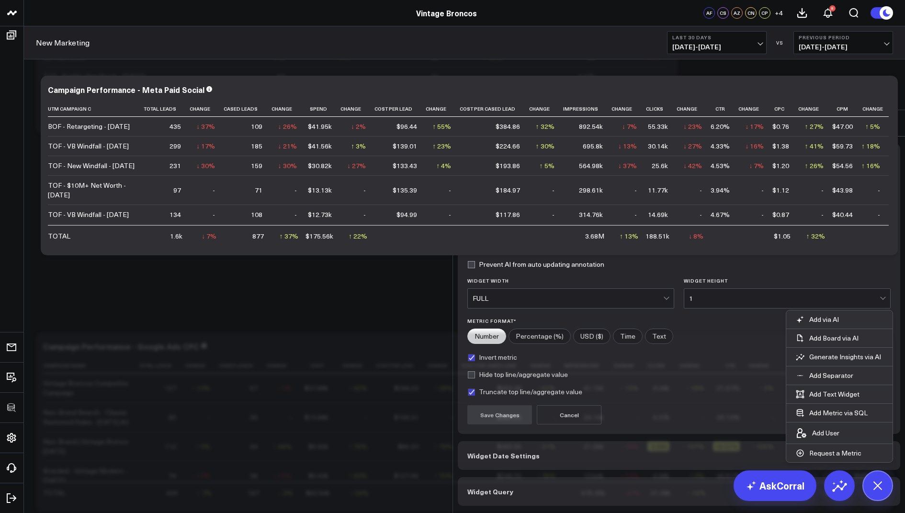
click at [490, 487] on span "Widget Query" at bounding box center [490, 491] width 46 height 8
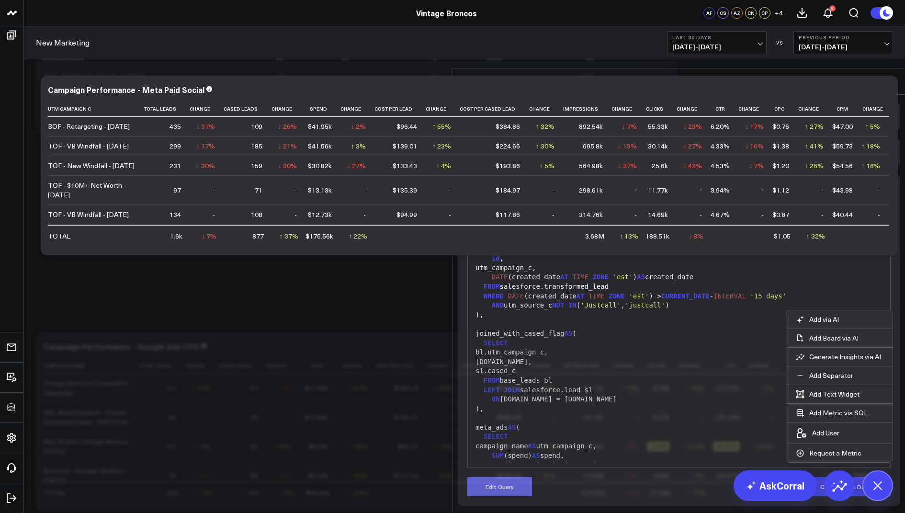
click at [500, 477] on button "Edit Query" at bounding box center [499, 486] width 65 height 19
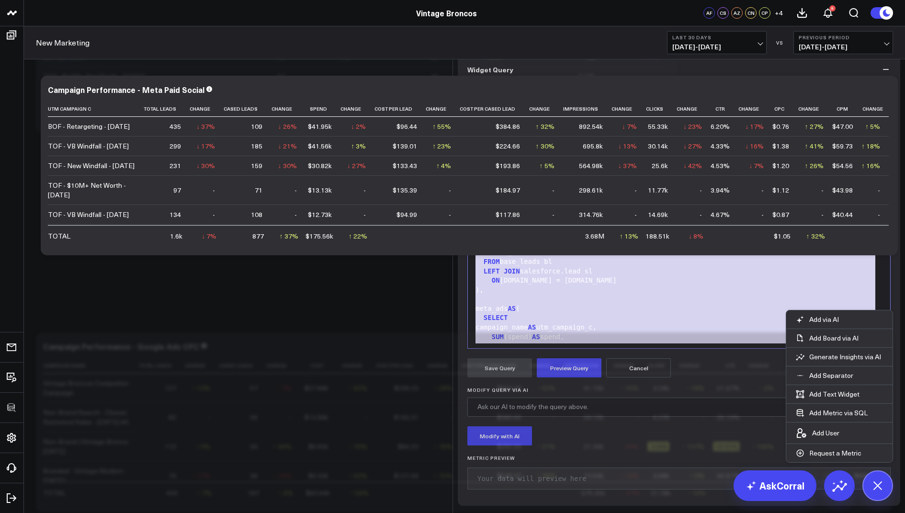
drag, startPoint x: 576, startPoint y: 392, endPoint x: 559, endPoint y: 83, distance: 309.3
click at [559, 83] on div "Widget Display Widget Date Settings Widget Query Manually edit your query or as…" at bounding box center [679, 244] width 442 height 522
copy div "WITH base_leads AS ( SELECT id , utm_campaign_c, DATE (created_date AT TIME ZON…"
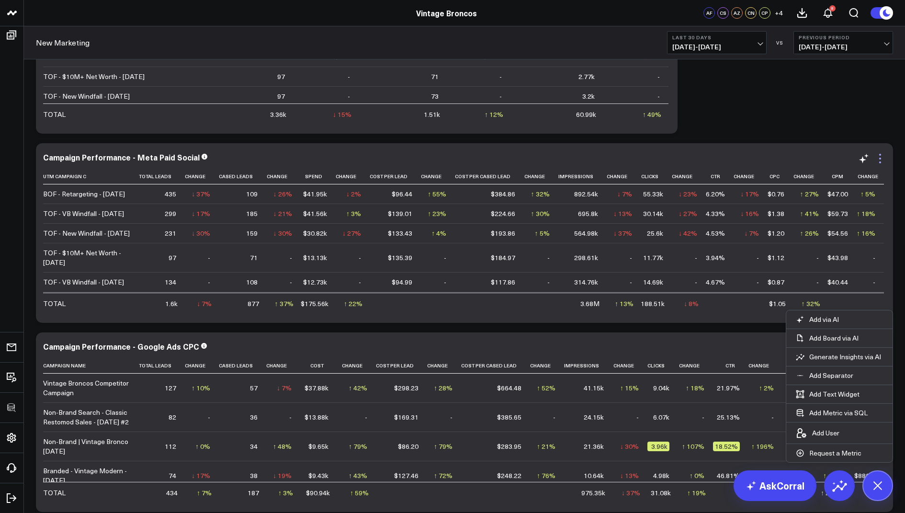
click at [883, 159] on icon at bounding box center [879, 158] width 11 height 11
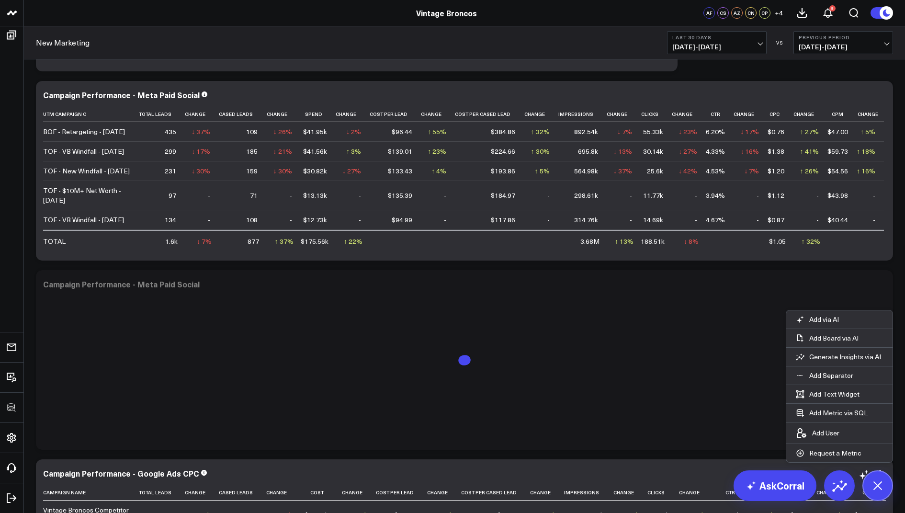
scroll to position [1779, 0]
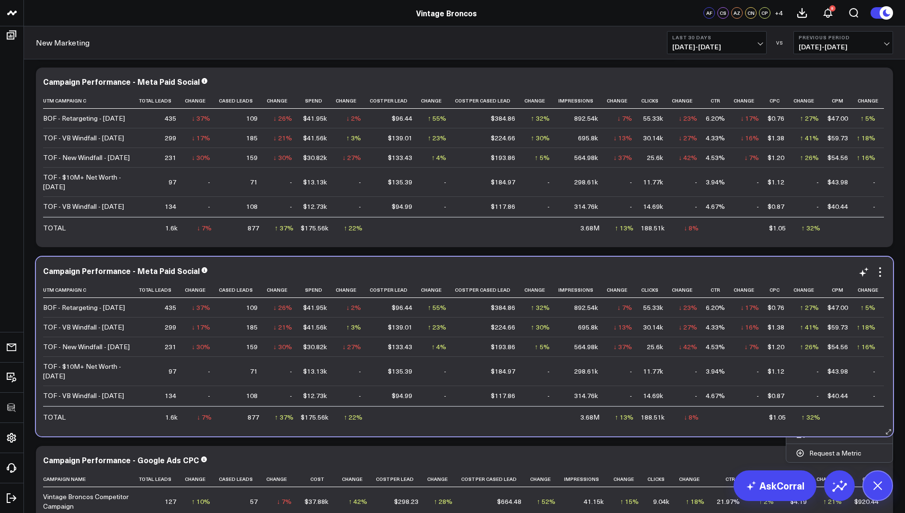
click at [878, 264] on div "Campaign Performance - Meta Paid Social Utm Campaign C Total Leads Change Cased…" at bounding box center [464, 347] width 857 height 180
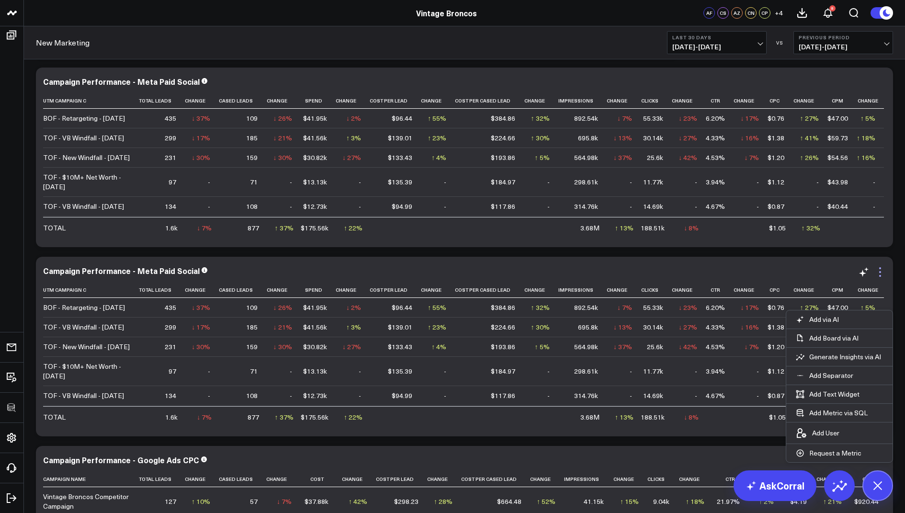
click at [880, 270] on icon at bounding box center [879, 271] width 11 height 11
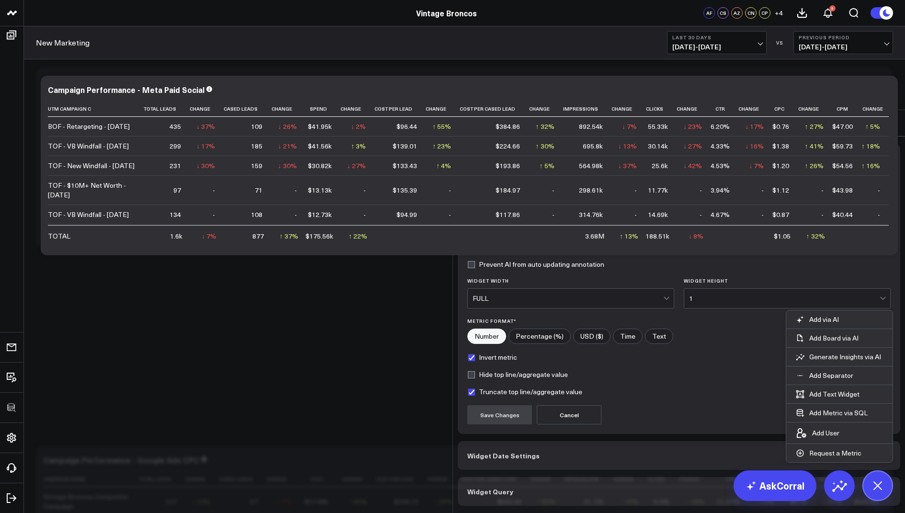
click at [504, 477] on button "Widget Query" at bounding box center [679, 491] width 442 height 29
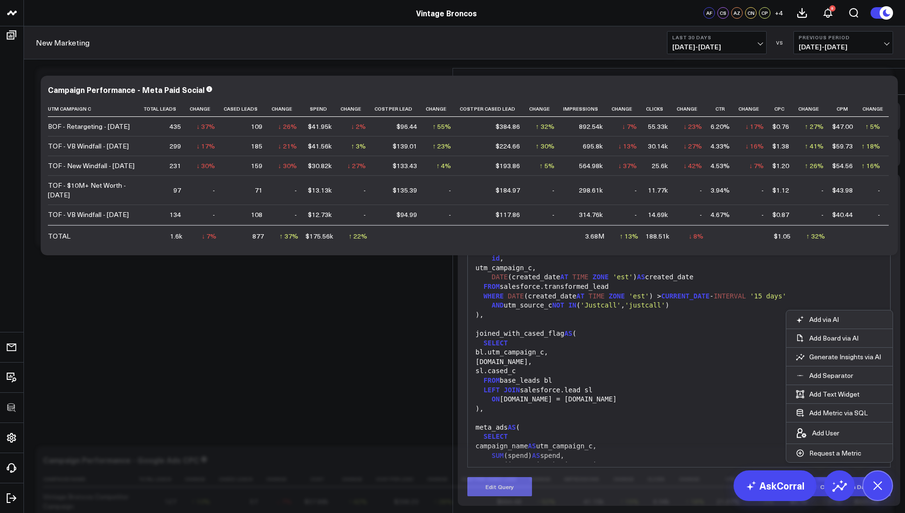
click at [500, 477] on button "Edit Query" at bounding box center [499, 486] width 65 height 19
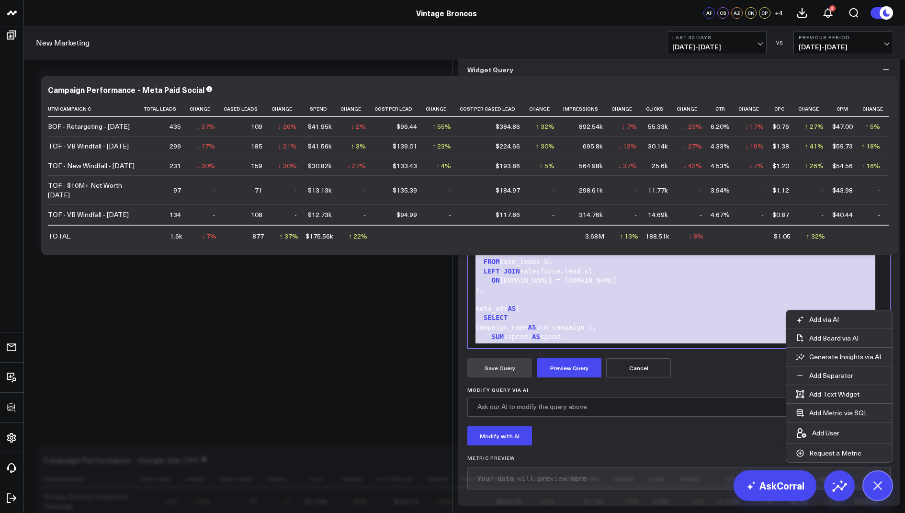
drag, startPoint x: 579, startPoint y: 395, endPoint x: 590, endPoint y: 76, distance: 319.5
click at [590, 76] on div "Widget Display Widget Date Settings Widget Query Manually edit your query or as…" at bounding box center [679, 244] width 442 height 522
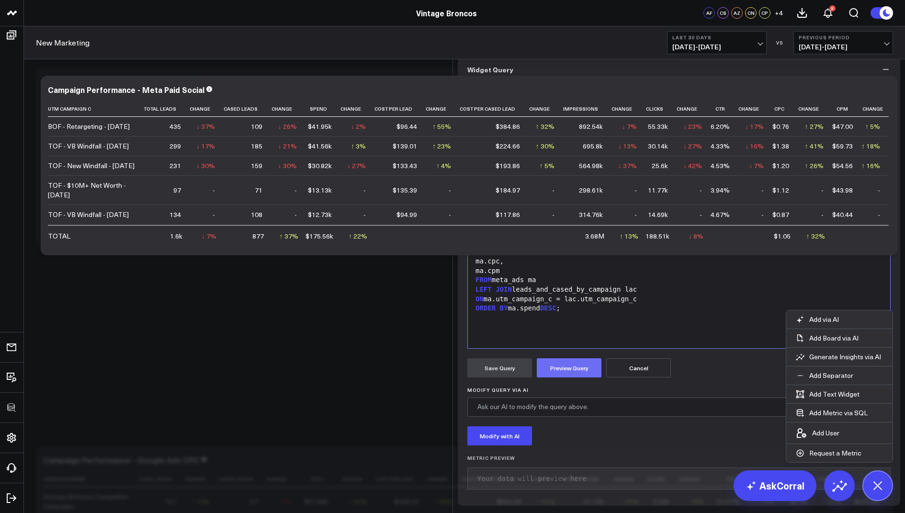
click at [563, 377] on button "Preview Query" at bounding box center [569, 367] width 65 height 19
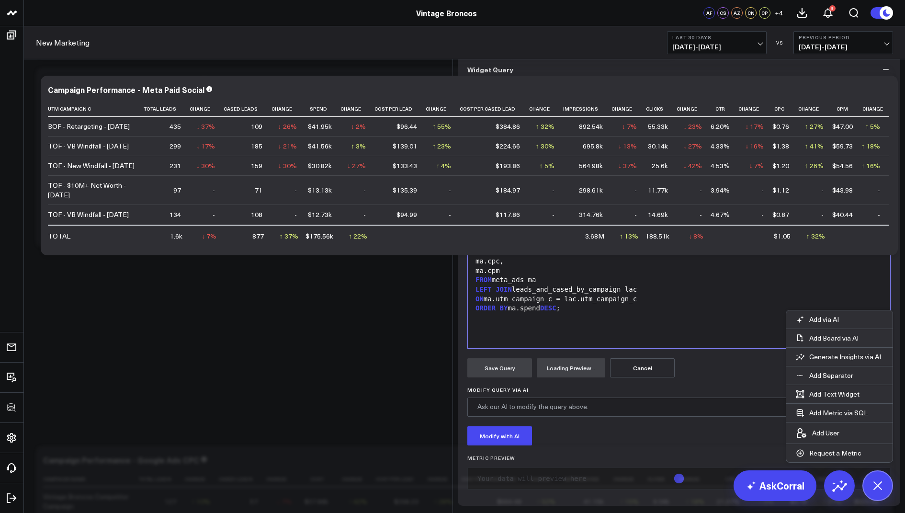
scroll to position [74, 0]
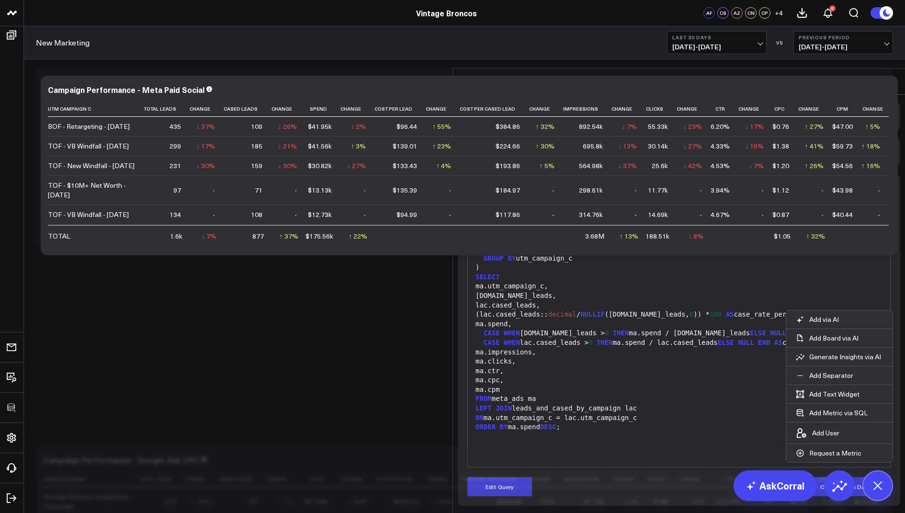
scroll to position [0, 0]
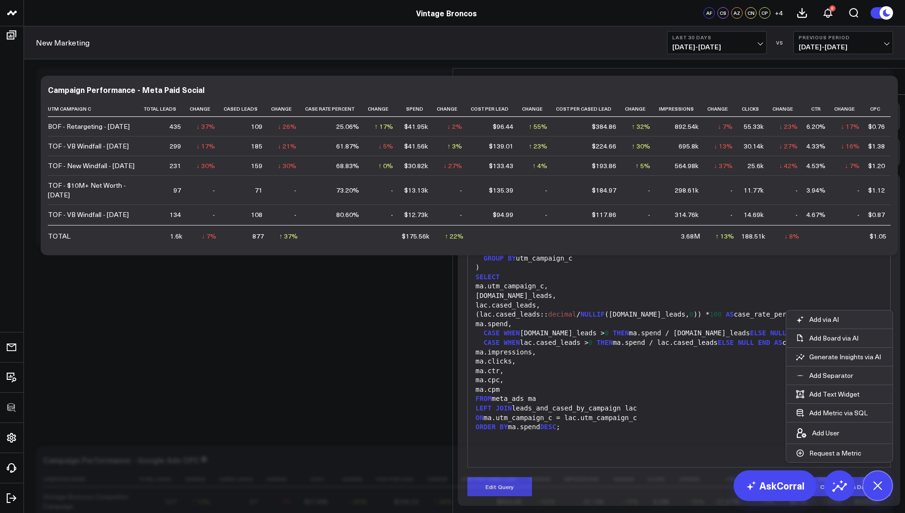
click at [891, 78] on icon at bounding box center [890, 82] width 8 height 8
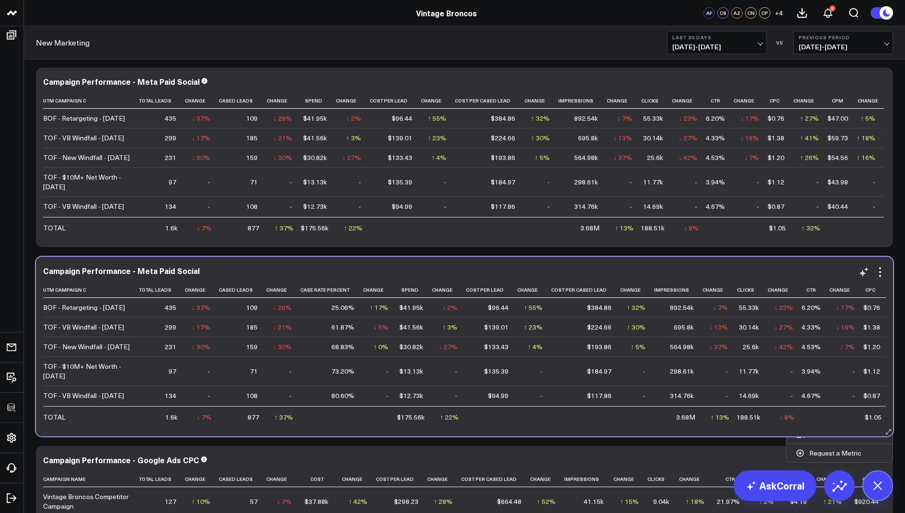
click at [831, 259] on div "Campaign Performance - Meta Paid Social Utm Campaign C Total Leads Change Cased…" at bounding box center [464, 347] width 857 height 180
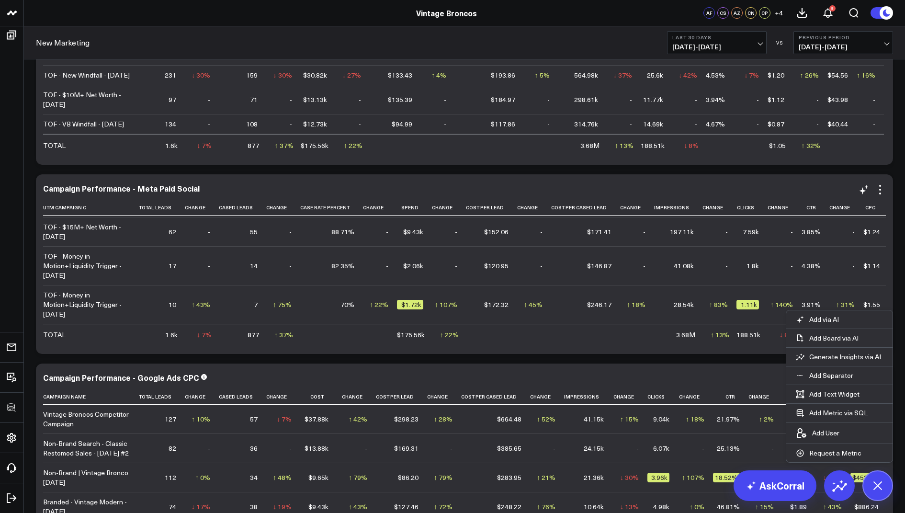
scroll to position [165, 0]
click at [878, 191] on icon at bounding box center [879, 189] width 11 height 11
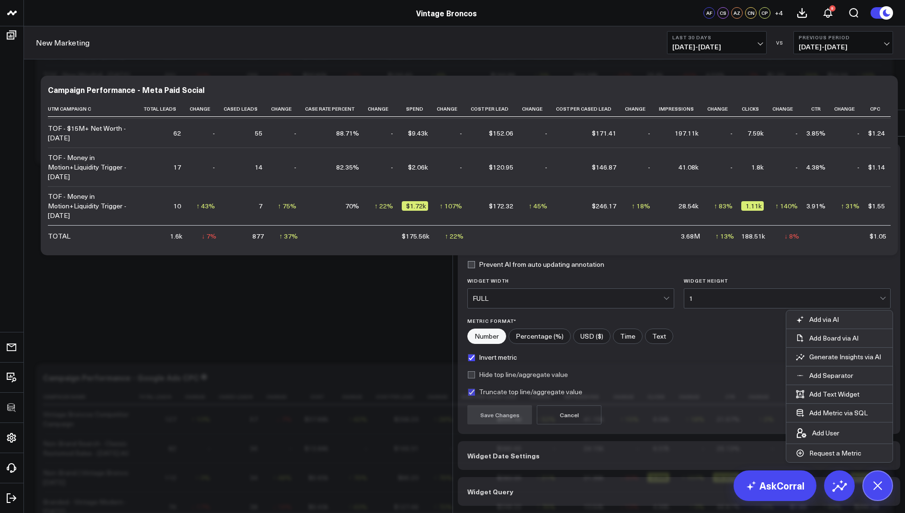
click at [518, 477] on button "Widget Query" at bounding box center [679, 491] width 442 height 29
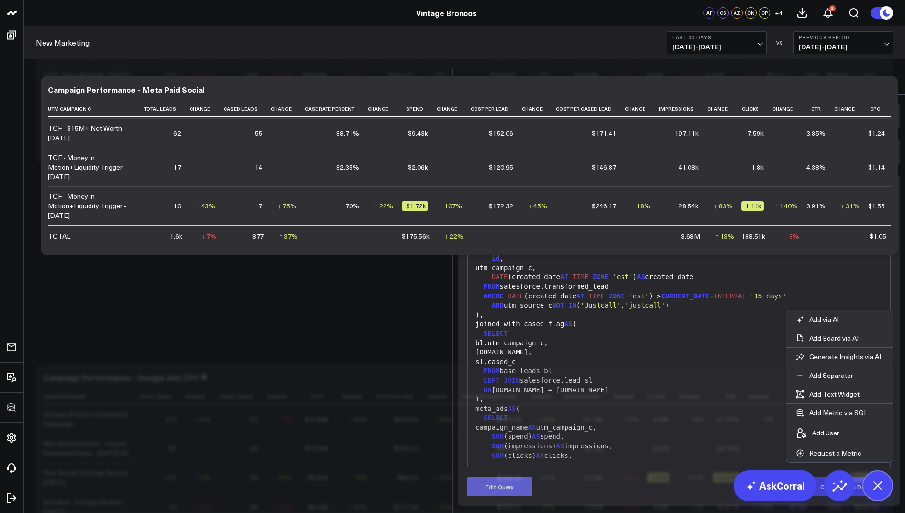
click at [492, 477] on button "Edit Query" at bounding box center [499, 486] width 65 height 19
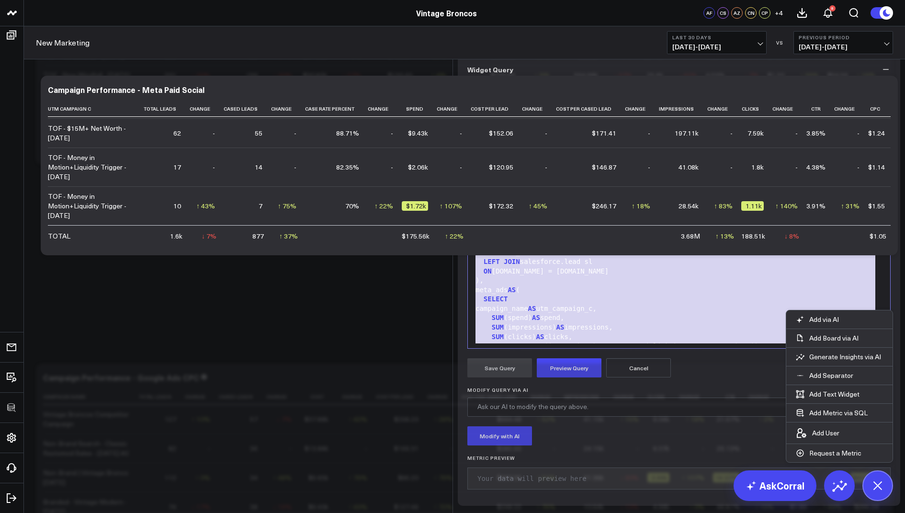
drag, startPoint x: 576, startPoint y: 385, endPoint x: 596, endPoint y: 86, distance: 299.9
click at [596, 86] on div "Widget Display Widget Date Settings Widget Query Manually edit your query or as…" at bounding box center [679, 244] width 442 height 522
copy div "WITH base_leads AS ( SELECT id , utm_campaign_c, DATE (created_date AT TIME ZON…"
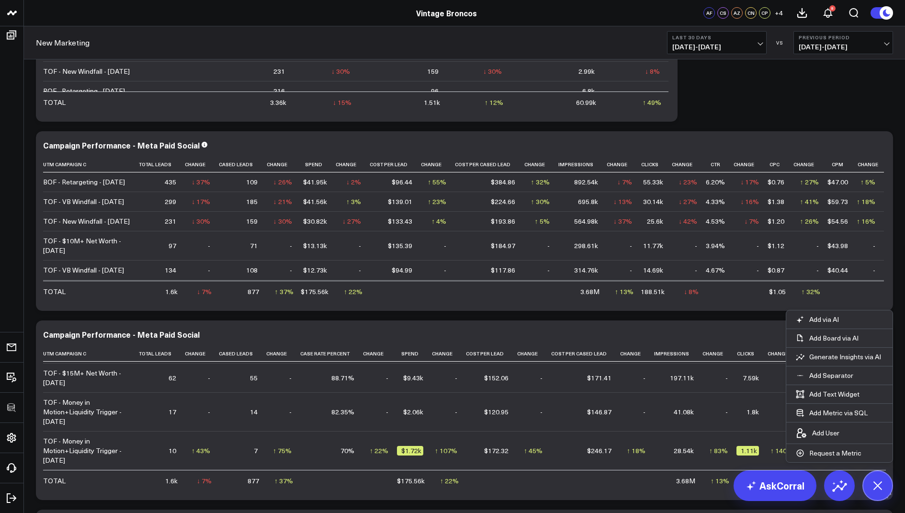
scroll to position [1701, 0]
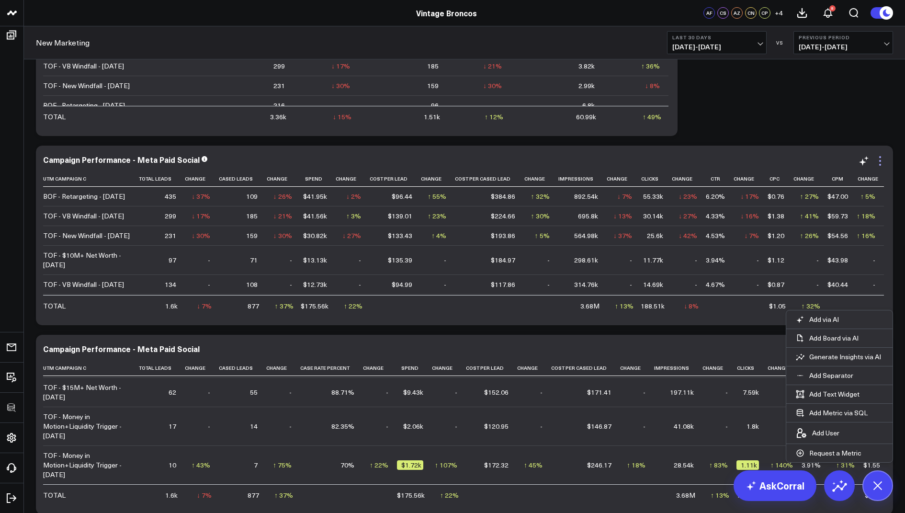
click at [878, 159] on icon at bounding box center [879, 160] width 11 height 11
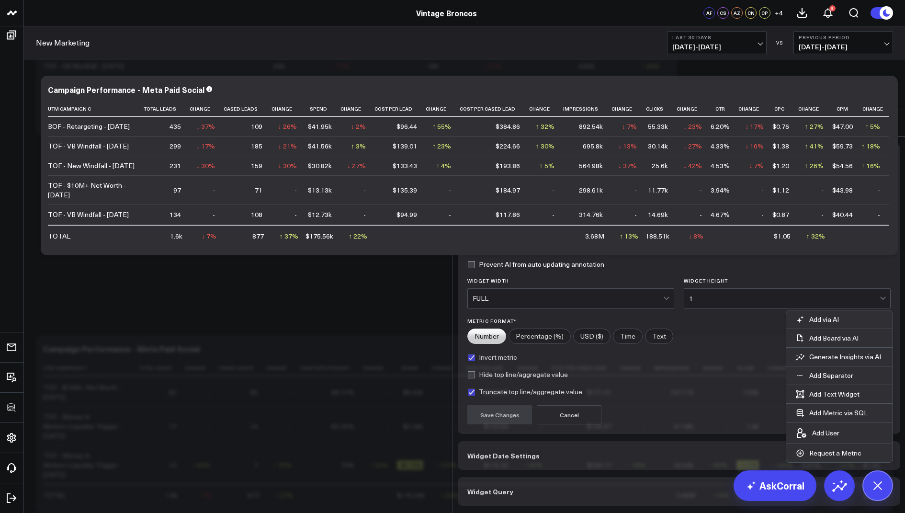
click at [488, 487] on span "Widget Query" at bounding box center [490, 491] width 46 height 8
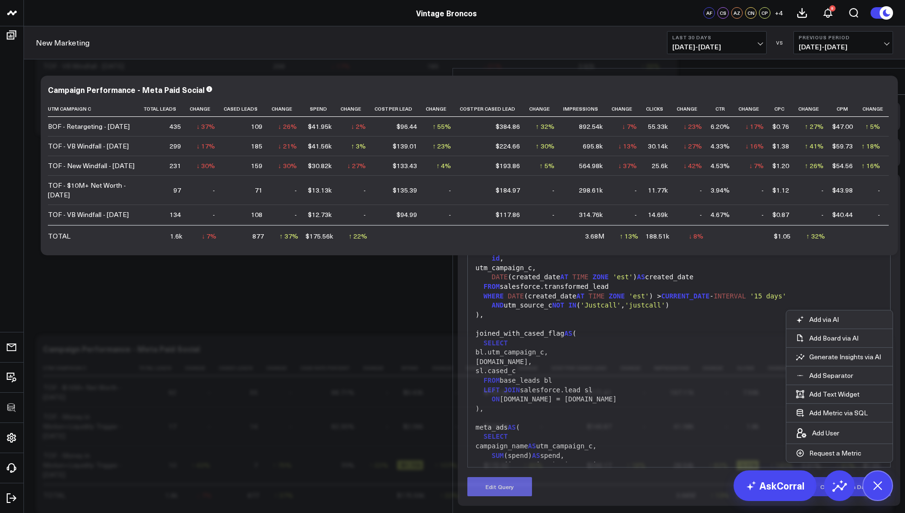
click at [491, 477] on button "Edit Query" at bounding box center [499, 486] width 65 height 19
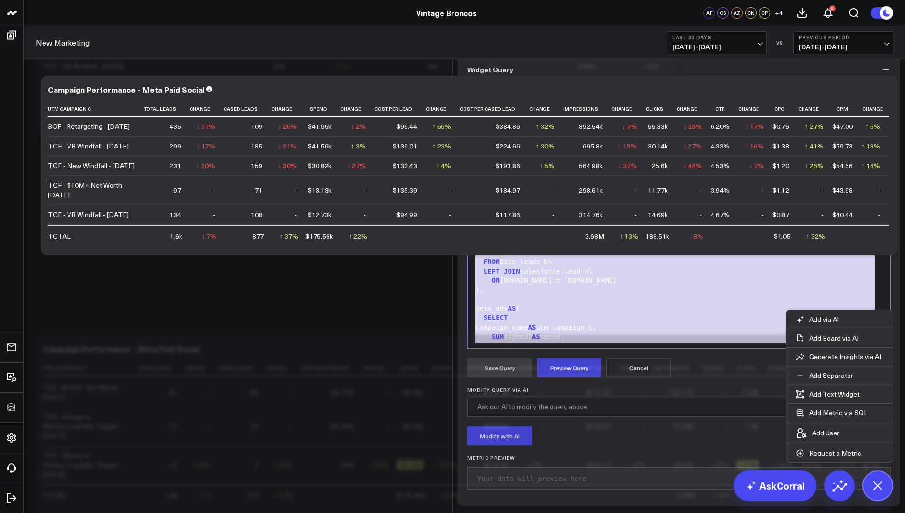
drag, startPoint x: 580, startPoint y: 400, endPoint x: 565, endPoint y: 141, distance: 259.4
click at [565, 141] on div "Widget Query Manually edit your query or ask our AI to modify it for you. Edit …" at bounding box center [679, 280] width 442 height 450
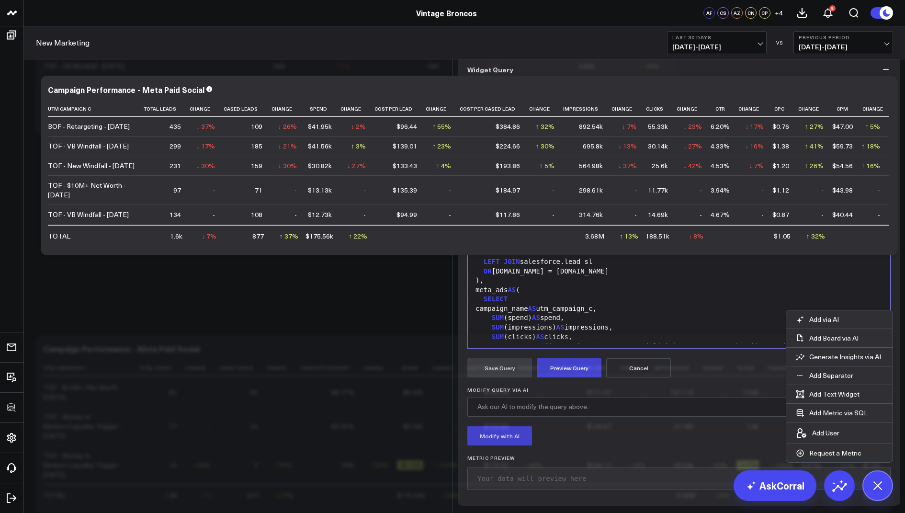
scroll to position [337, 0]
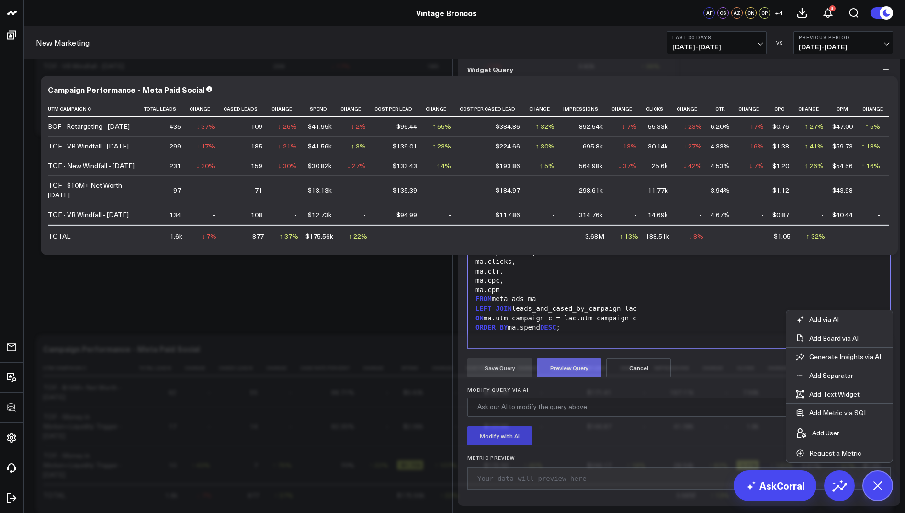
click at [578, 377] on button "Preview Query" at bounding box center [569, 367] width 65 height 19
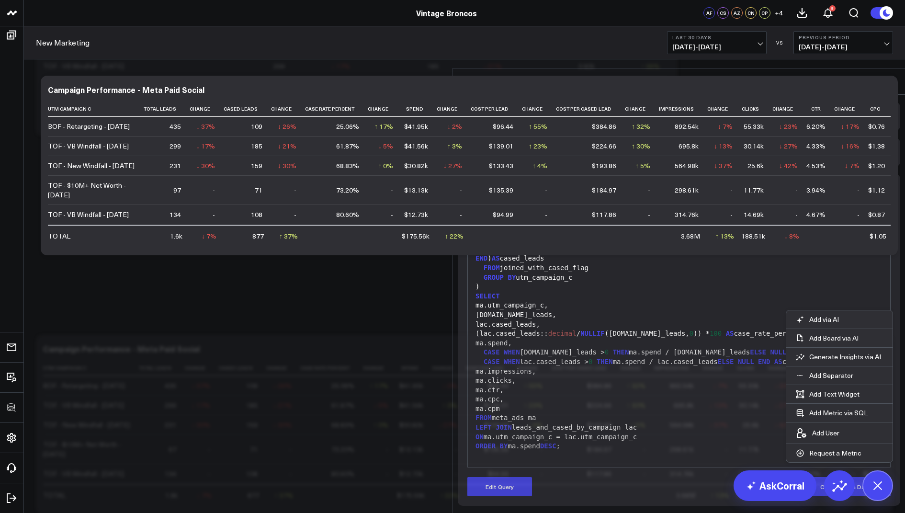
click at [886, 76] on icon at bounding box center [889, 81] width 11 height 11
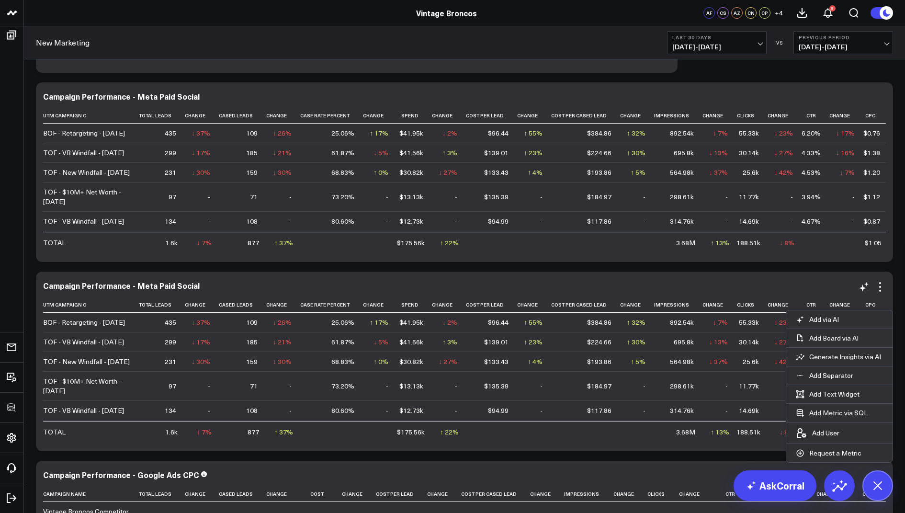
scroll to position [1785, 0]
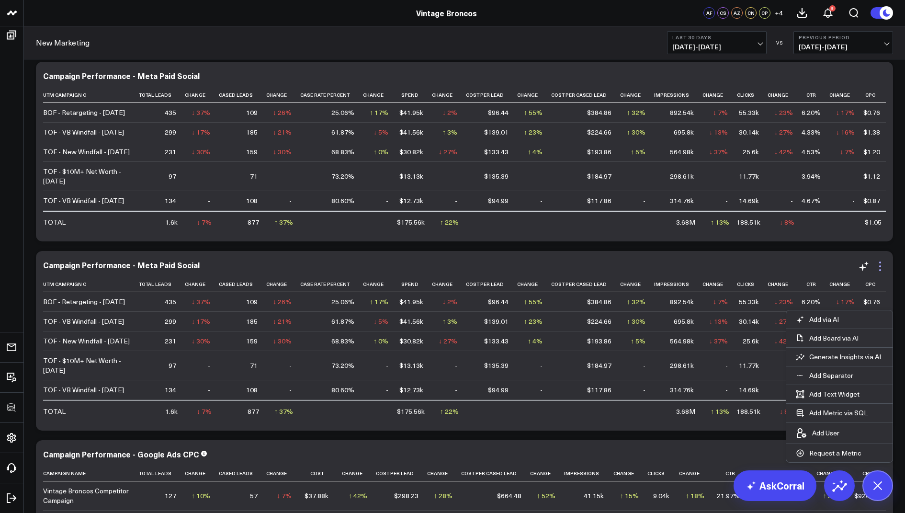
click at [878, 270] on icon at bounding box center [879, 265] width 11 height 11
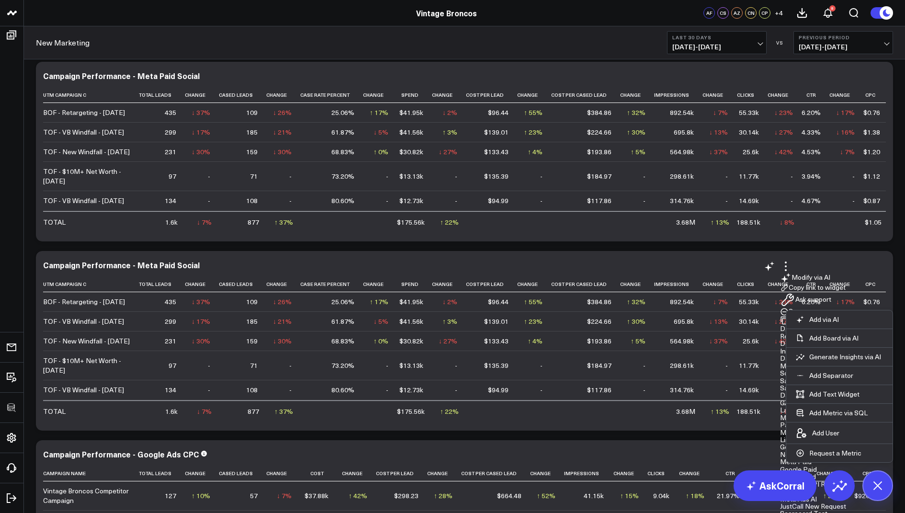
click at [813, 307] on button "Remove" at bounding box center [796, 311] width 33 height 9
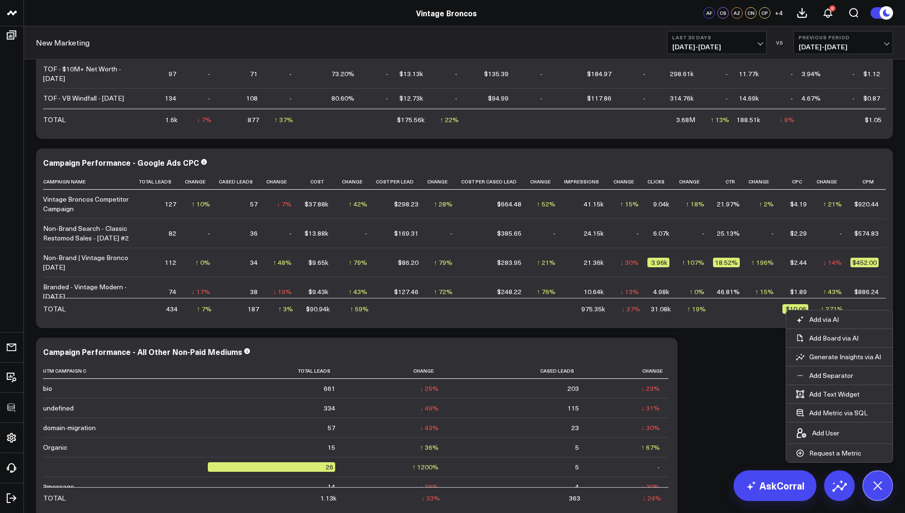
scroll to position [1925, 0]
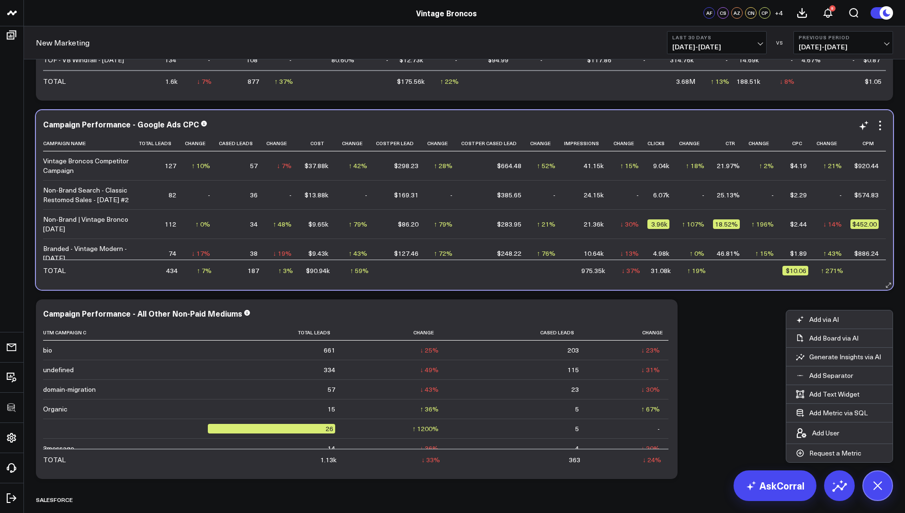
click at [883, 132] on div "Campaign Performance - Google Ads CPC Campaign Name Total Leads Change Cased Le…" at bounding box center [464, 200] width 843 height 160
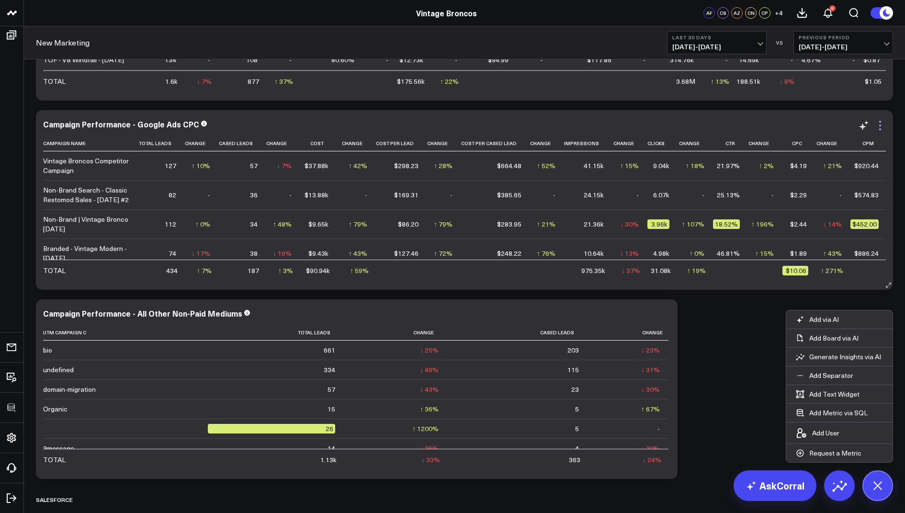
click at [877, 130] on icon at bounding box center [879, 125] width 11 height 11
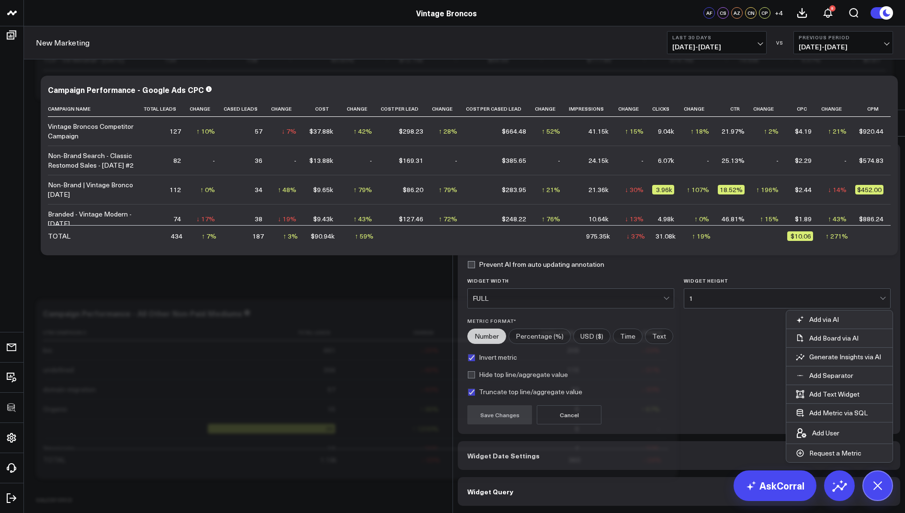
click at [510, 477] on button "Widget Query" at bounding box center [679, 491] width 442 height 29
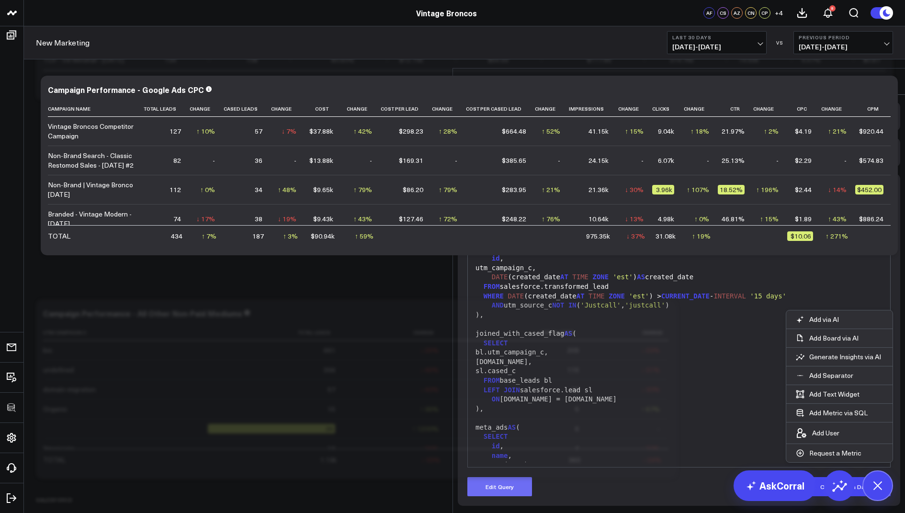
click at [486, 477] on button "Edit Query" at bounding box center [499, 486] width 65 height 19
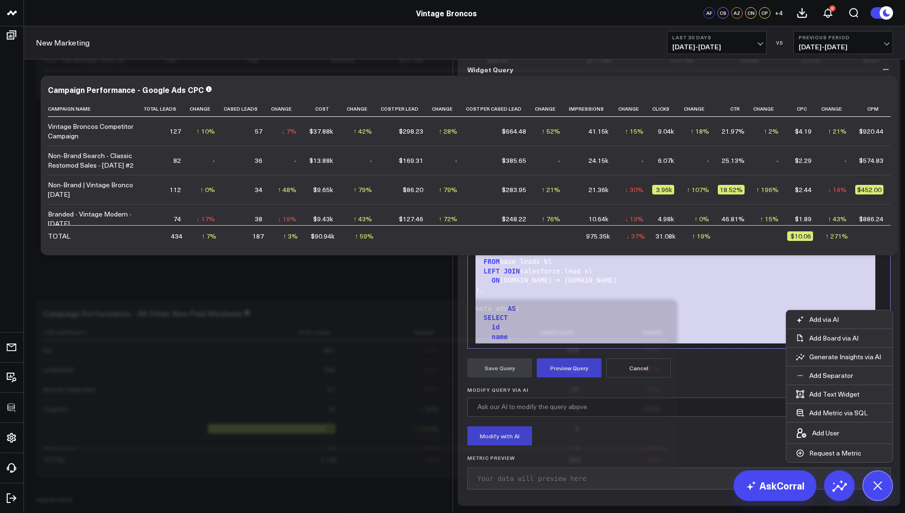
drag, startPoint x: 577, startPoint y: 386, endPoint x: 594, endPoint y: 130, distance: 256.7
click at [594, 130] on div "Widget Display Widget Date Settings Widget Query Manually edit your query or as…" at bounding box center [679, 244] width 442 height 522
copy div "WITH base_leads AS ( SELECT id , utm_campaign_c, DATE (created_date AT TIME ZON…"
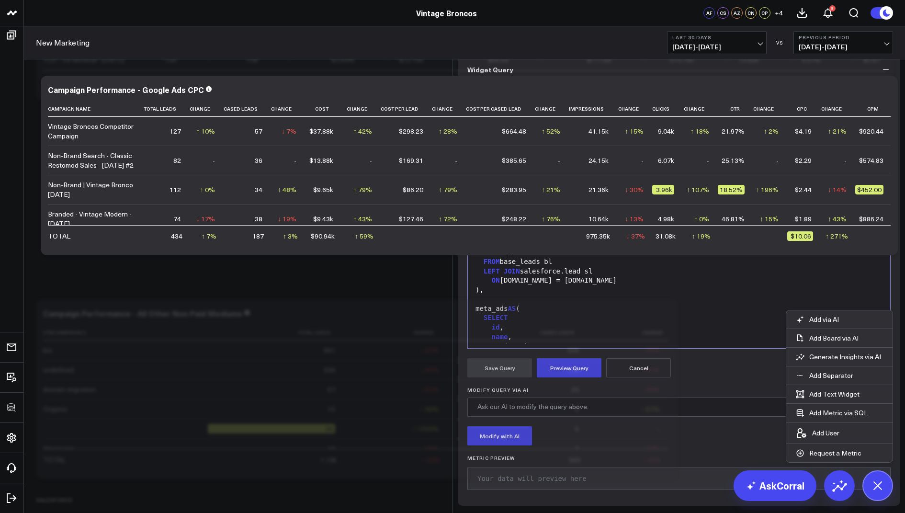
scroll to position [515, 0]
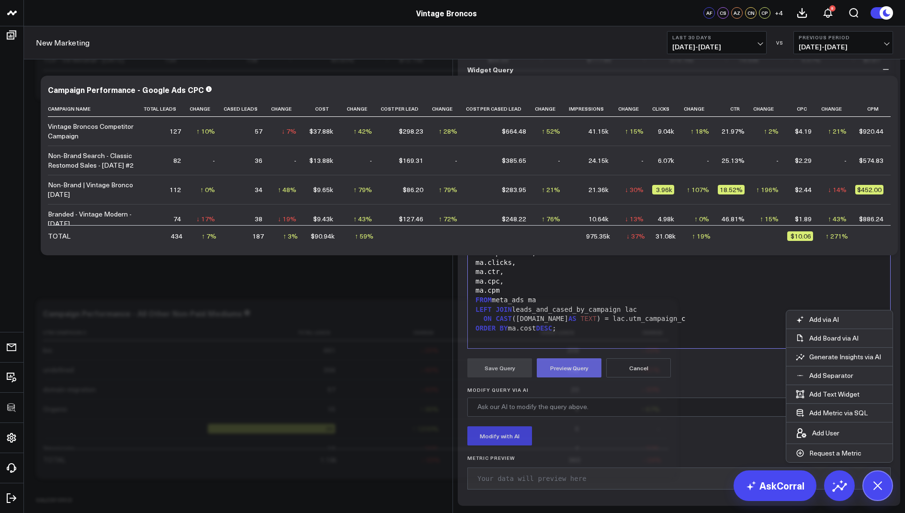
click at [567, 377] on button "Preview Query" at bounding box center [569, 367] width 65 height 19
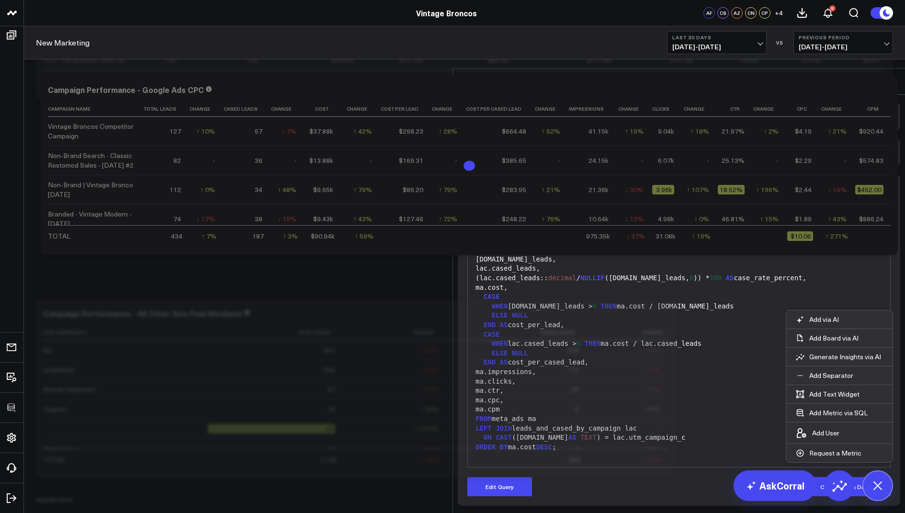
click at [890, 76] on icon at bounding box center [889, 81] width 11 height 11
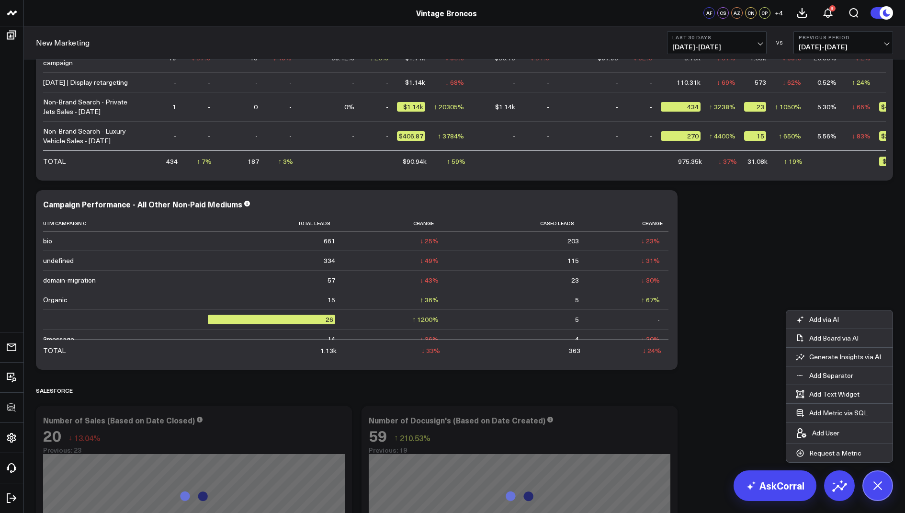
scroll to position [2184, 0]
